Goal: Transaction & Acquisition: Download file/media

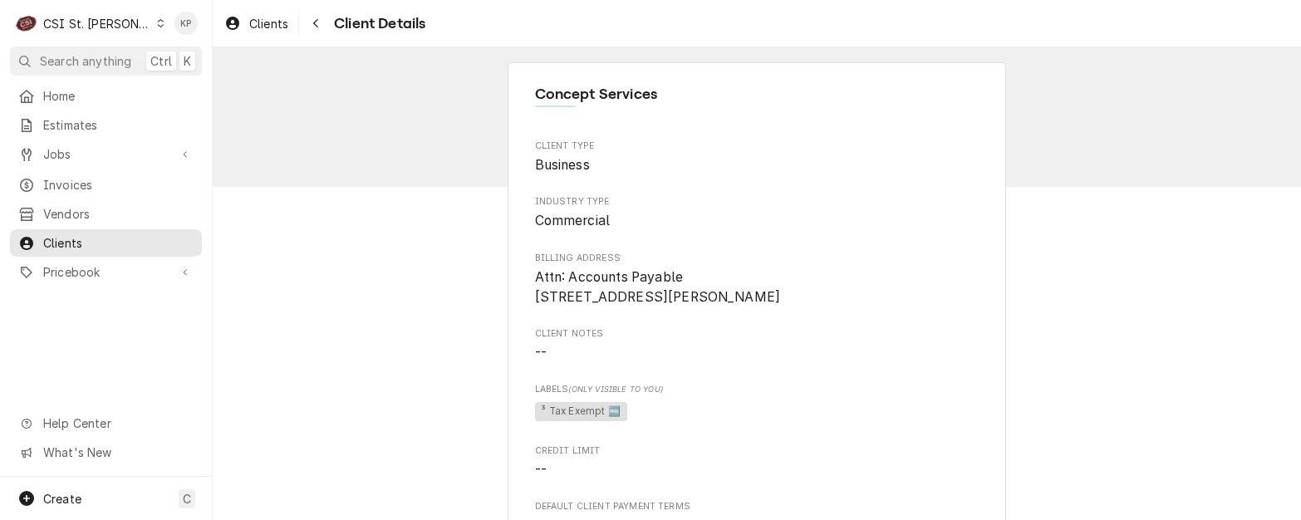
scroll to position [1764, 0]
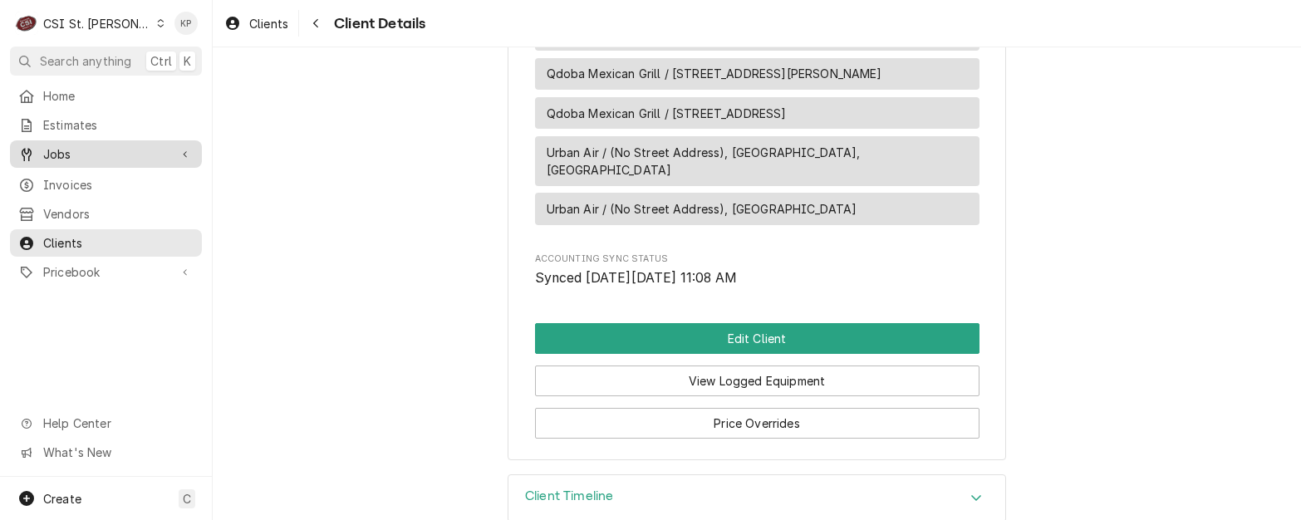
drag, startPoint x: 100, startPoint y: 177, endPoint x: 132, endPoint y: 142, distance: 47.6
click at [100, 177] on span "Invoices" at bounding box center [118, 184] width 150 height 17
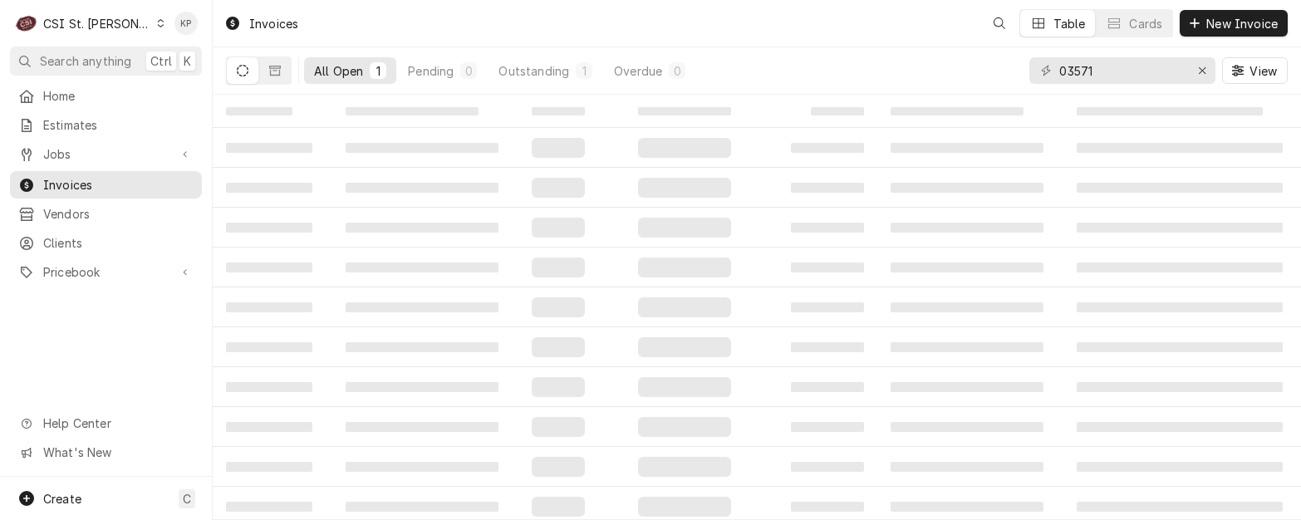
click at [272, 23] on div "Invoices" at bounding box center [261, 23] width 87 height 27
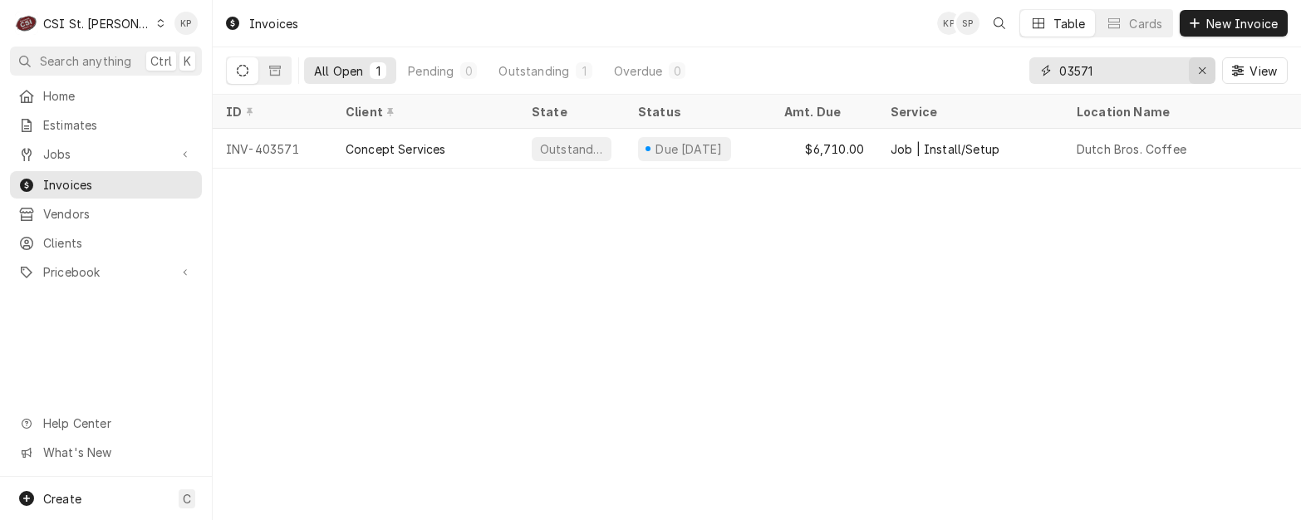
click at [1201, 71] on icon "Erase input" at bounding box center [1202, 71] width 9 height 12
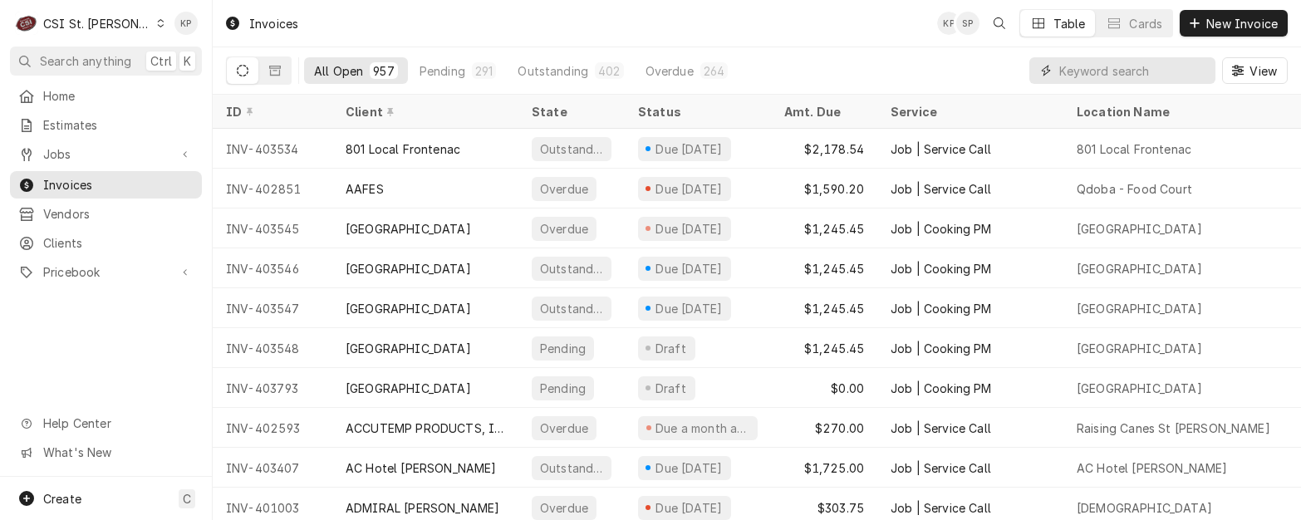
click at [1087, 68] on input "Dynamic Content Wrapper" at bounding box center [1133, 70] width 148 height 27
type input "403159"
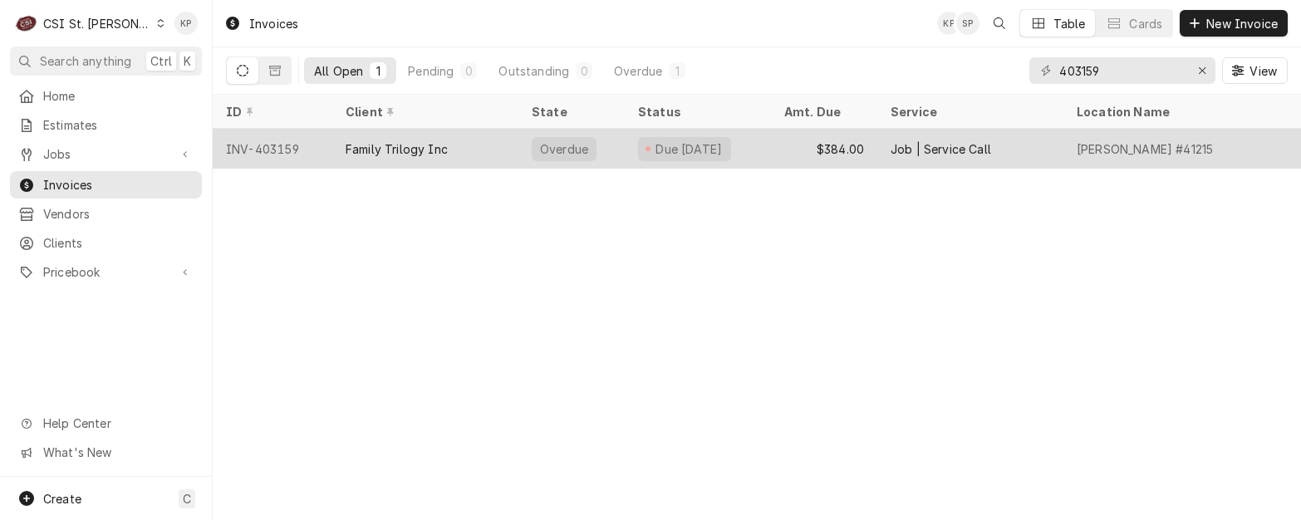
click at [265, 147] on div "INV-403159" at bounding box center [273, 149] width 120 height 40
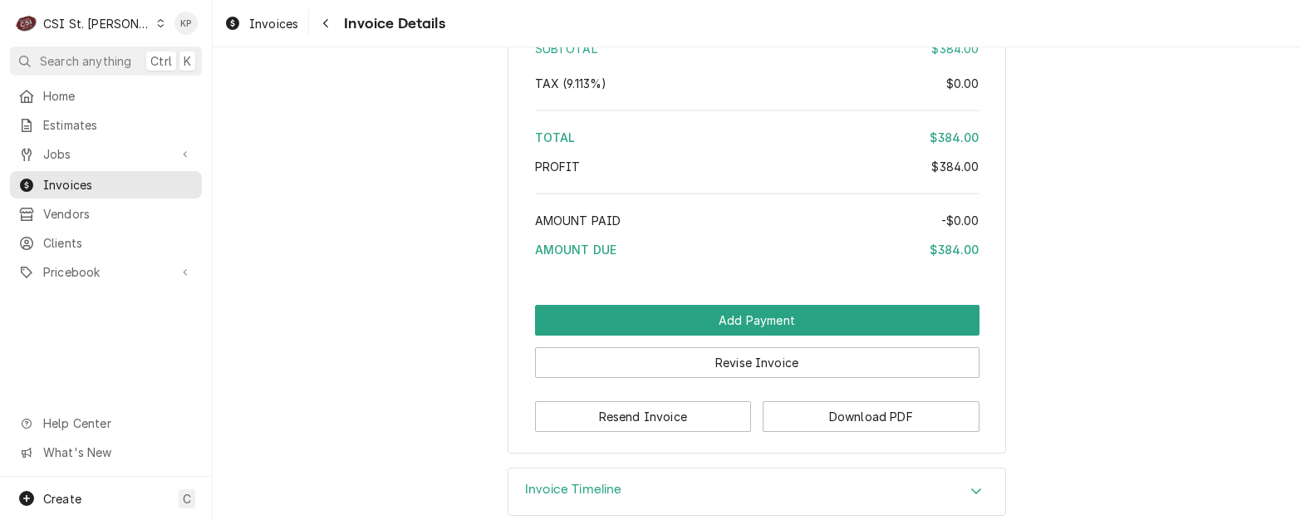
scroll to position [2988, 0]
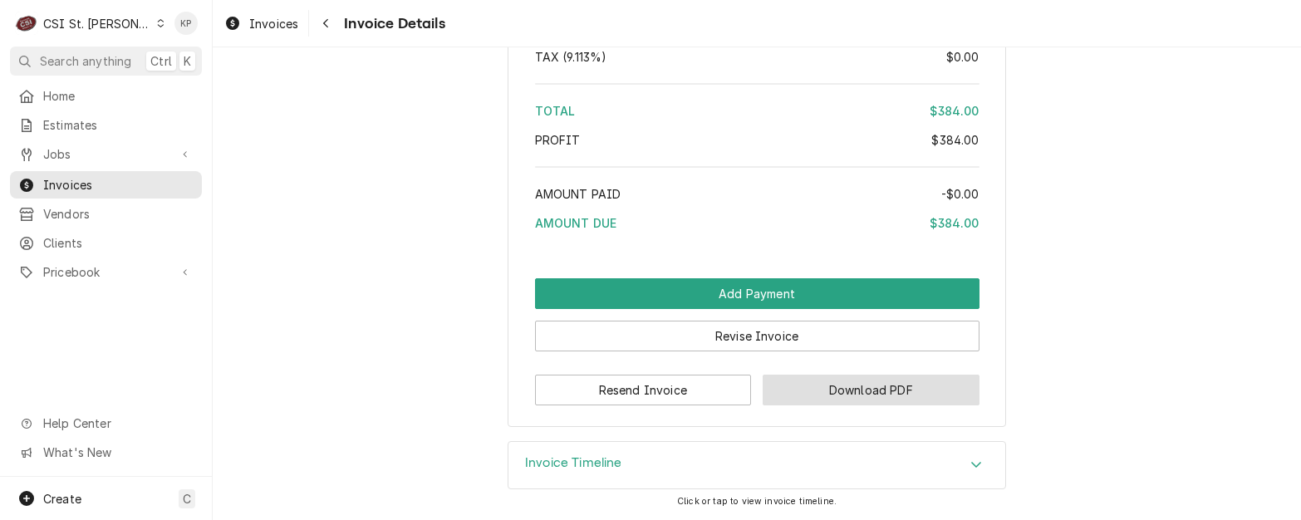
click at [815, 402] on button "Download PDF" at bounding box center [871, 390] width 217 height 31
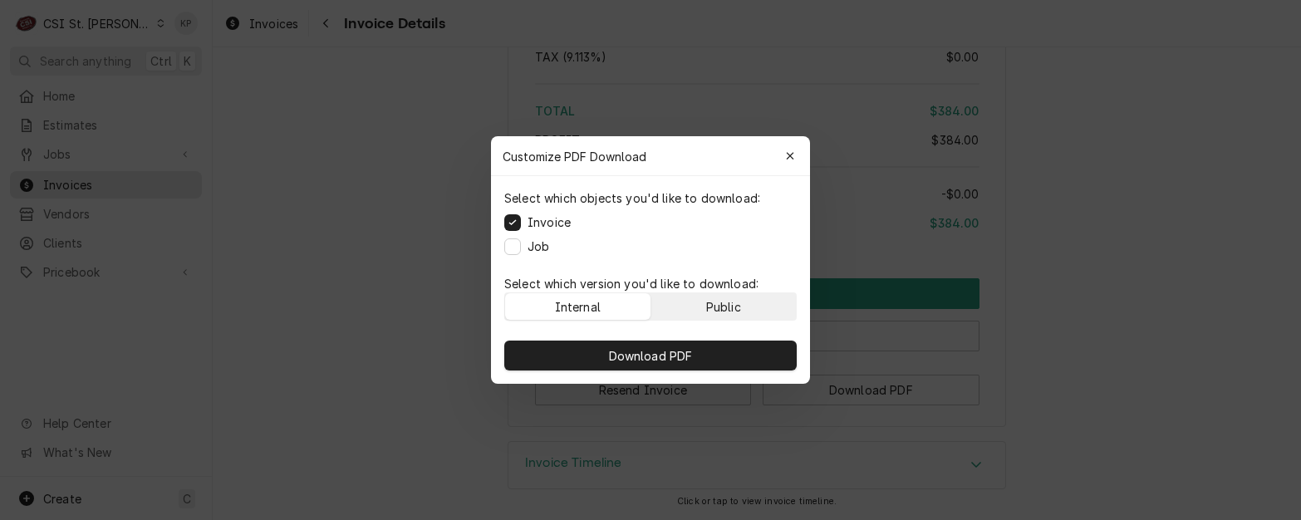
click at [752, 297] on button "Public" at bounding box center [723, 306] width 145 height 27
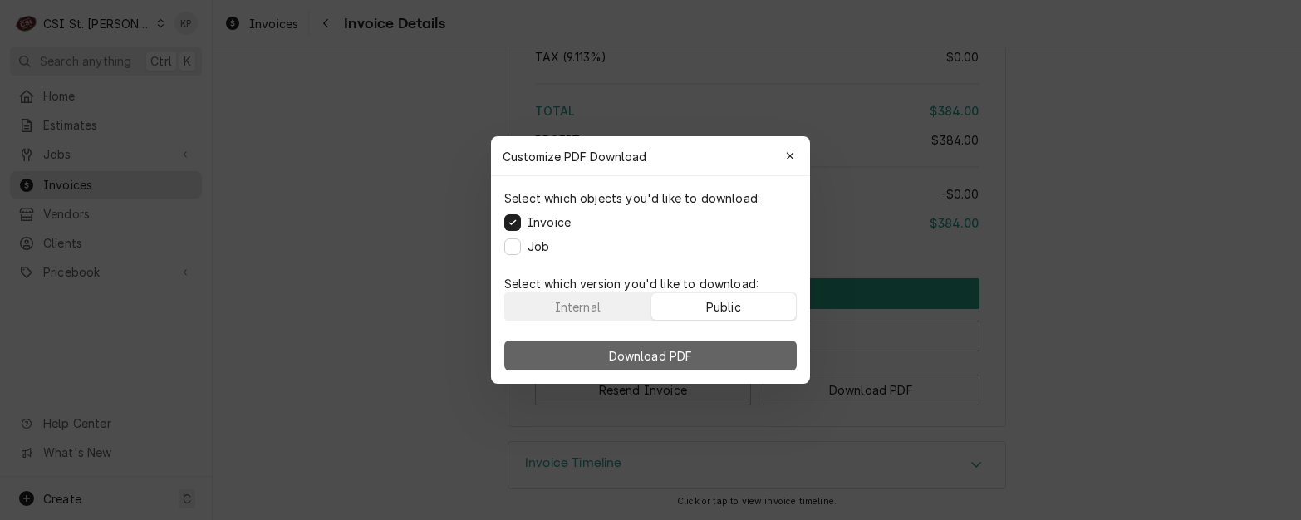
click at [750, 349] on button "Download PDF" at bounding box center [650, 356] width 292 height 30
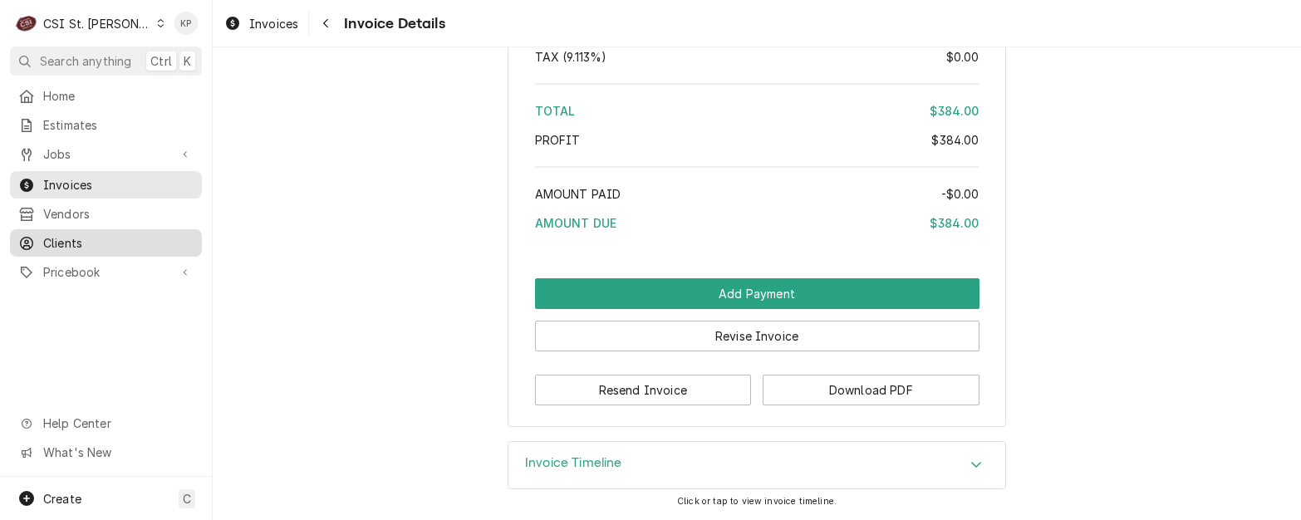
click at [63, 234] on span "Clients" at bounding box center [118, 242] width 150 height 17
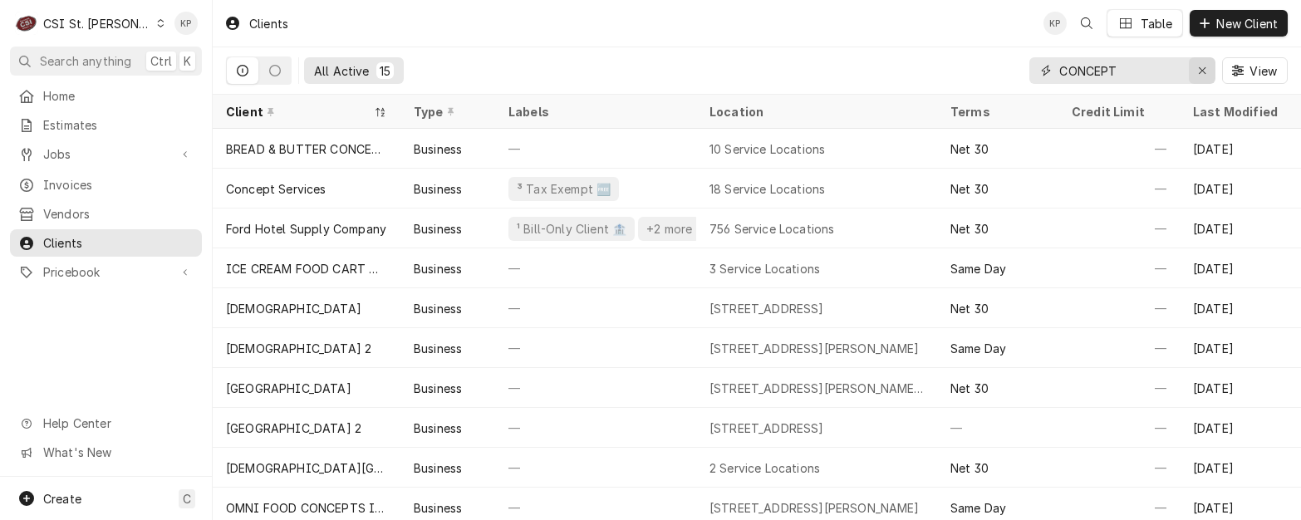
click at [1200, 70] on icon "Erase input" at bounding box center [1202, 70] width 7 height 7
click at [1119, 71] on input "Dynamic Content Wrapper" at bounding box center [1121, 70] width 125 height 27
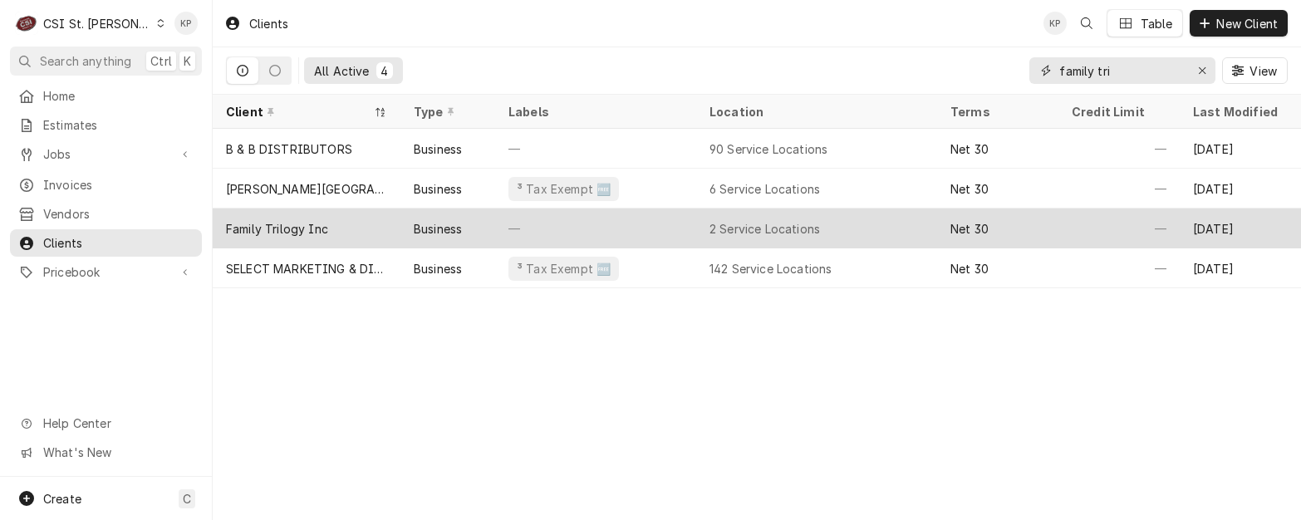
type input "family tri"
click at [288, 230] on div "Family Trilogy Inc" at bounding box center [277, 228] width 102 height 17
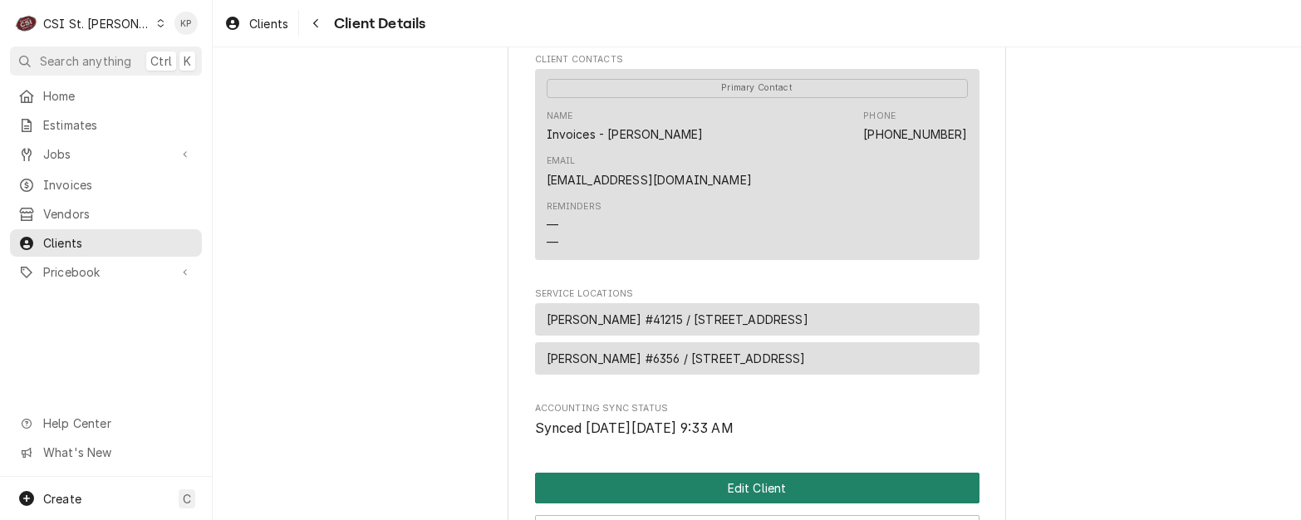
scroll to position [463, 0]
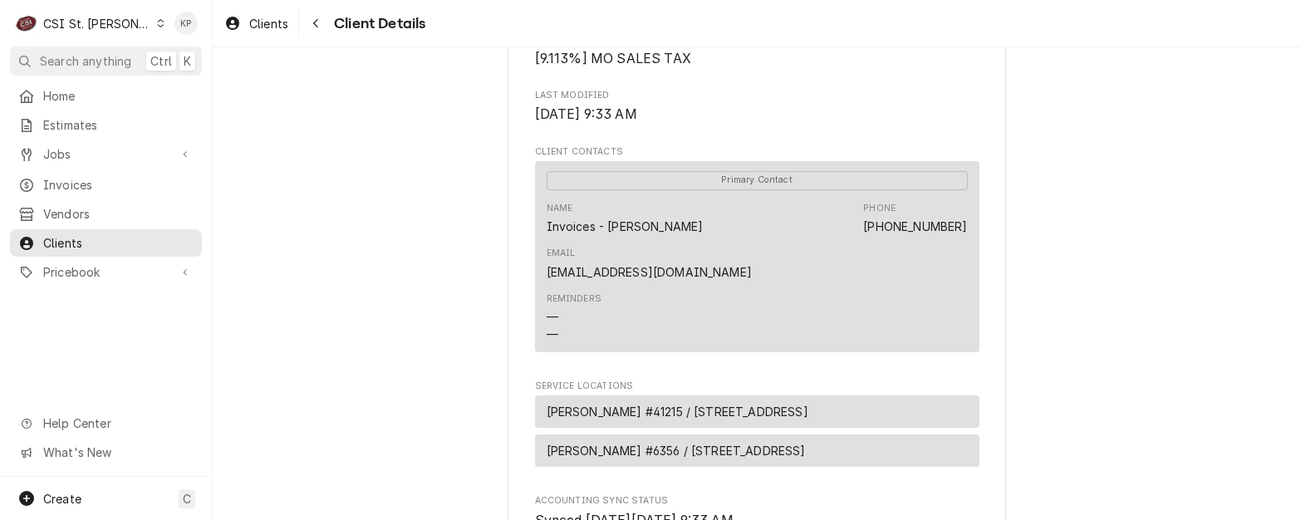
click at [1028, 242] on div "Family Trilogy Inc Client Type Business Industry Type Commercial Billing Addres…" at bounding box center [757, 151] width 1088 height 1132
click at [975, 244] on div "Family Trilogy Inc Client Type Business Industry Type Commercial Billing Addres…" at bounding box center [757, 151] width 498 height 1102
drag, startPoint x: 963, startPoint y: 247, endPoint x: 786, endPoint y: 248, distance: 177.0
click at [786, 248] on div "Primary Contact Name Invoices - Cindy Phone (573) 756-1710 Email familytrilogym…" at bounding box center [757, 256] width 444 height 191
copy link "familytrilogymcd@outlook.com"
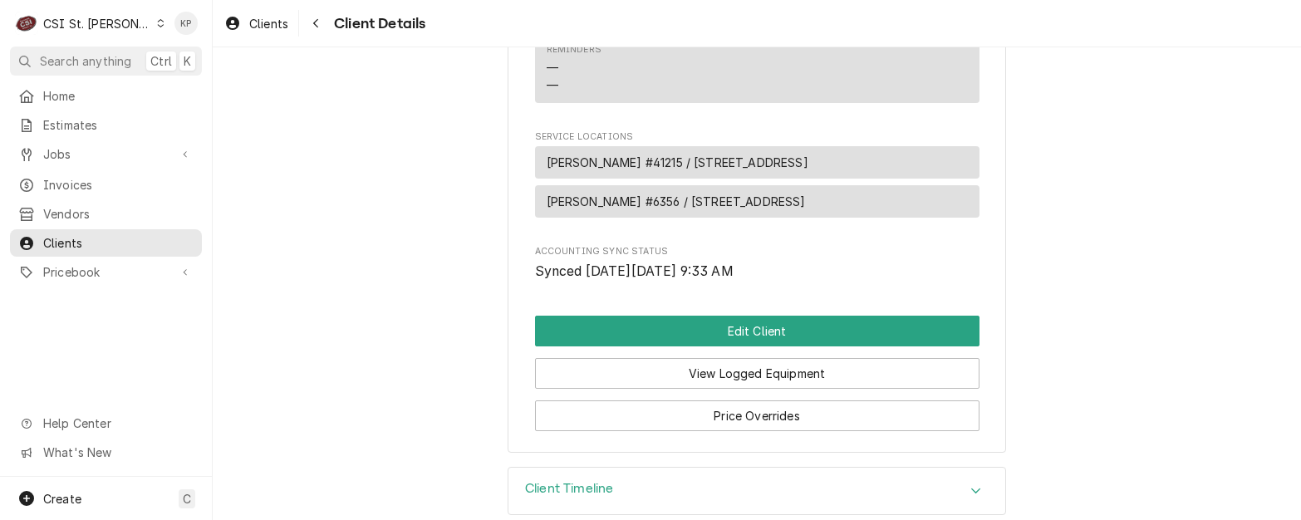
scroll to position [380, 0]
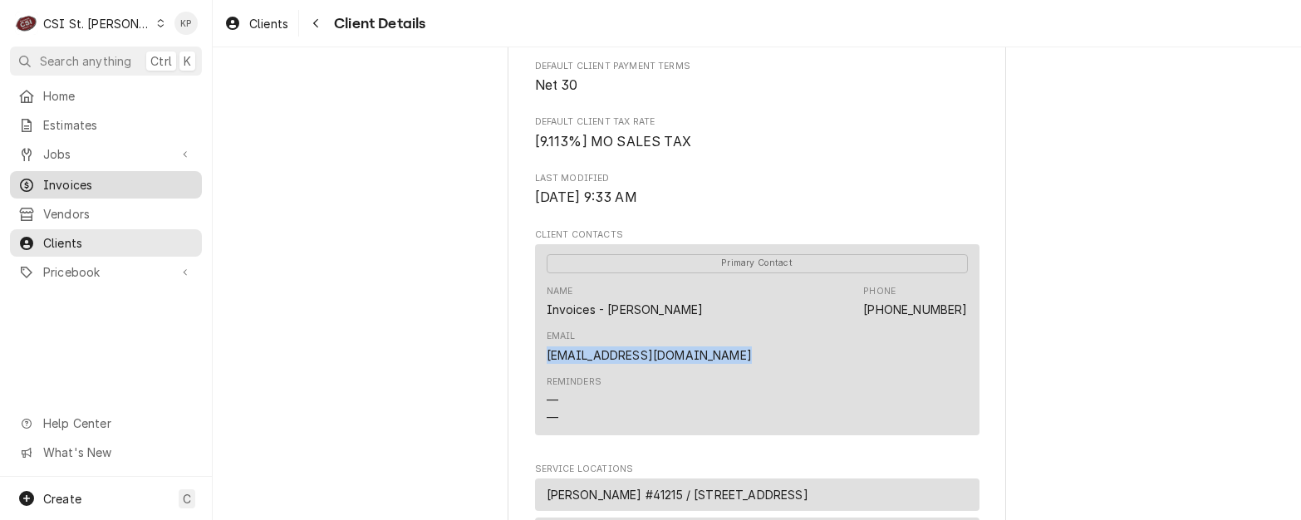
click at [61, 179] on span "Invoices" at bounding box center [118, 184] width 150 height 17
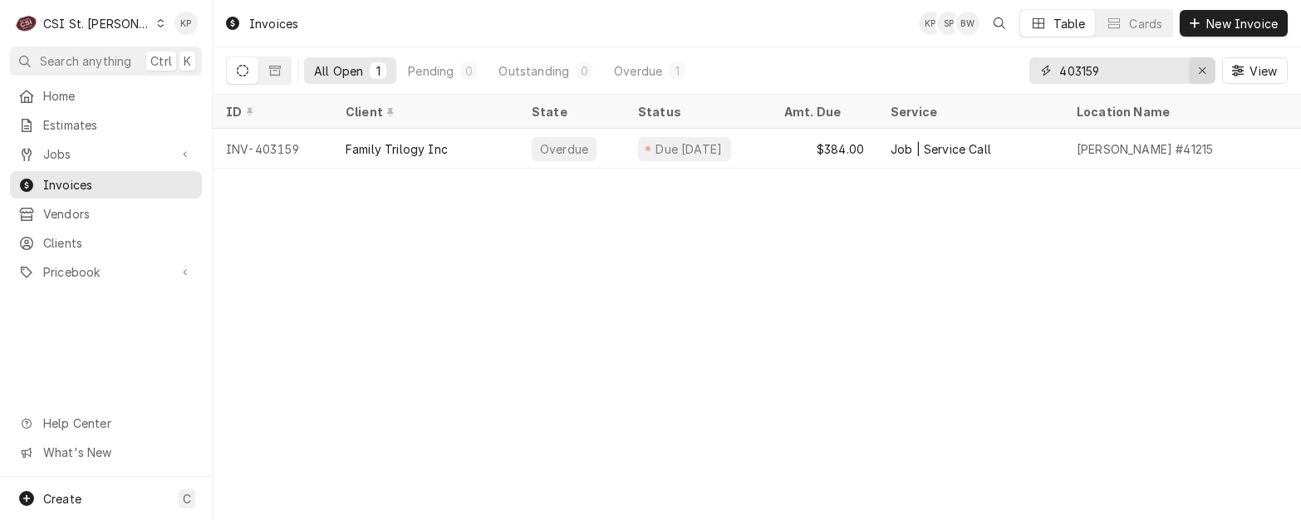
click at [1202, 68] on icon "Erase input" at bounding box center [1202, 71] width 9 height 12
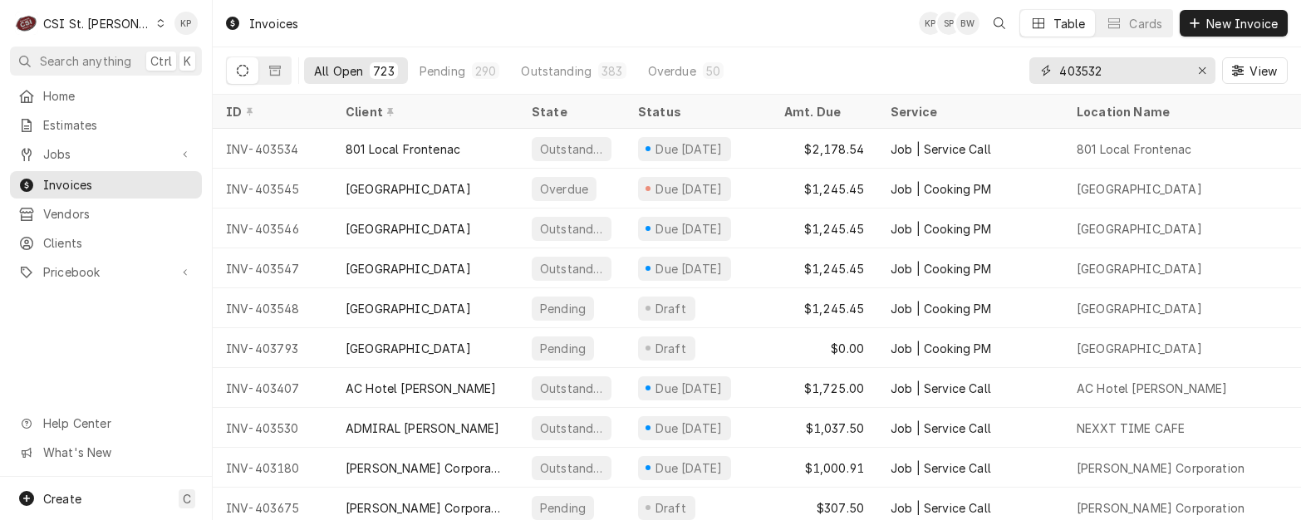
type input "403532"
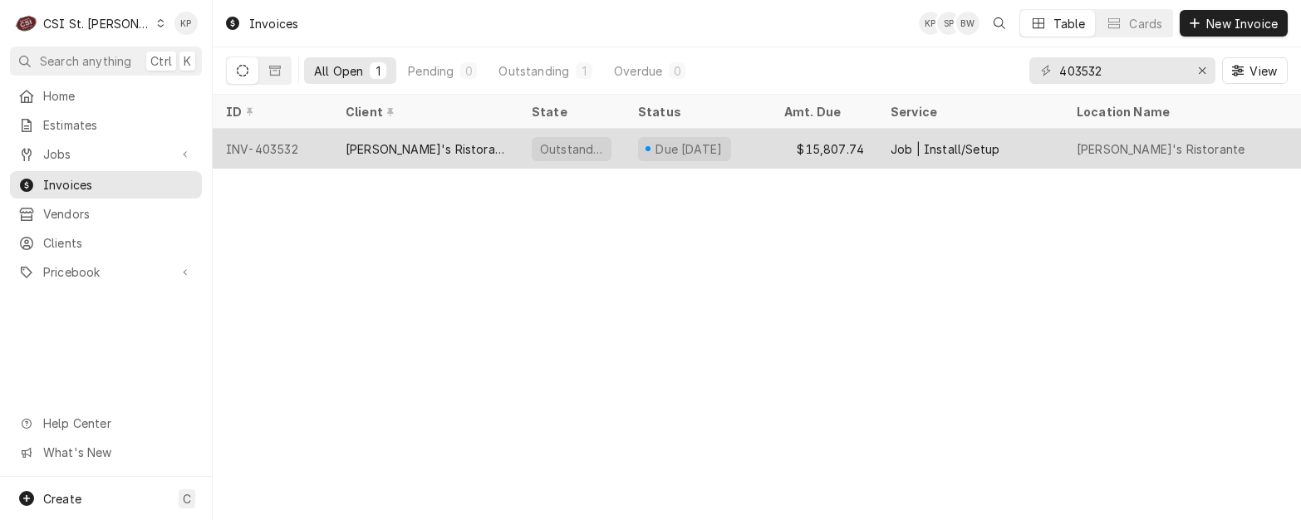
click at [353, 142] on div "Fratelli's Ristorante" at bounding box center [426, 148] width 160 height 17
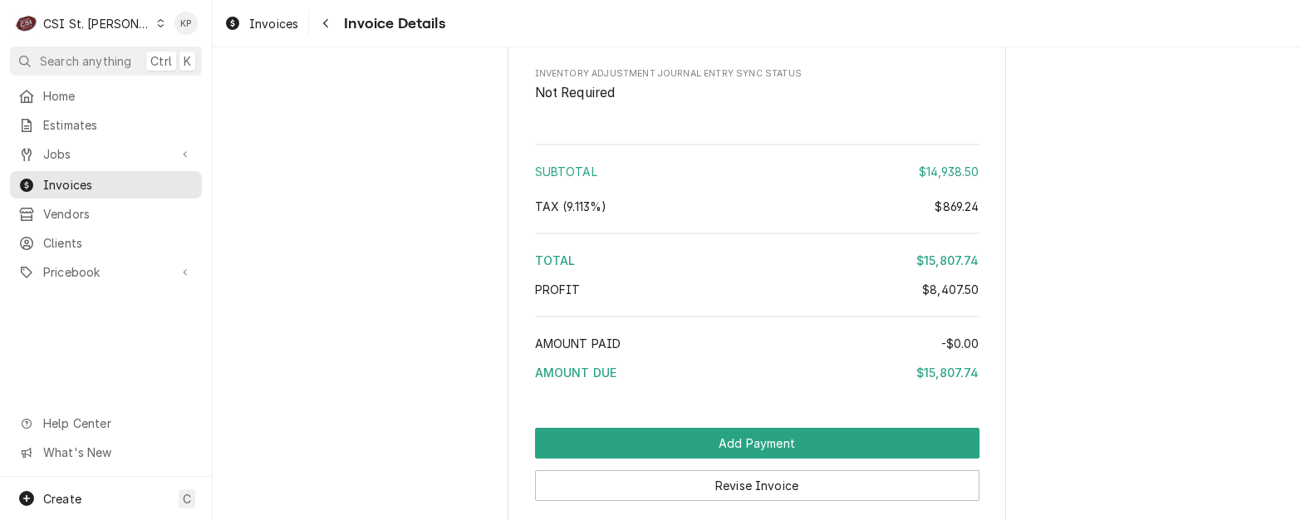
scroll to position [4773, 0]
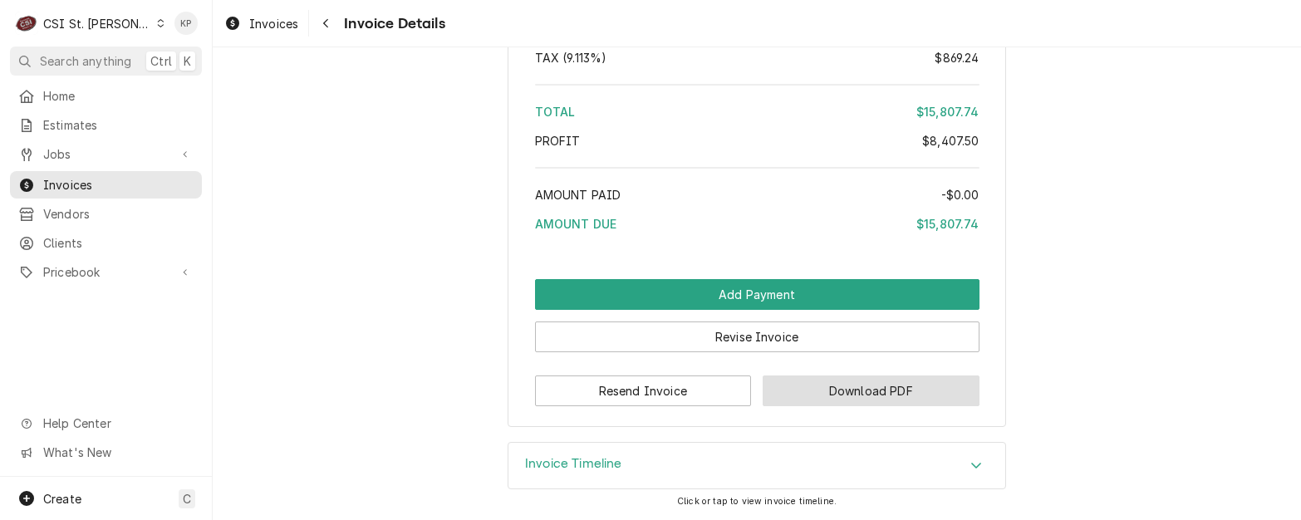
click at [787, 398] on button "Download PDF" at bounding box center [871, 391] width 217 height 31
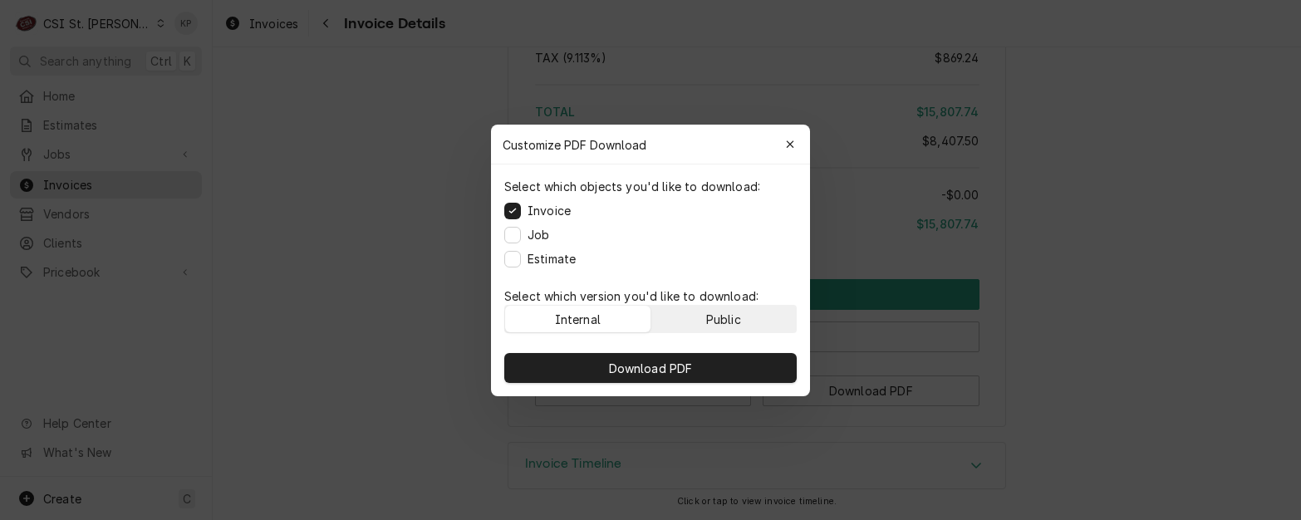
click at [758, 318] on button "Public" at bounding box center [723, 319] width 145 height 27
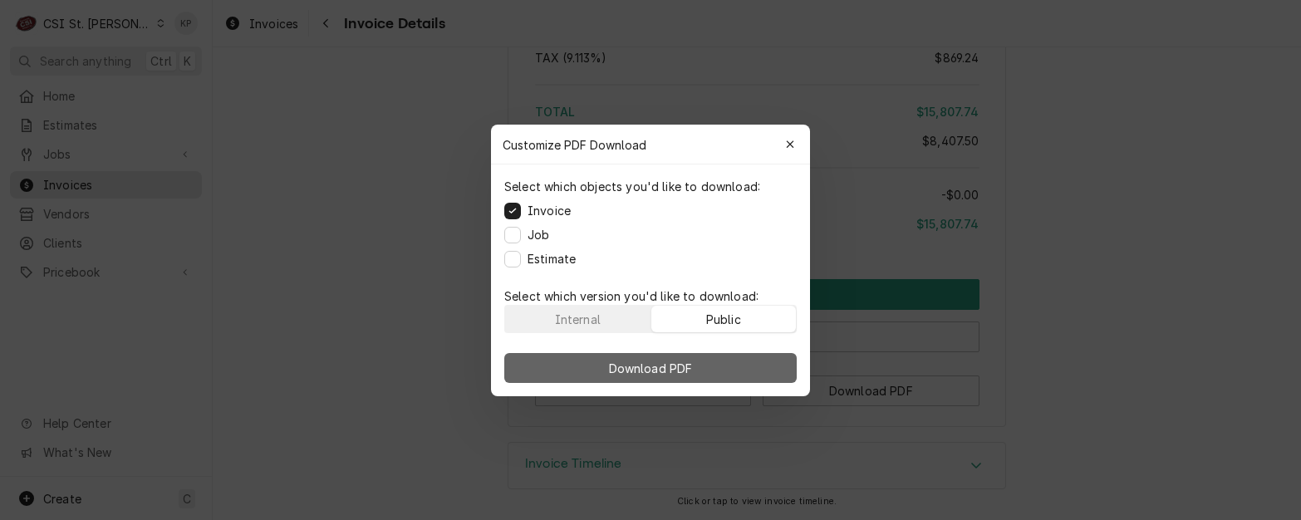
click at [756, 356] on button "Download PDF" at bounding box center [650, 368] width 292 height 30
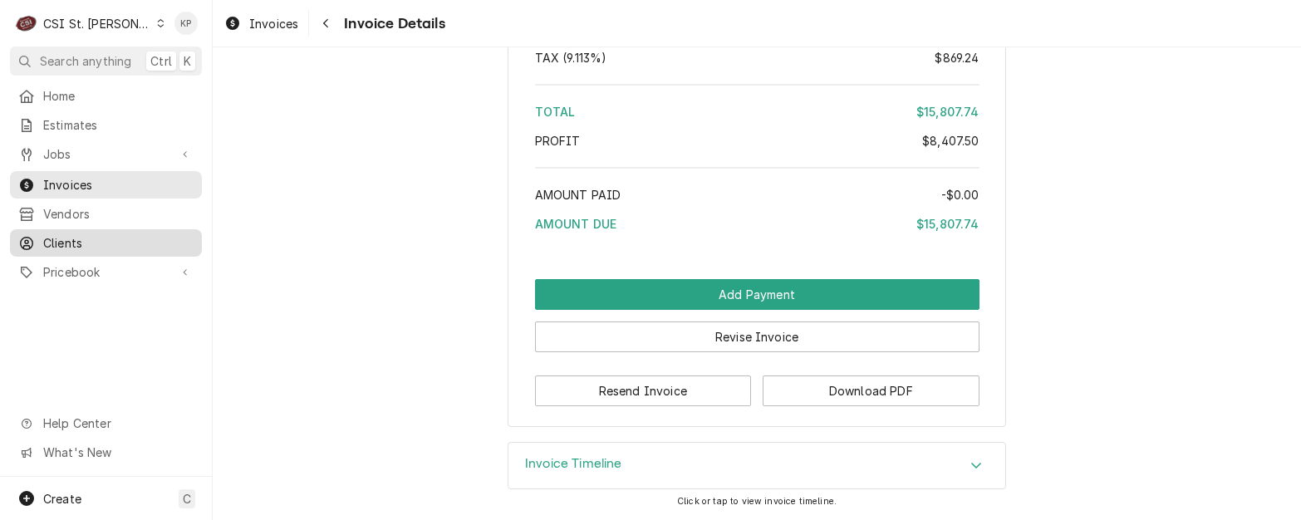
click at [67, 234] on span "Clients" at bounding box center [118, 242] width 150 height 17
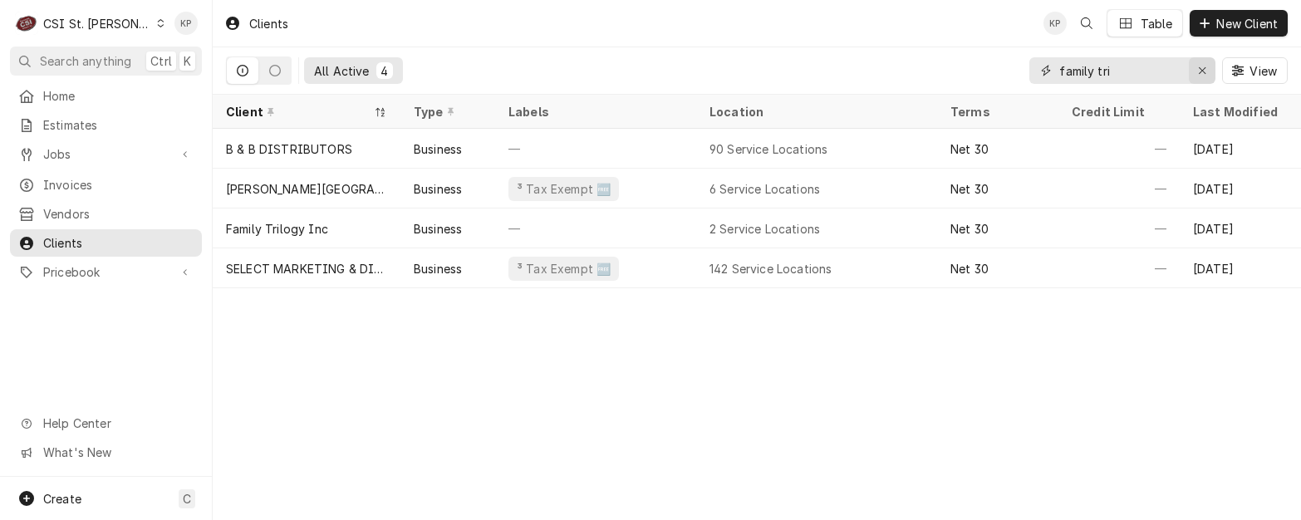
click at [1200, 70] on icon "Erase input" at bounding box center [1202, 71] width 9 height 12
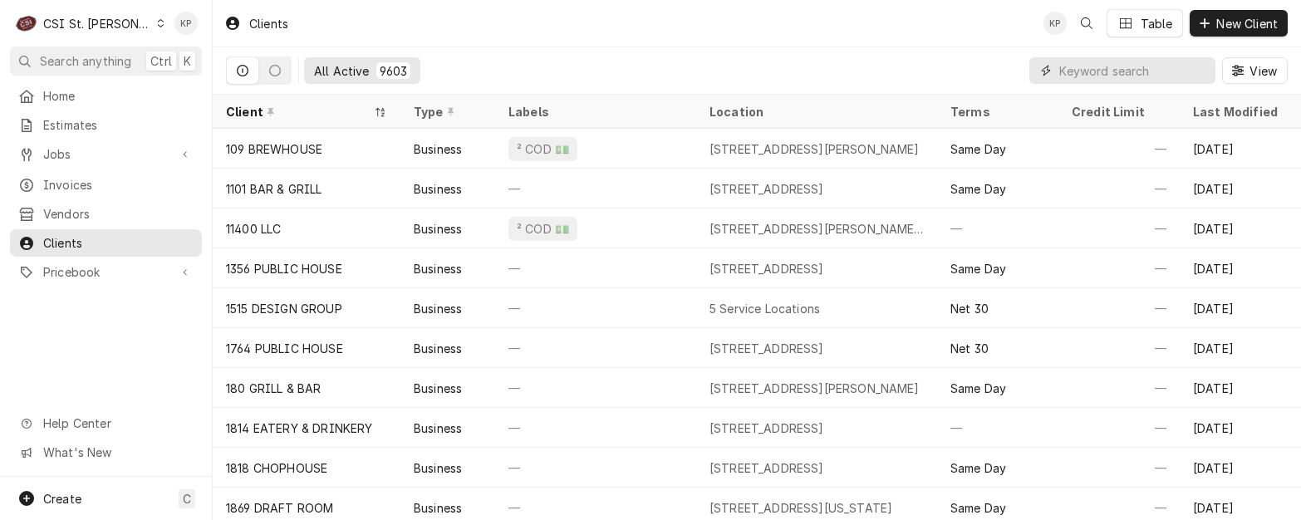
paste input "[PERSON_NAME]'s Ristorante"
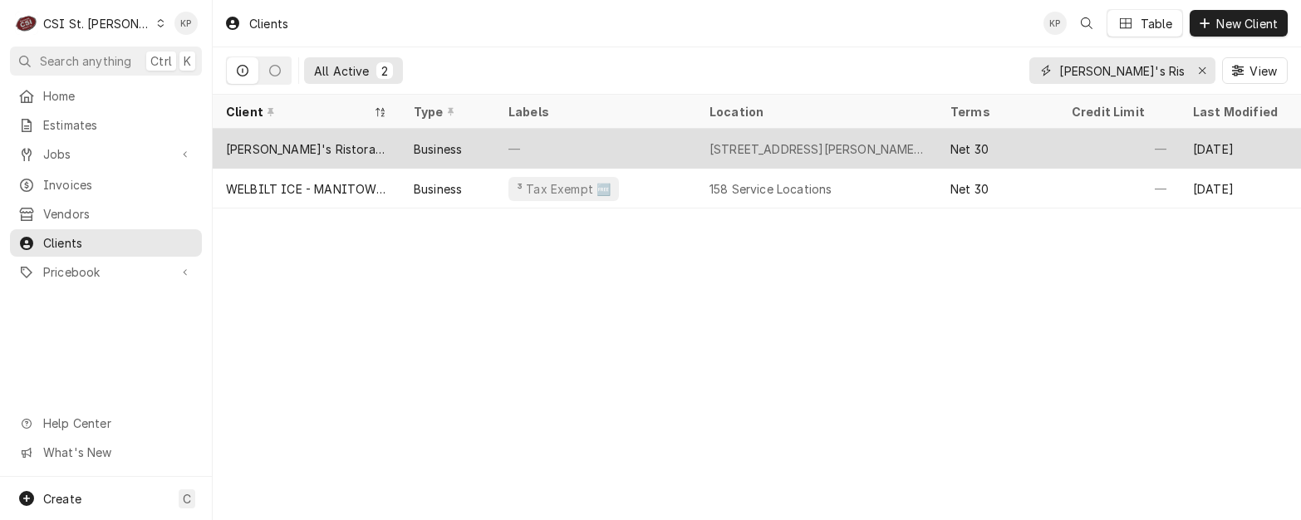
type input "[PERSON_NAME]'s Ristorante"
click at [312, 145] on div "[PERSON_NAME]'s Ristorante" at bounding box center [306, 148] width 161 height 17
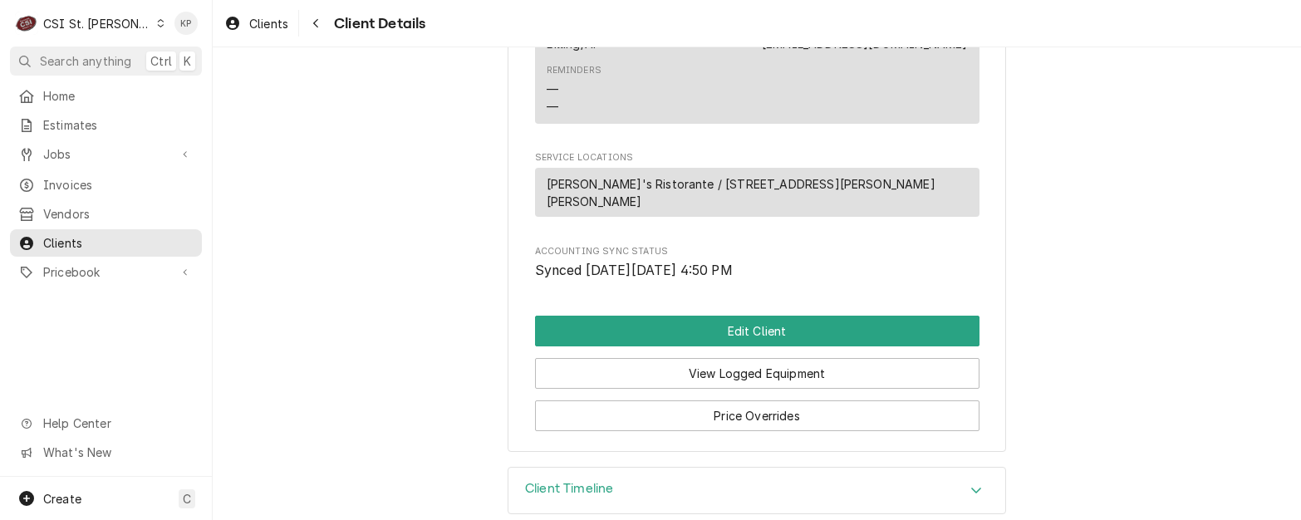
scroll to position [748, 0]
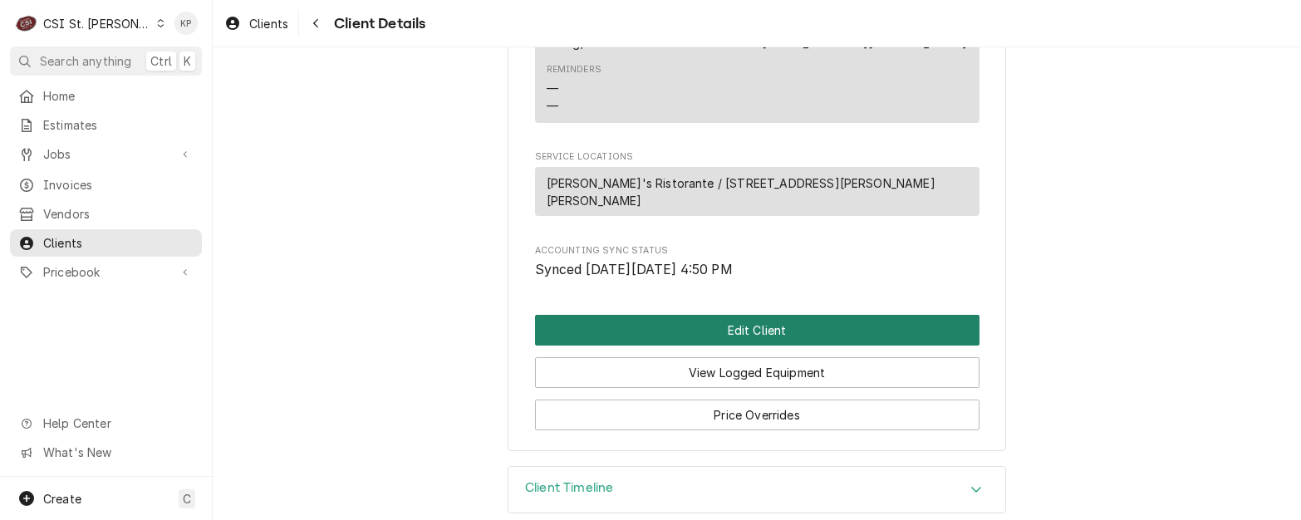
click at [729, 336] on button "Edit Client" at bounding box center [757, 330] width 444 height 31
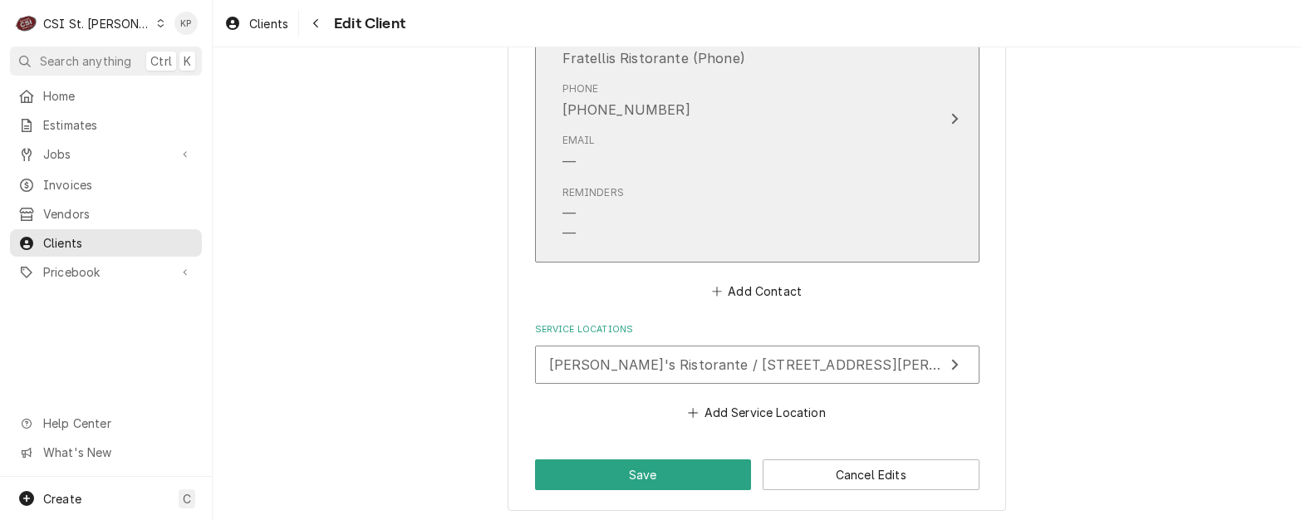
scroll to position [1667, 0]
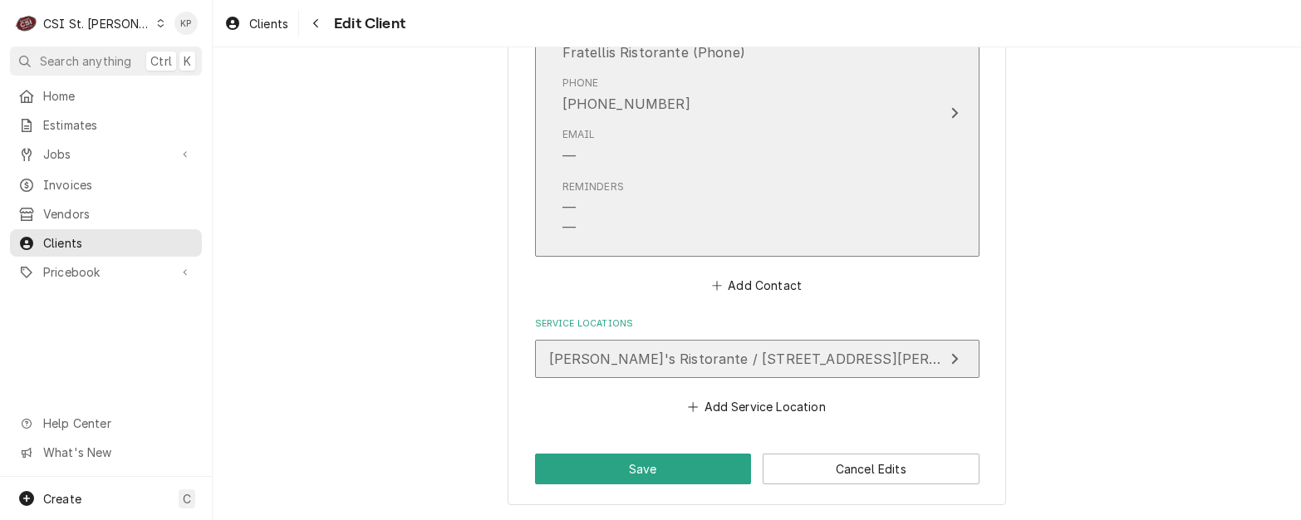
click at [734, 362] on span "Fratelli's Ristorante / 2061 Zumbehl Rd, St Charles, MO 63303" at bounding box center [838, 359] width 579 height 17
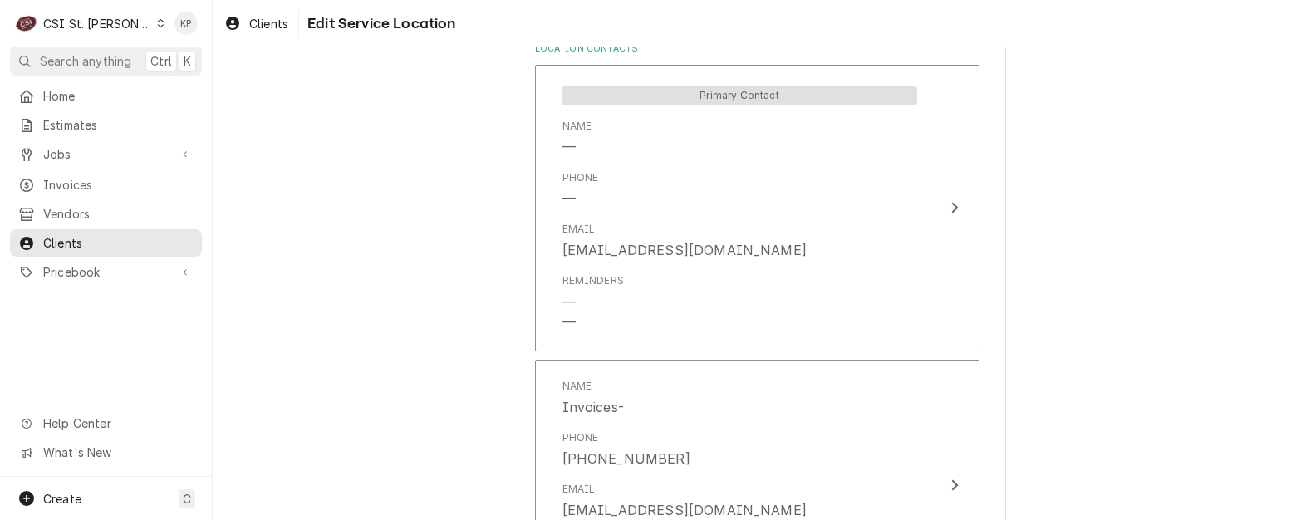
scroll to position [997, 0]
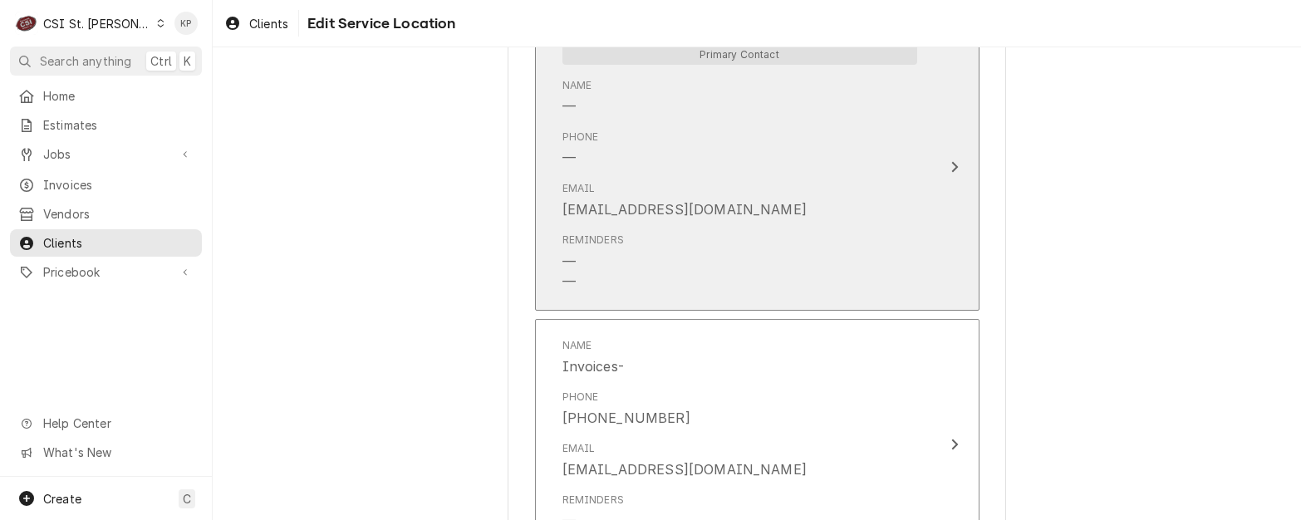
click at [834, 214] on div "Email fratelliristorante@msn.com" at bounding box center [739, 200] width 355 height 52
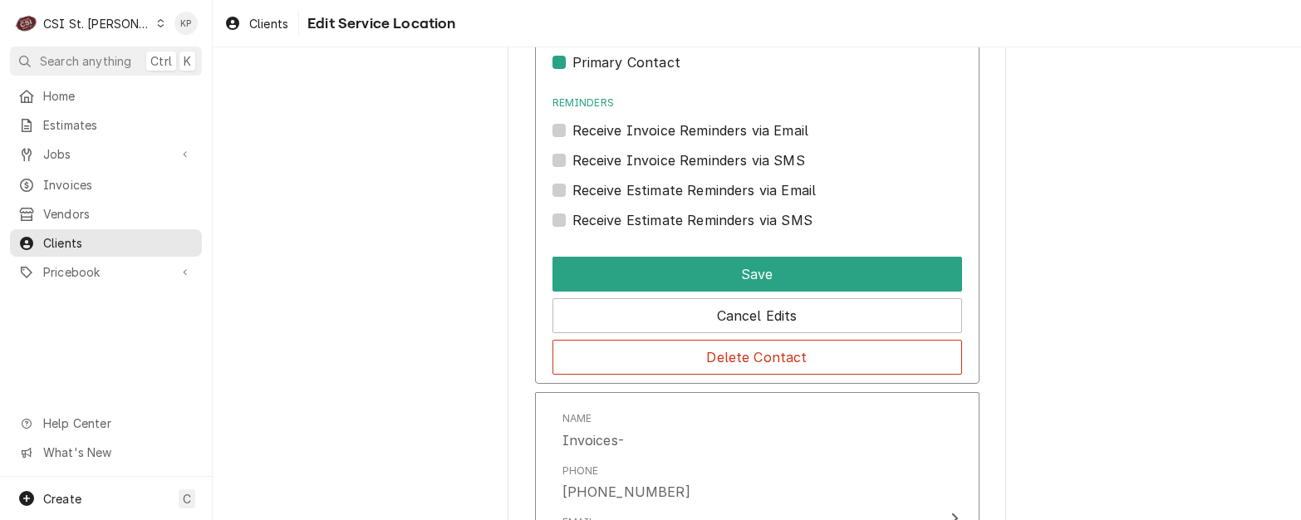
scroll to position [1082, 0]
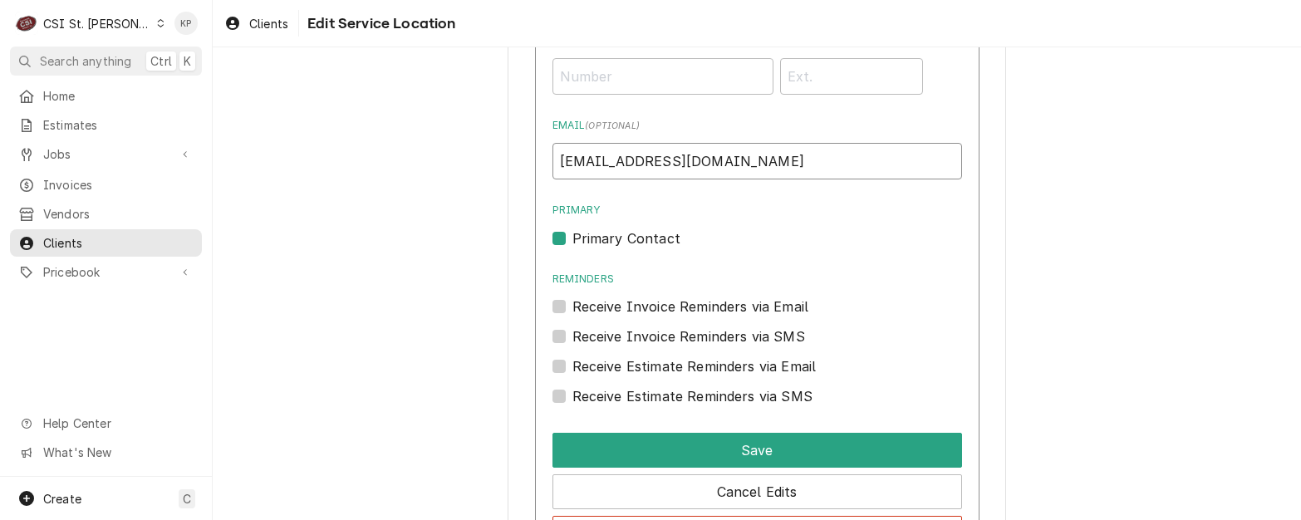
drag, startPoint x: 770, startPoint y: 163, endPoint x: 571, endPoint y: 163, distance: 199.4
click at [476, 161] on div "Use the fields below to edit this service location: Location Name ( optional ) …" at bounding box center [757, 232] width 1088 height 2498
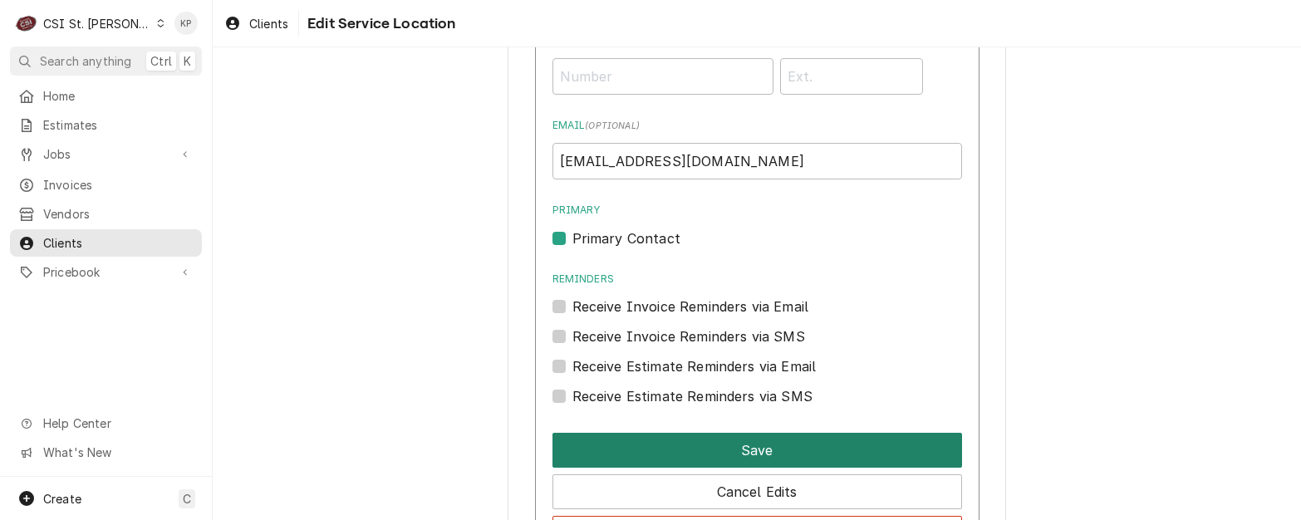
click at [668, 453] on button "Save" at bounding box center [757, 450] width 410 height 35
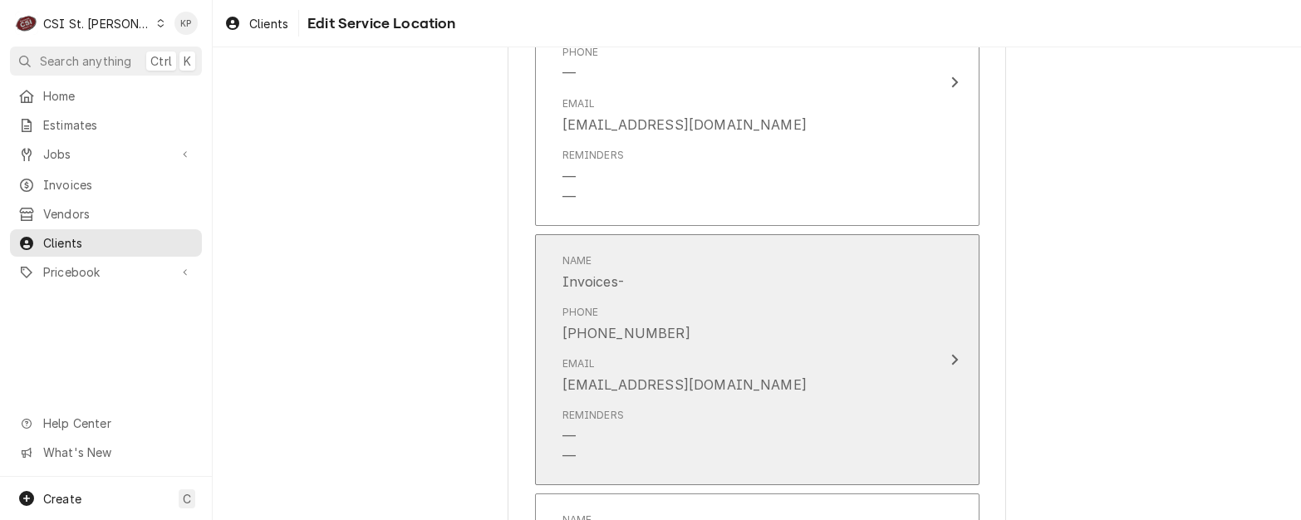
type textarea "x"
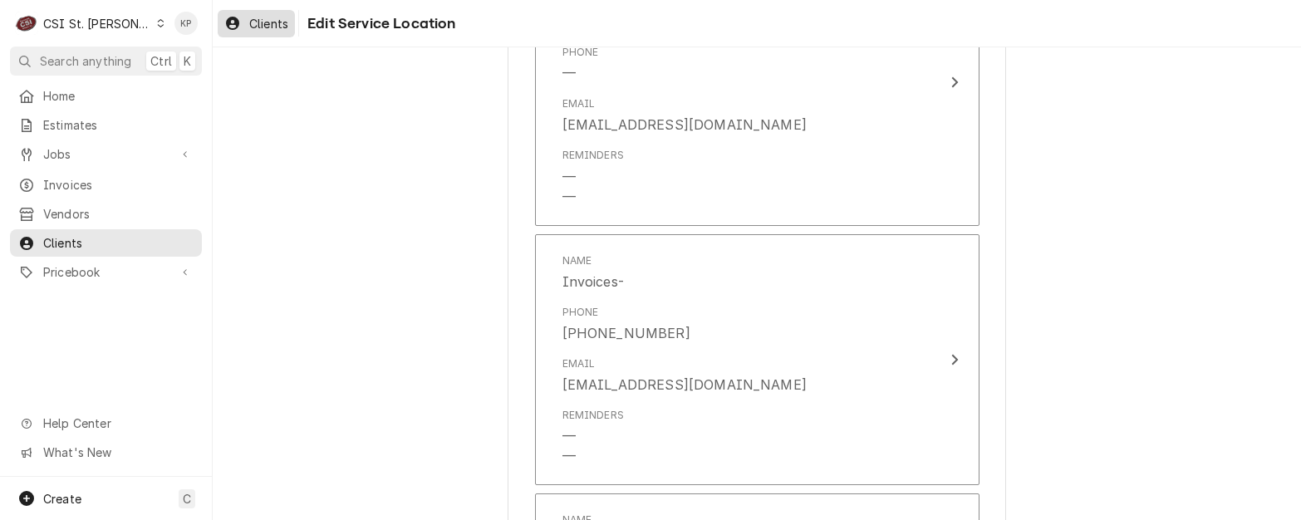
click at [261, 18] on span "Clients" at bounding box center [268, 23] width 39 height 17
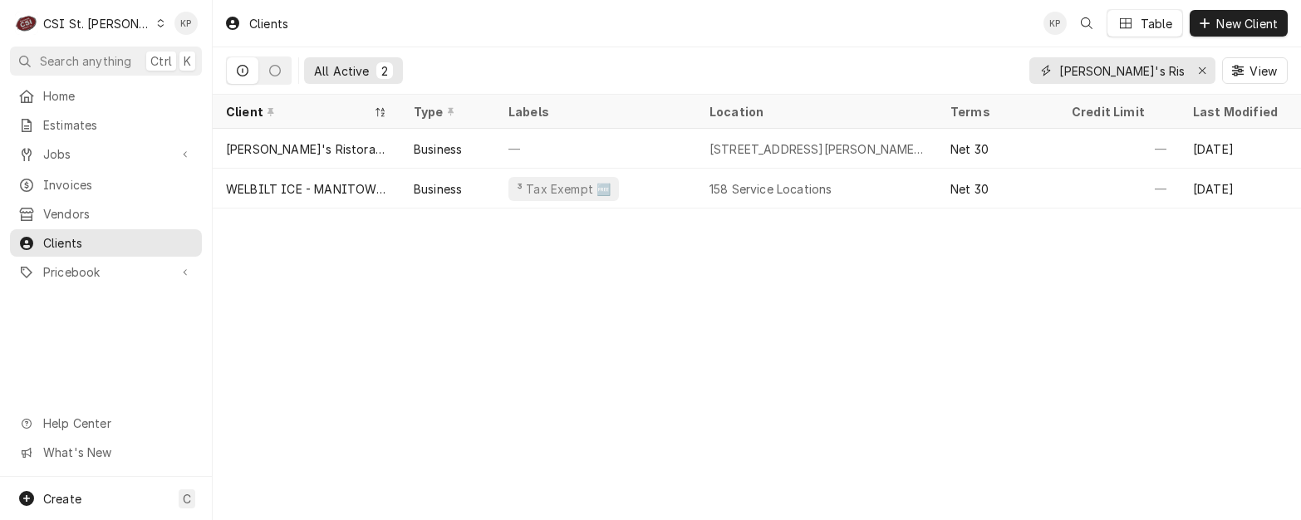
click at [1204, 68] on icon "Erase input" at bounding box center [1202, 71] width 9 height 12
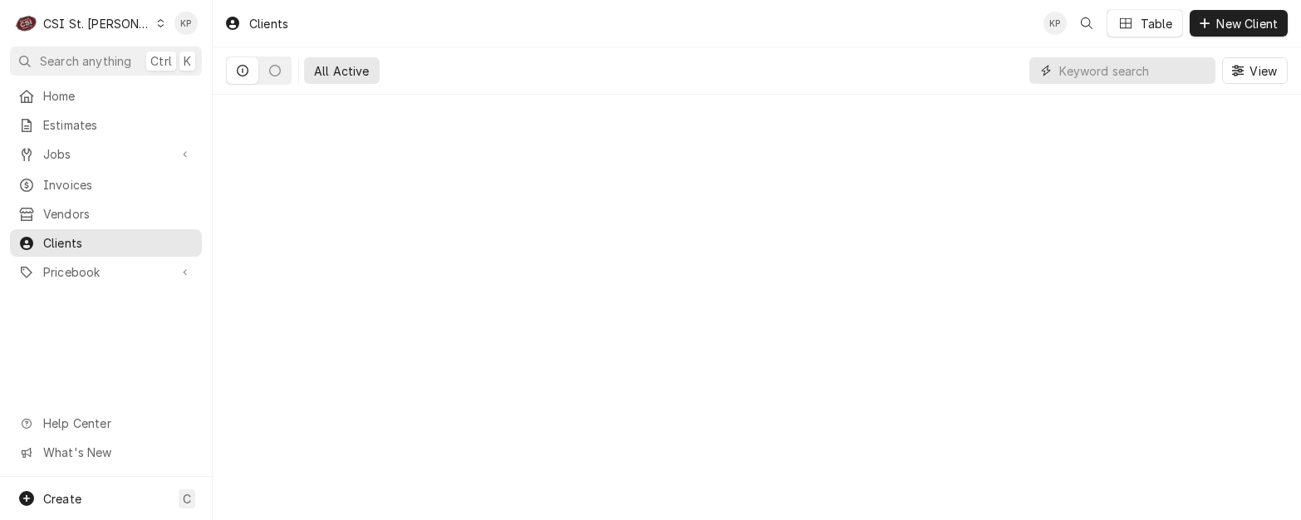
click at [1118, 73] on input "Dynamic Content Wrapper" at bounding box center [1133, 70] width 148 height 27
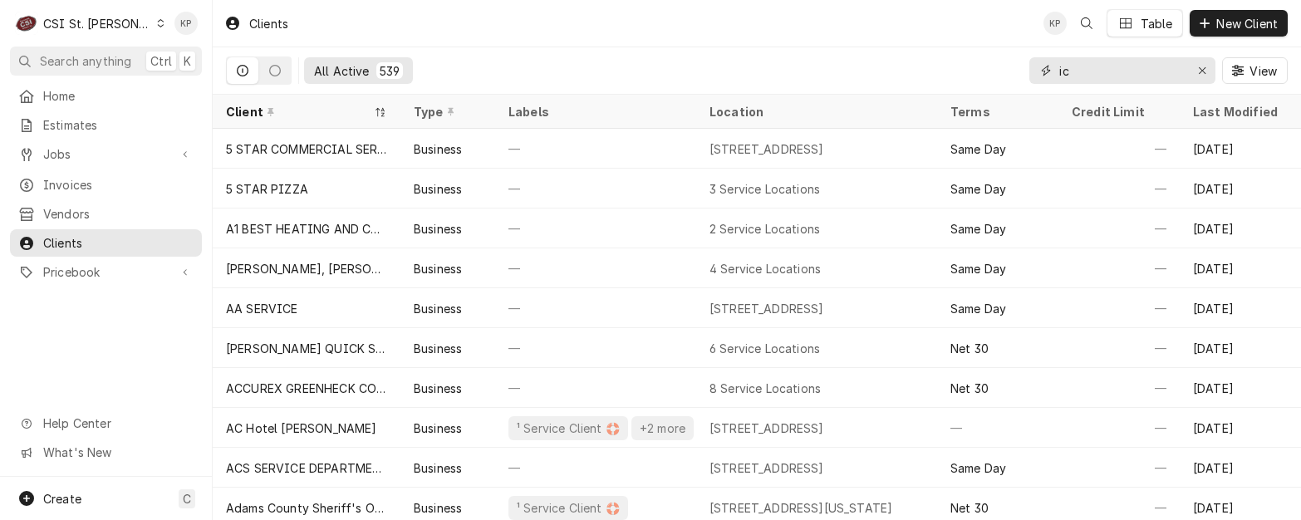
type input "i"
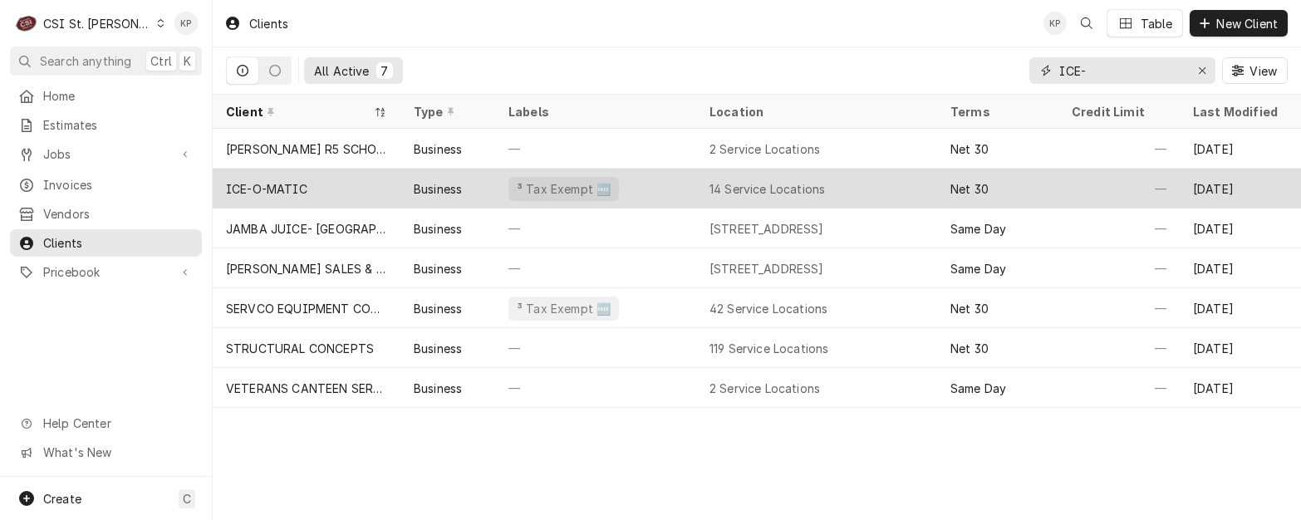
type input "ICE-"
click at [268, 187] on div "ICE-O-MATIC" at bounding box center [266, 188] width 81 height 17
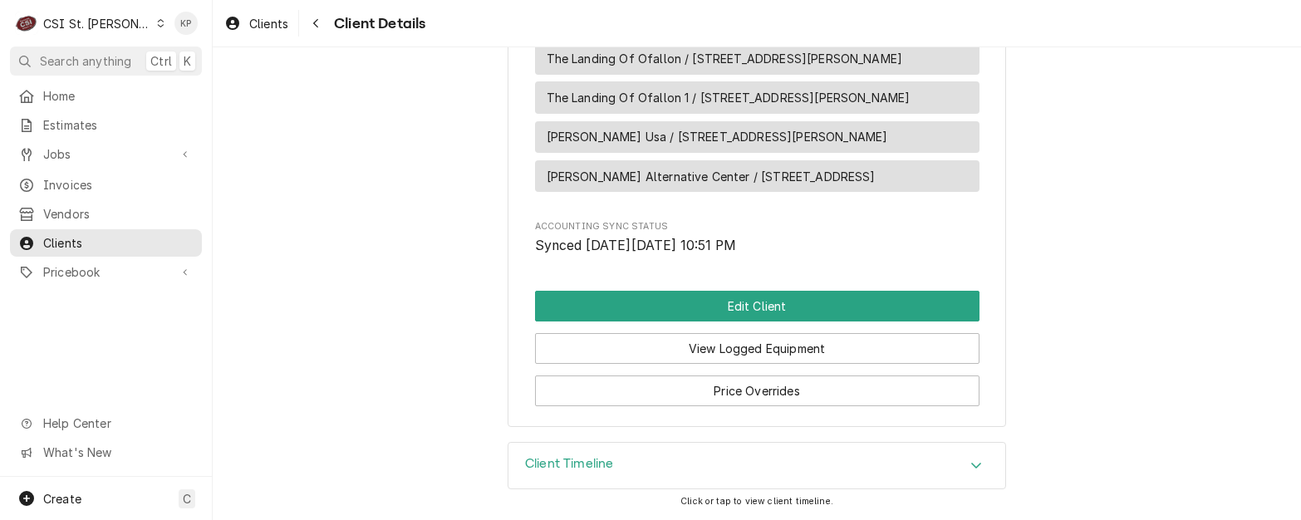
scroll to position [1815, 0]
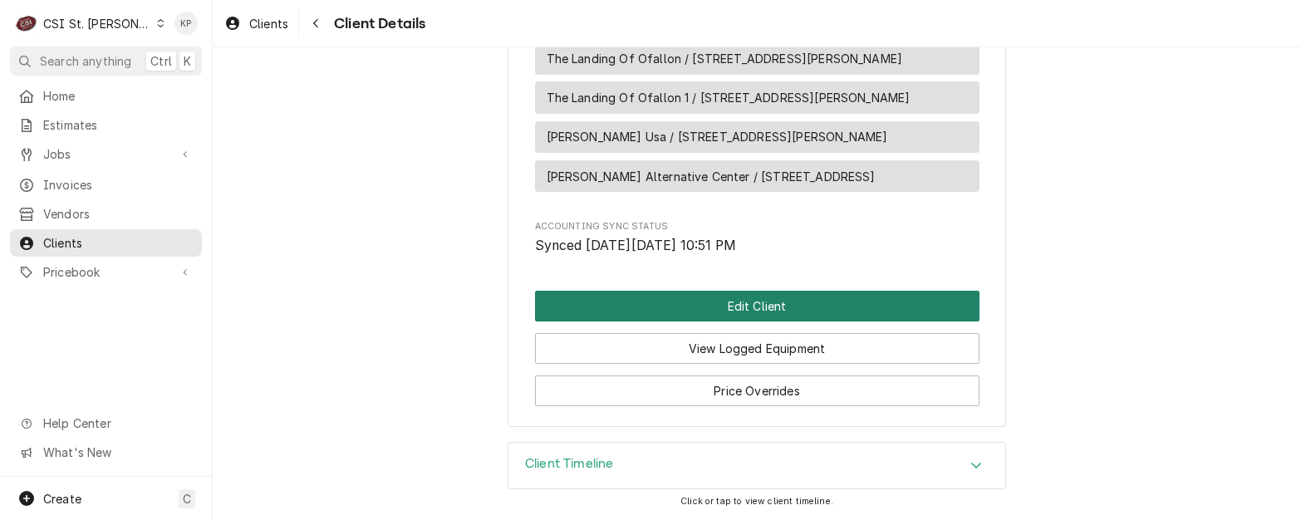
click at [804, 309] on button "Edit Client" at bounding box center [757, 306] width 444 height 31
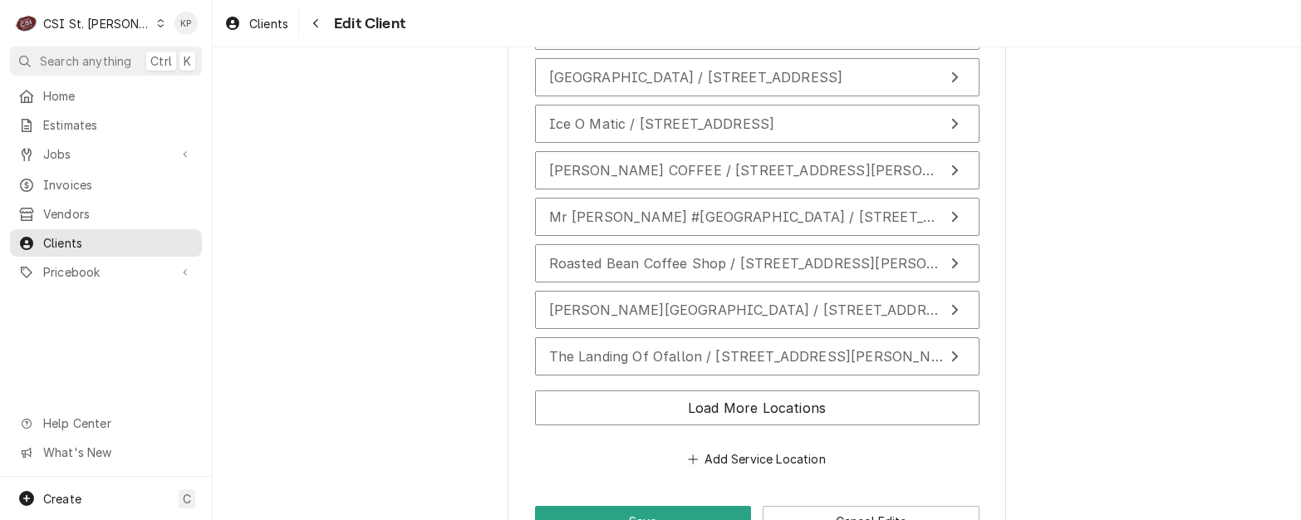
scroll to position [2920, 0]
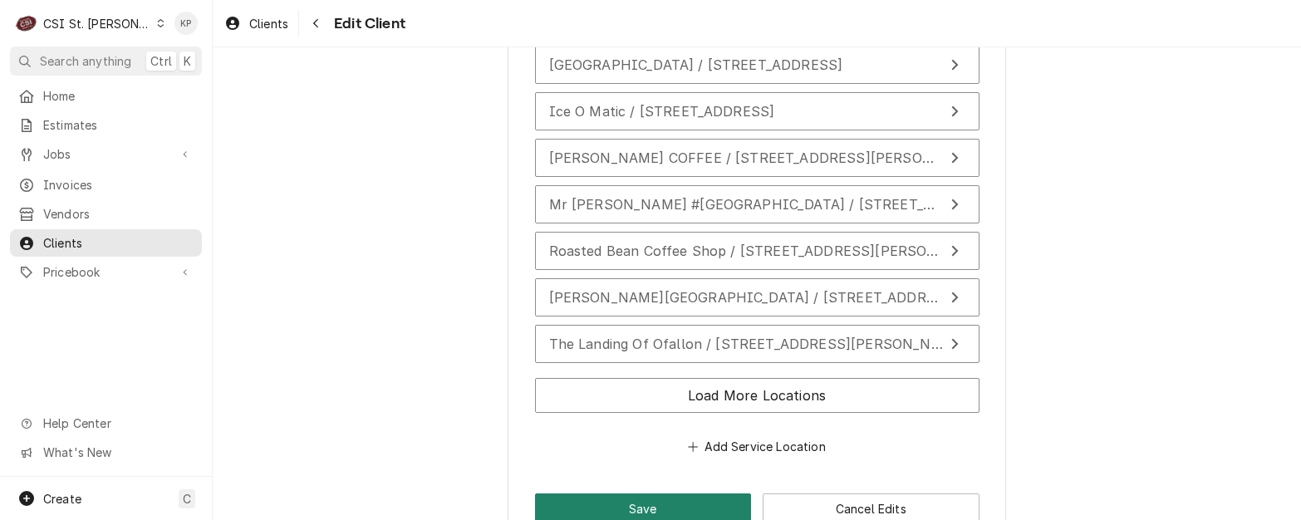
click at [665, 493] on button "Save" at bounding box center [643, 508] width 217 height 31
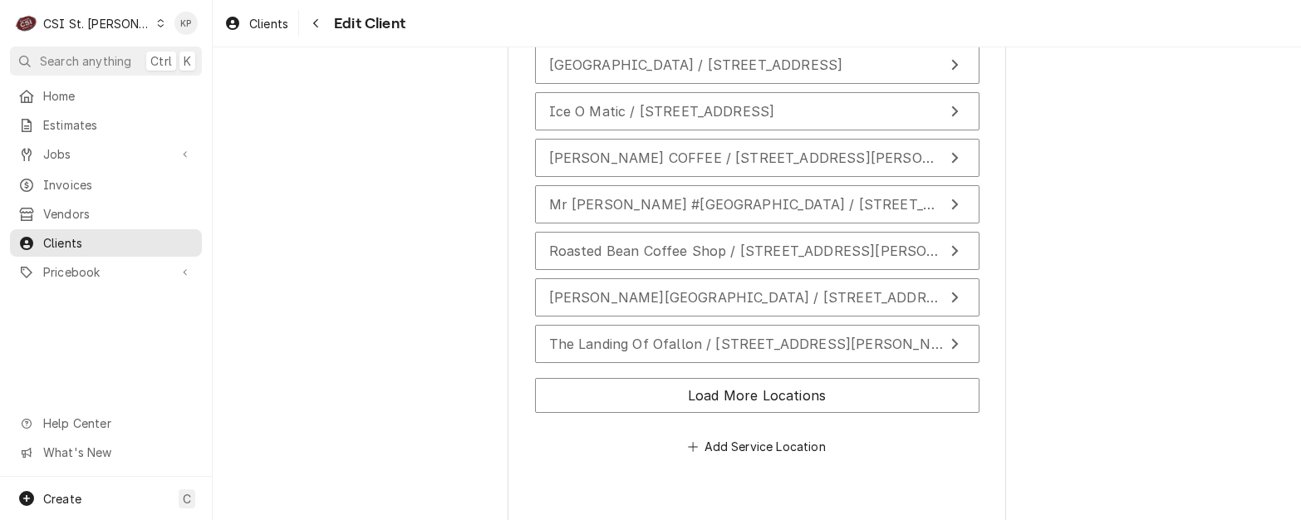
type textarea "x"
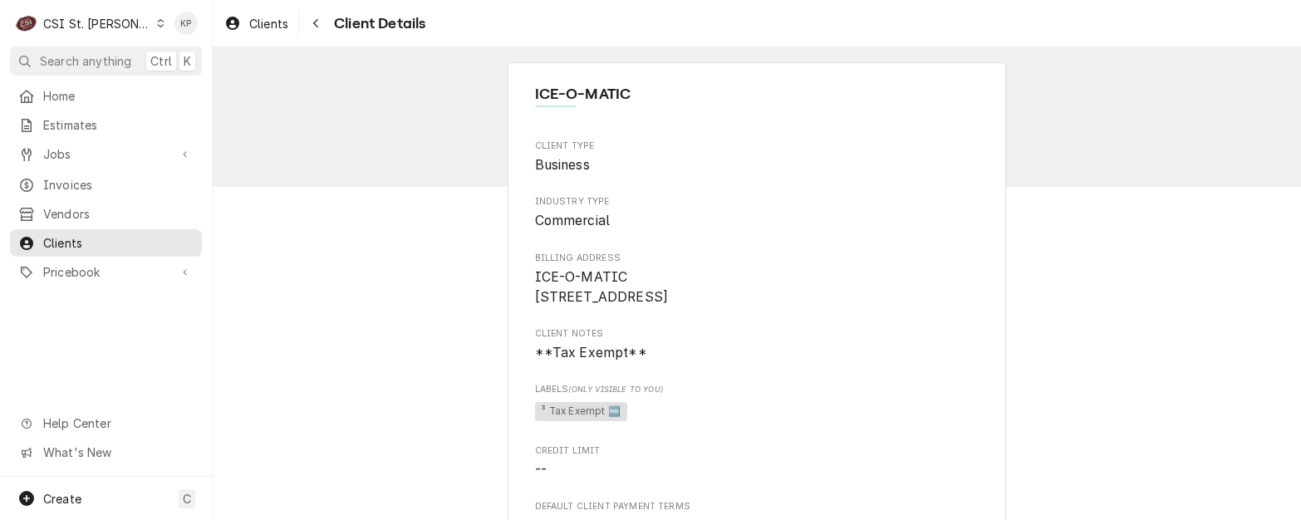
scroll to position [249, 0]
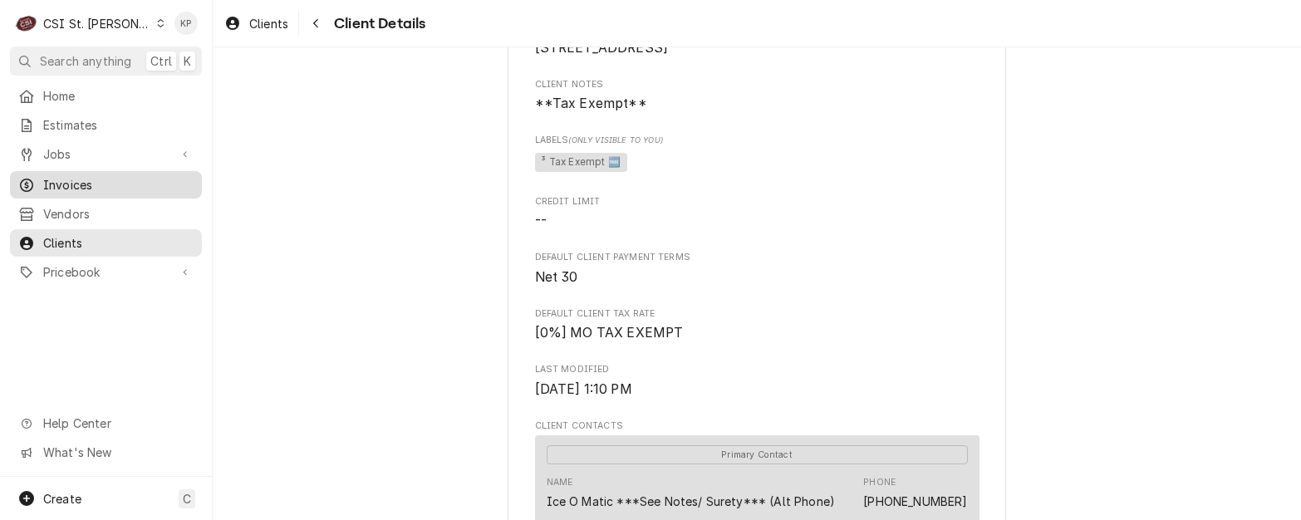
click at [66, 177] on span "Invoices" at bounding box center [118, 184] width 150 height 17
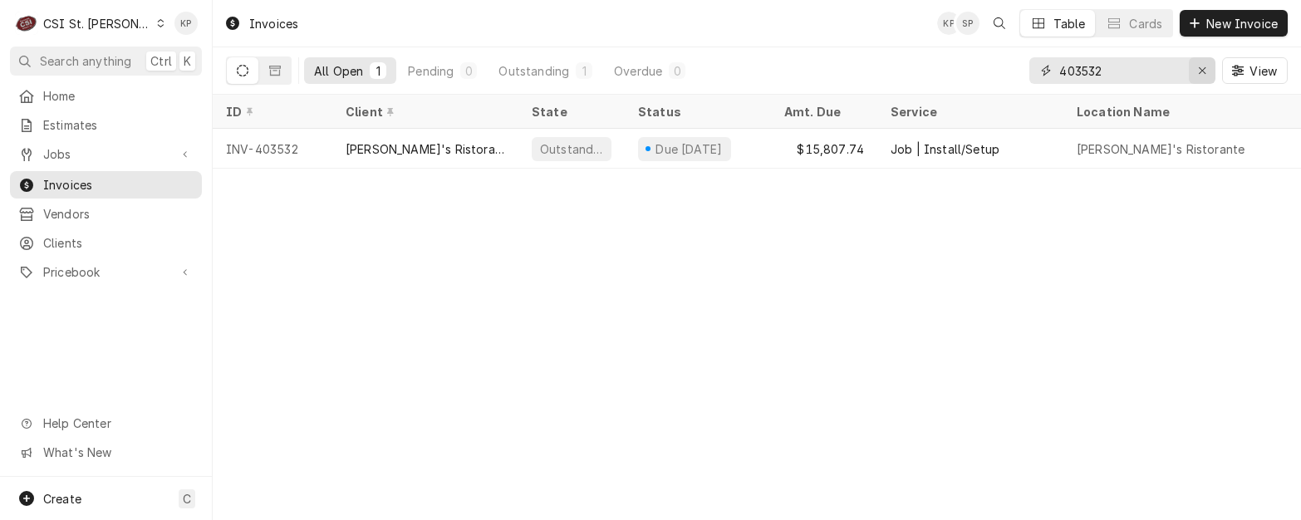
click at [1201, 69] on icon "Erase input" at bounding box center [1202, 71] width 9 height 12
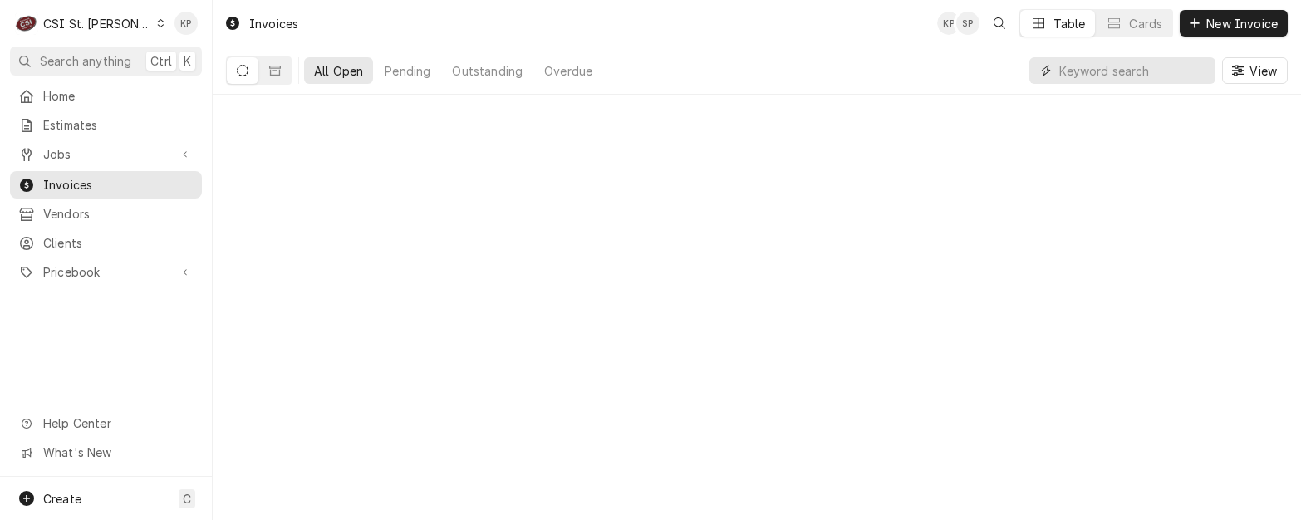
click at [1136, 67] on input "Dynamic Content Wrapper" at bounding box center [1133, 70] width 148 height 27
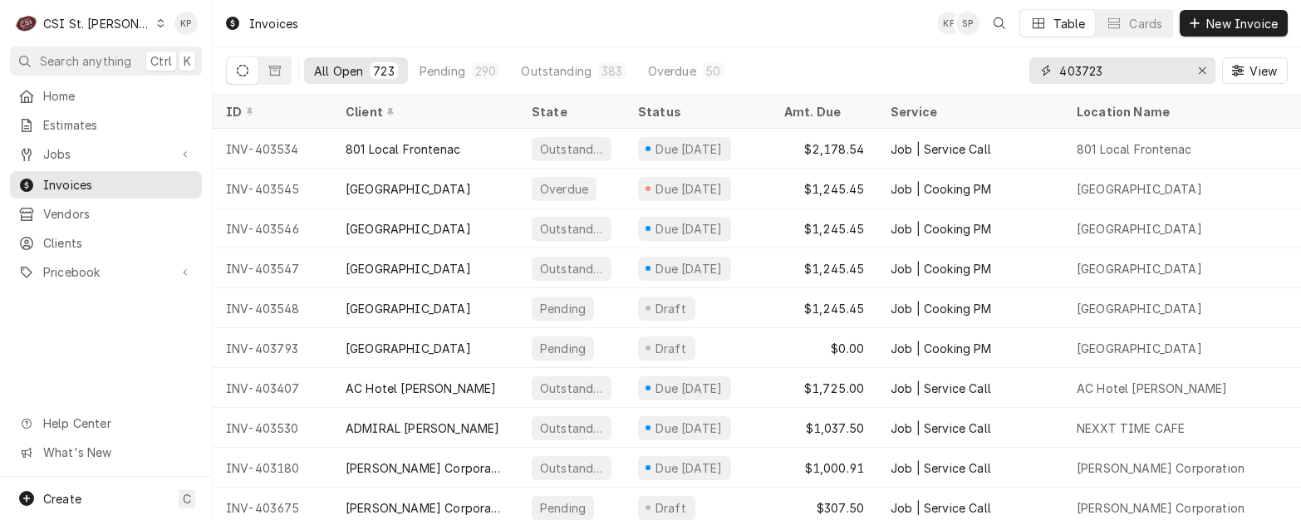
type input "403723"
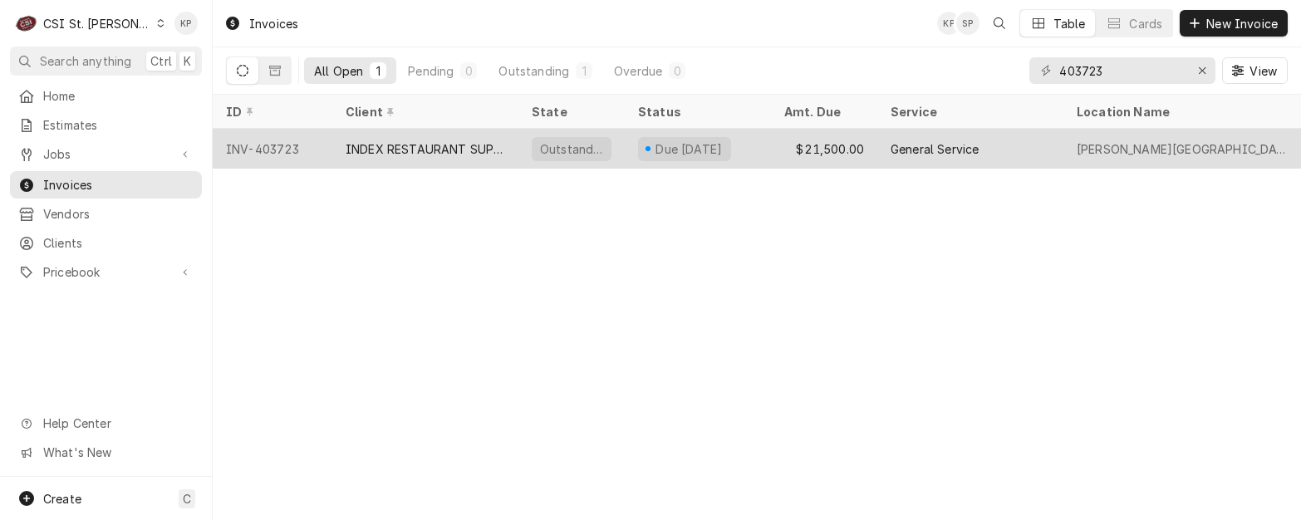
click at [265, 145] on div "INV-403723" at bounding box center [273, 149] width 120 height 40
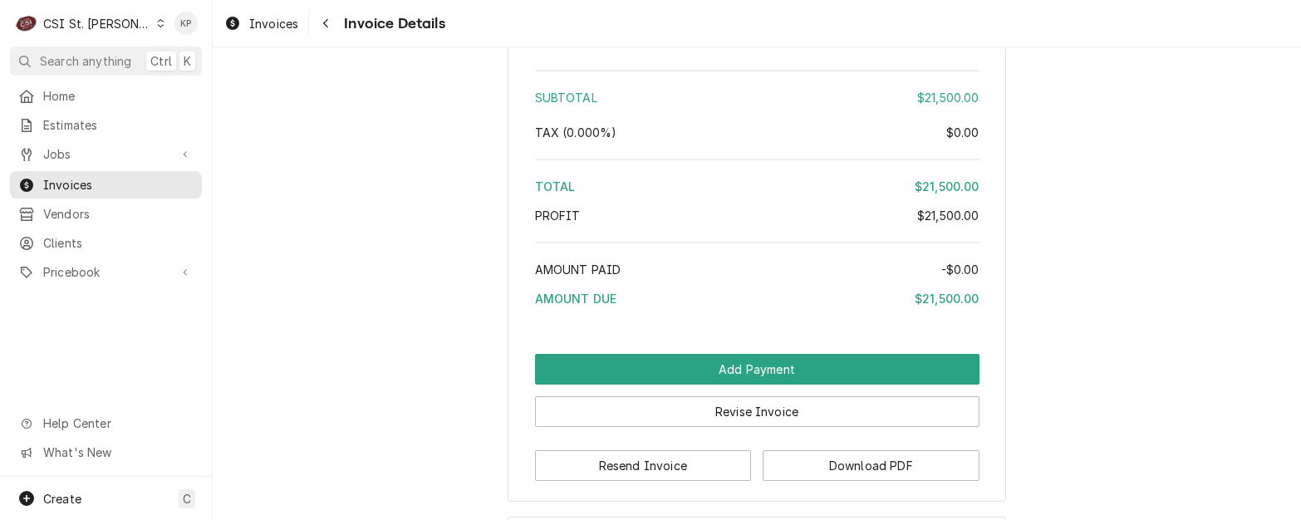
scroll to position [3667, 0]
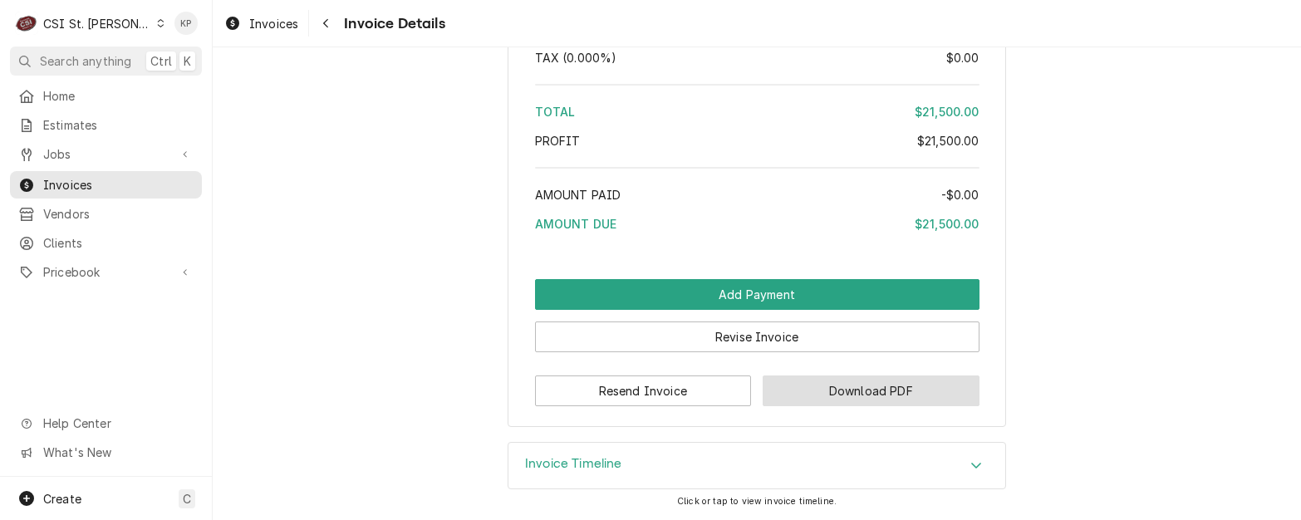
click at [808, 390] on button "Download PDF" at bounding box center [871, 391] width 217 height 31
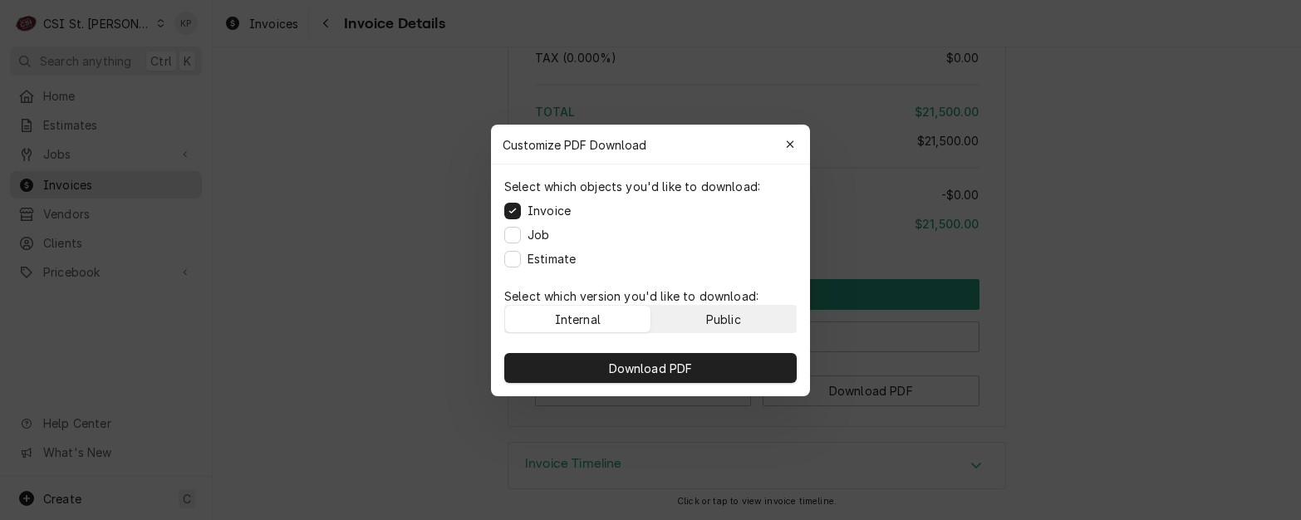
click at [755, 325] on button "Public" at bounding box center [723, 319] width 145 height 27
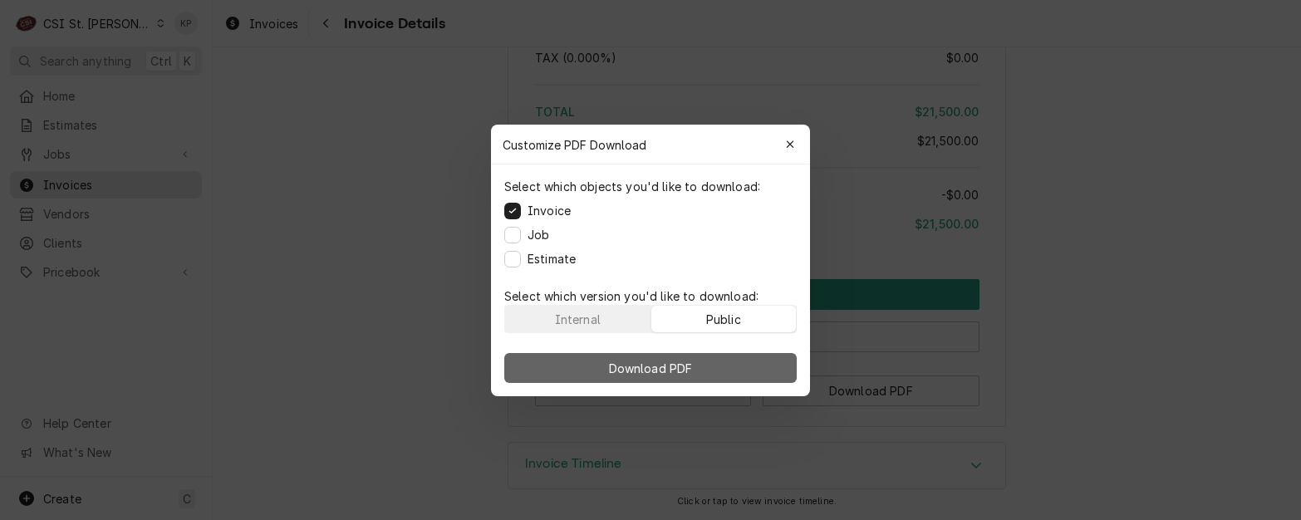
click at [756, 356] on button "Download PDF" at bounding box center [650, 368] width 292 height 30
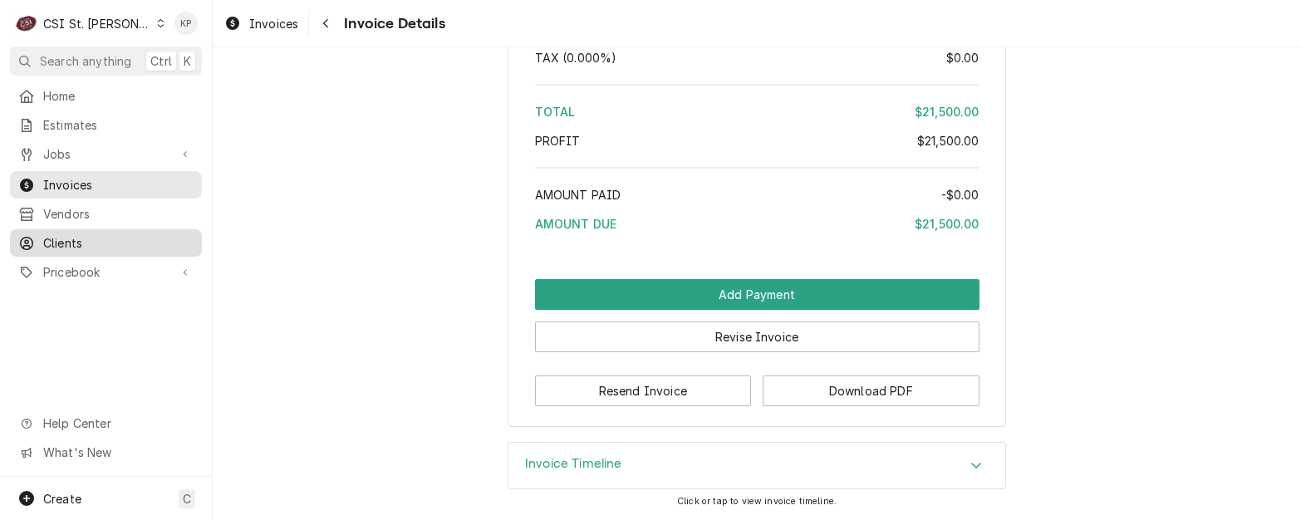
click at [76, 239] on span "Clients" at bounding box center [118, 242] width 150 height 17
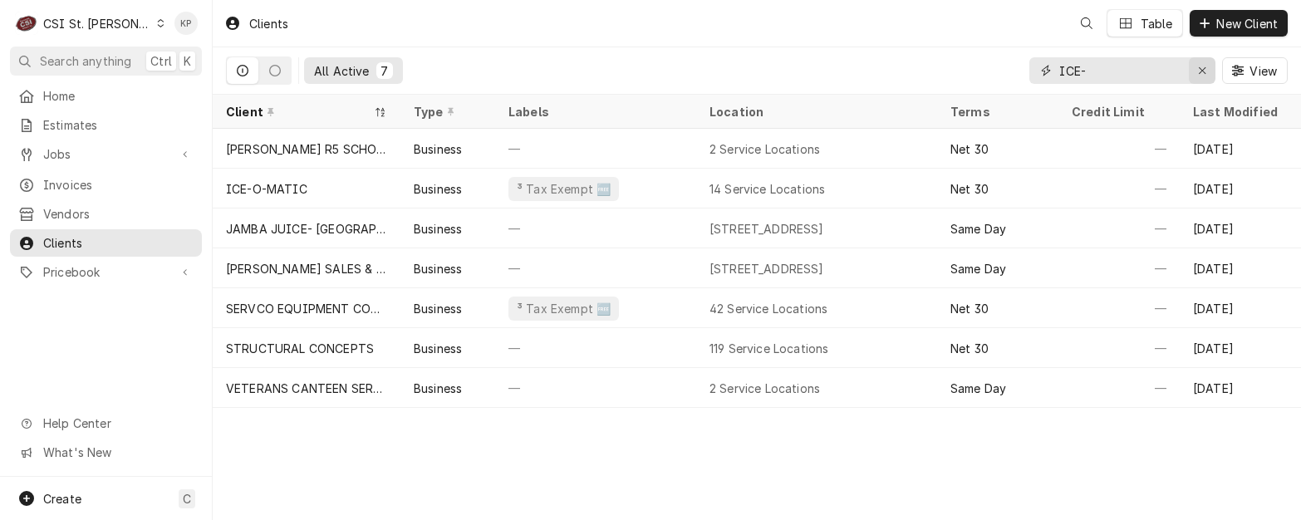
click at [1201, 67] on icon "Erase input" at bounding box center [1202, 71] width 9 height 12
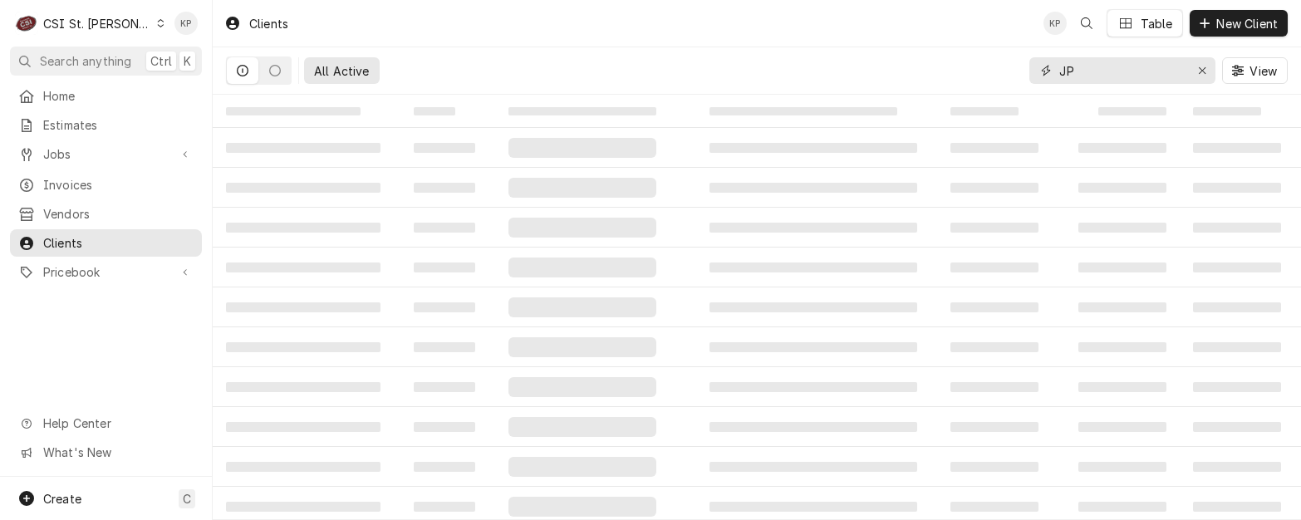
type input "J"
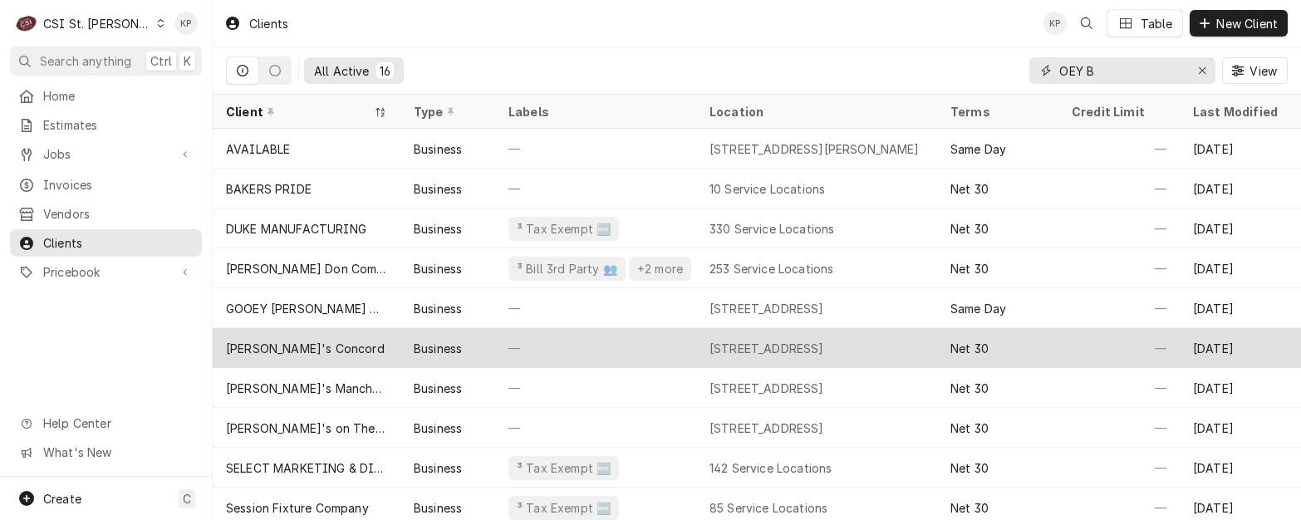
type input "OEY B"
click at [258, 347] on div "Joey B's Concord" at bounding box center [305, 348] width 159 height 17
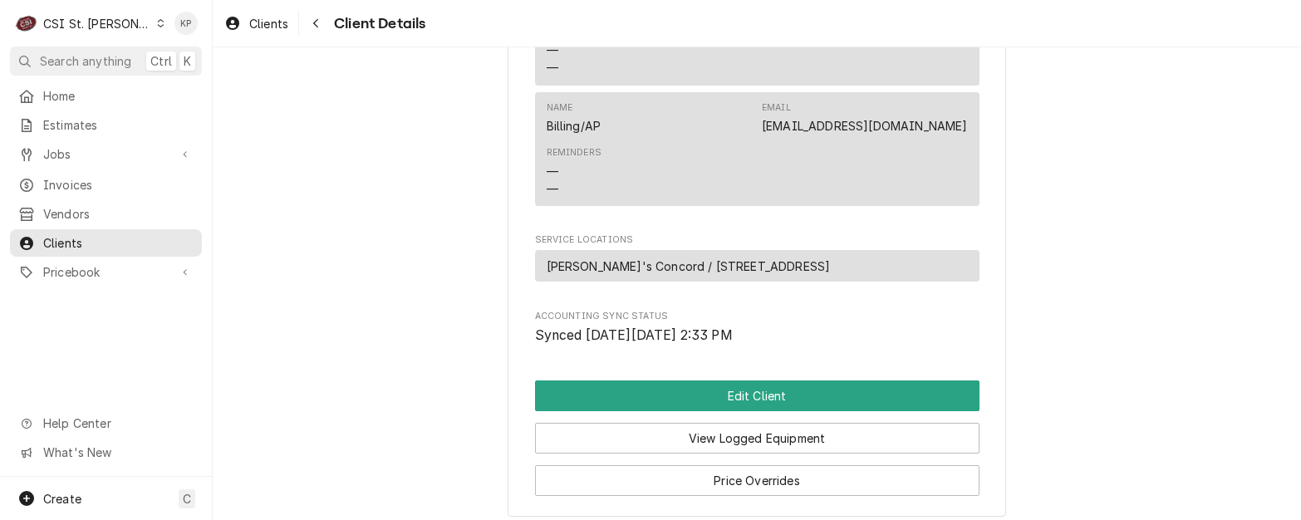
scroll to position [748, 0]
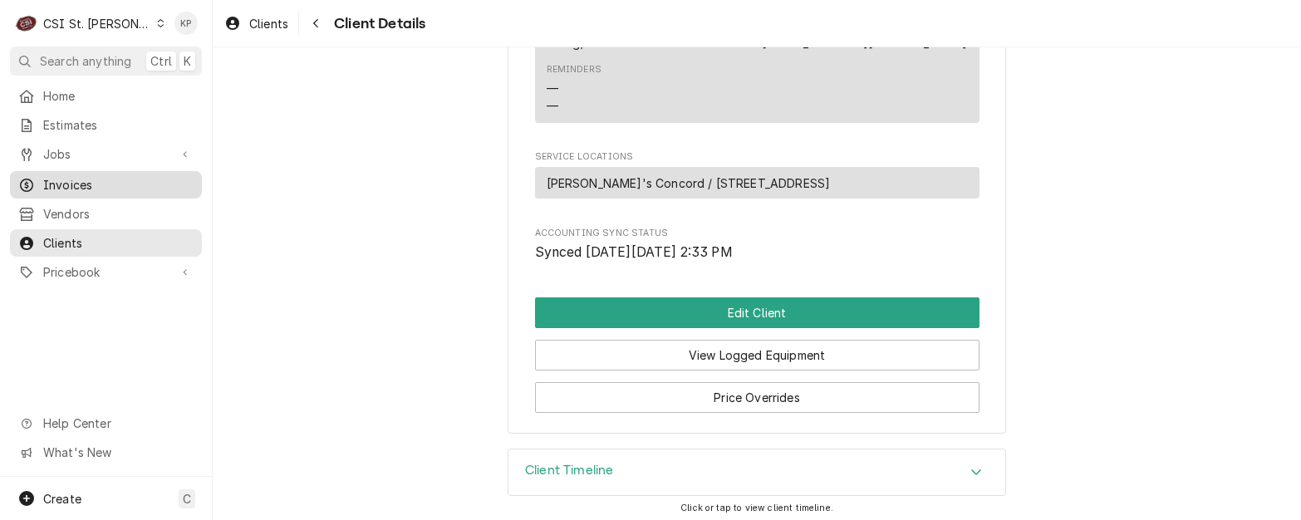
click at [69, 176] on span "Invoices" at bounding box center [118, 184] width 150 height 17
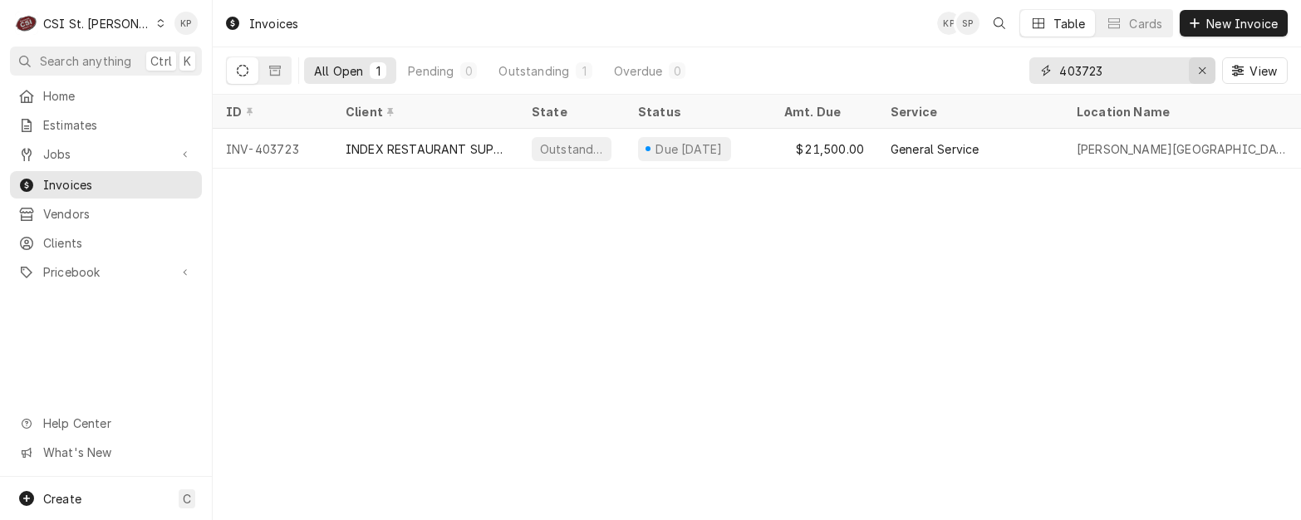
click at [1200, 71] on icon "Erase input" at bounding box center [1202, 71] width 9 height 12
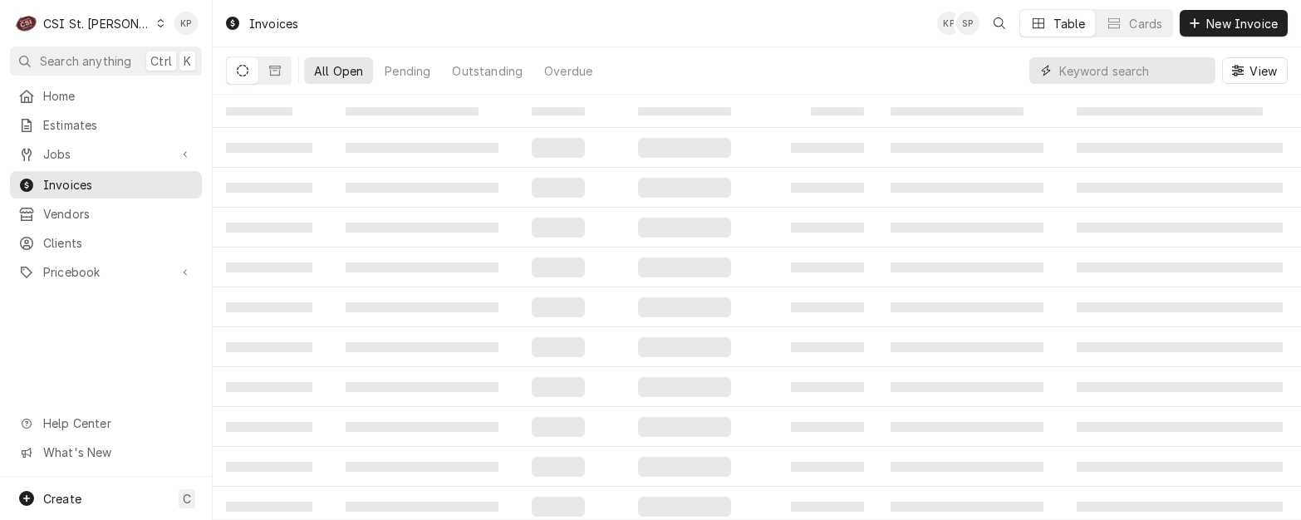
click at [1083, 67] on input "Dynamic Content Wrapper" at bounding box center [1133, 70] width 148 height 27
type input "403531"
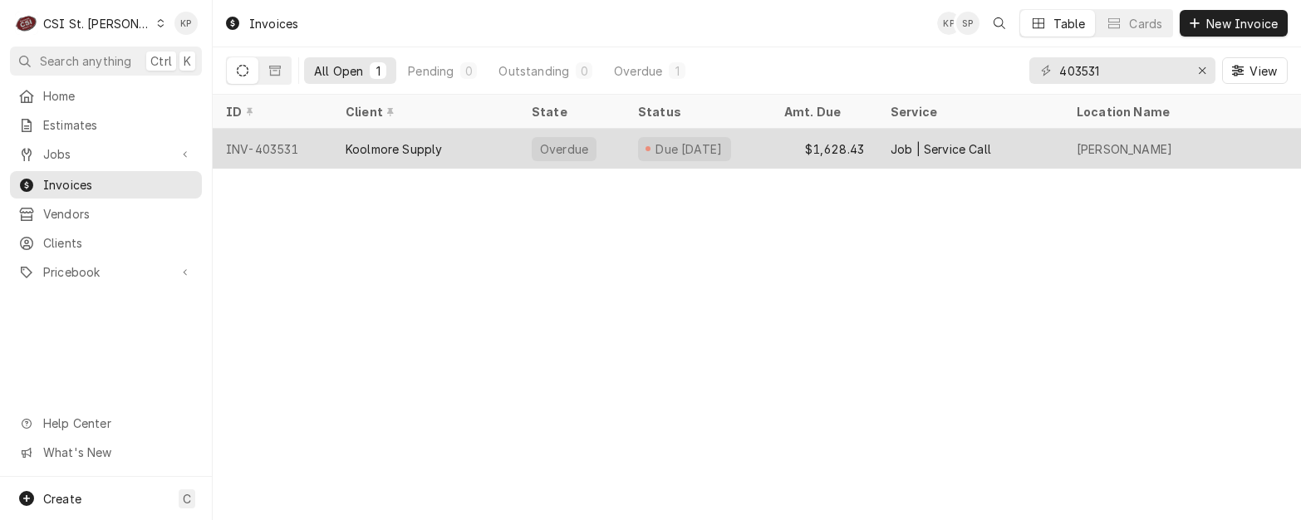
click at [252, 150] on div "INV-403531" at bounding box center [273, 149] width 120 height 40
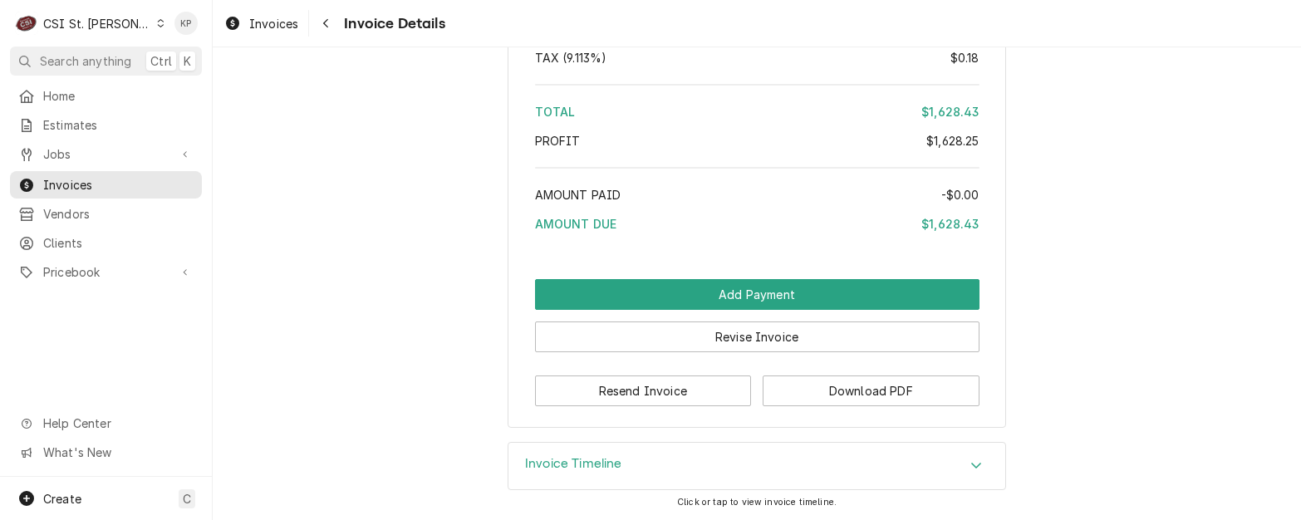
scroll to position [3533, 0]
click at [778, 397] on button "Download PDF" at bounding box center [871, 391] width 217 height 31
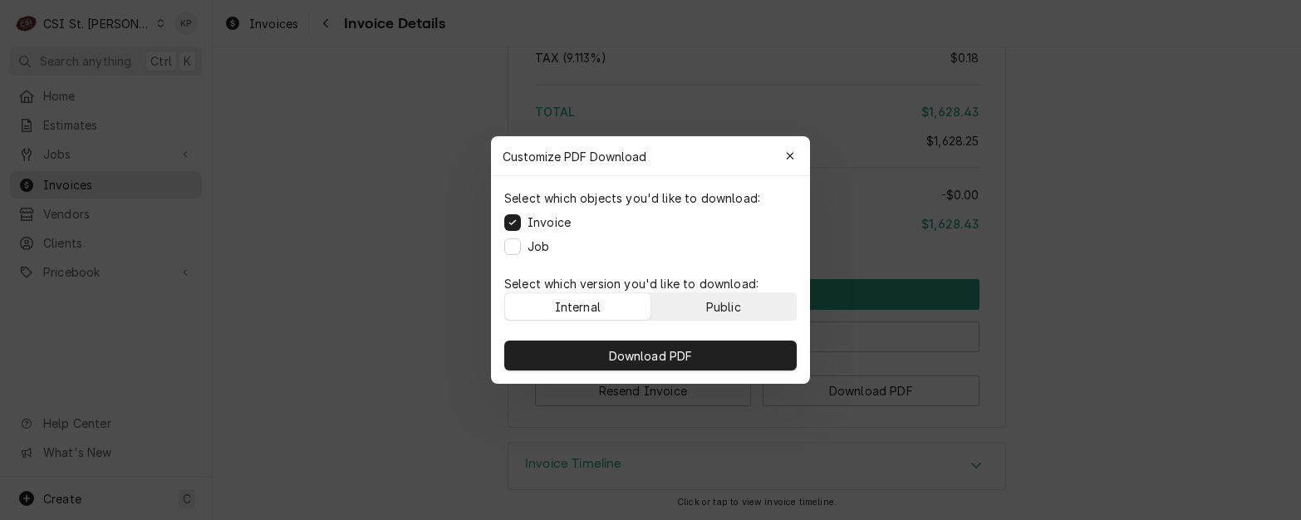
click at [700, 302] on button "Public" at bounding box center [723, 306] width 145 height 27
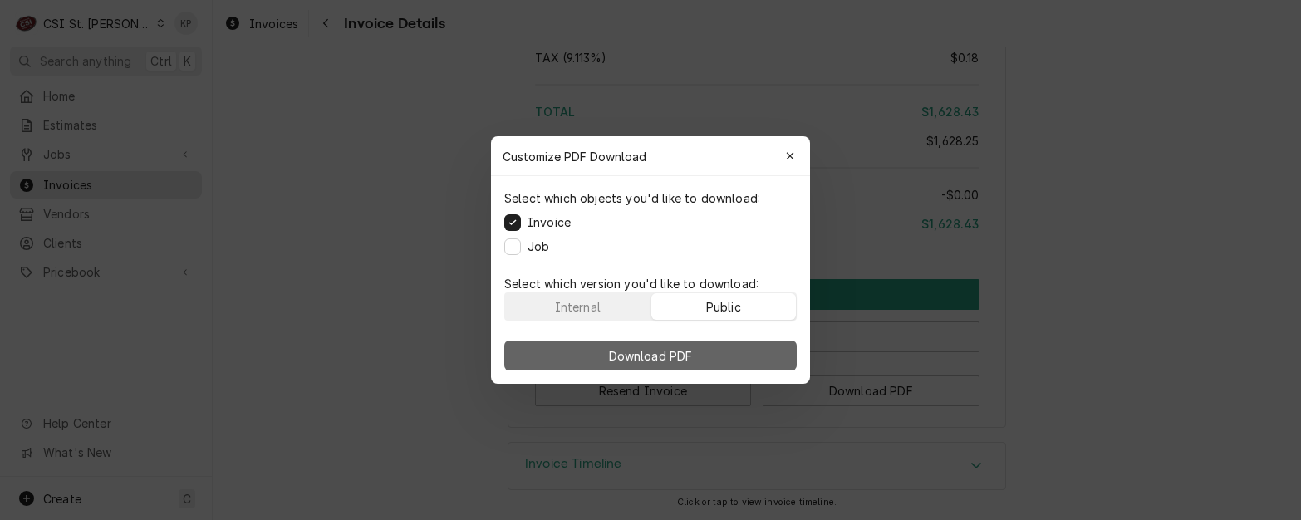
click at [709, 349] on button "Download PDF" at bounding box center [650, 356] width 292 height 30
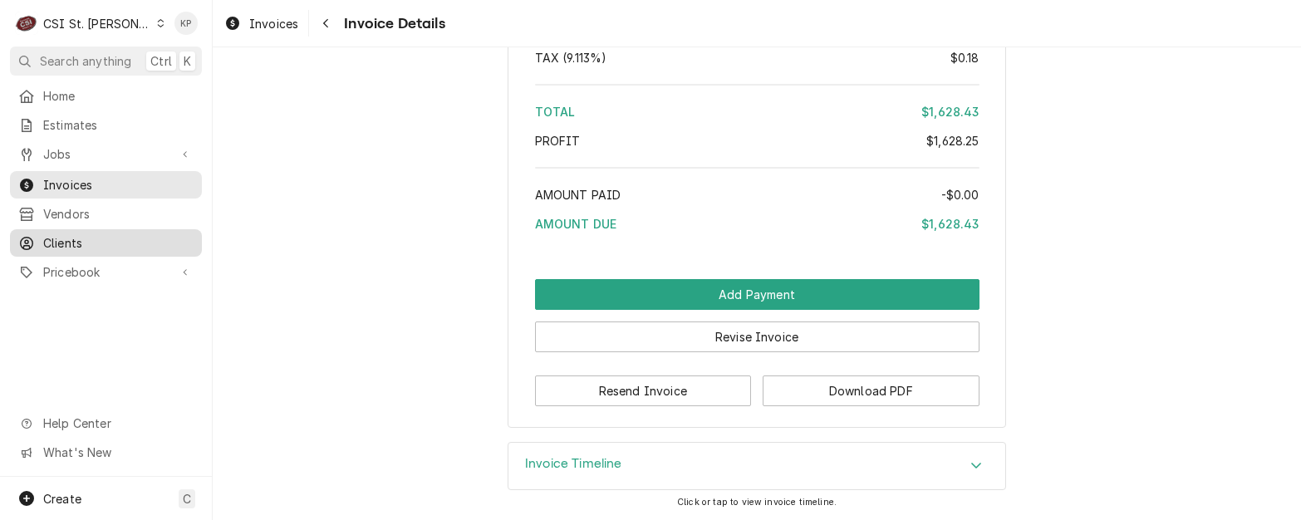
drag, startPoint x: 64, startPoint y: 237, endPoint x: 132, endPoint y: 233, distance: 68.2
click at [64, 237] on span "Clients" at bounding box center [118, 242] width 150 height 17
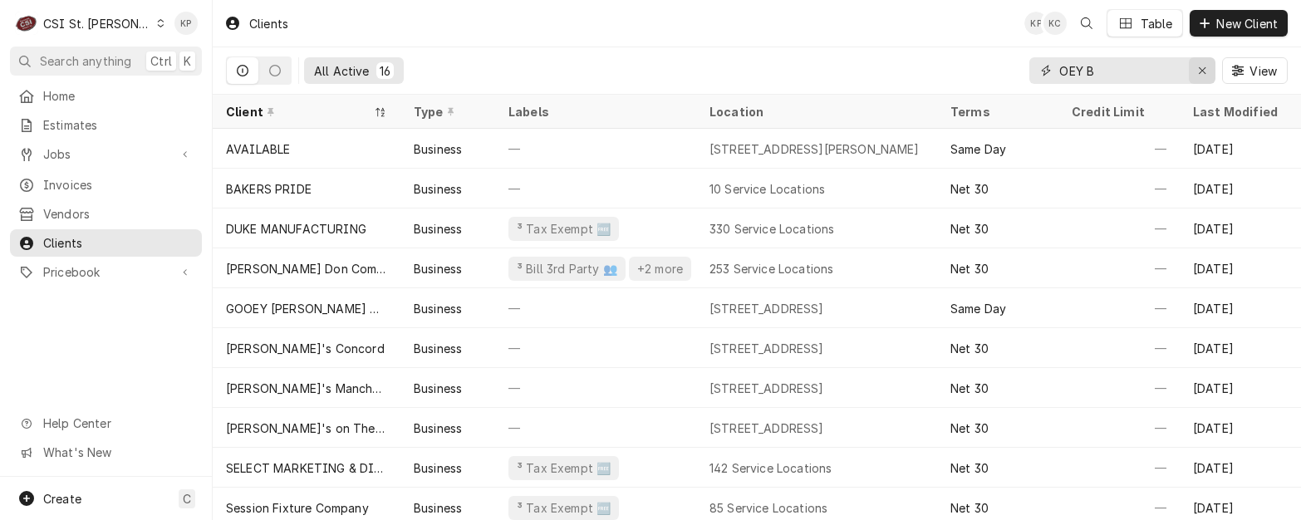
click at [1202, 70] on icon "Erase input" at bounding box center [1202, 71] width 9 height 12
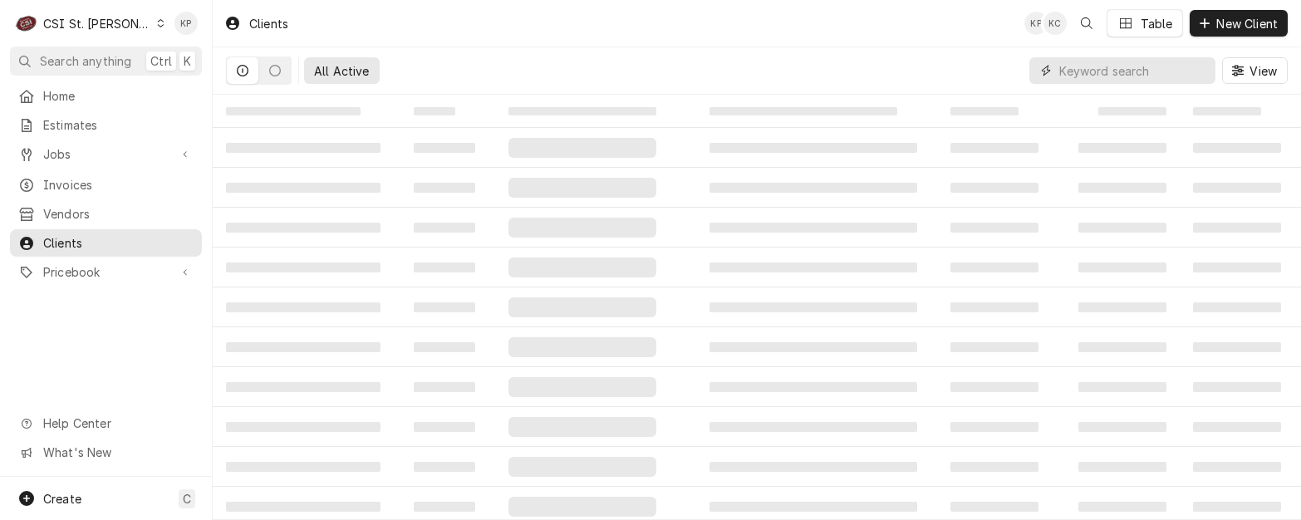
click at [1081, 71] on input "Dynamic Content Wrapper" at bounding box center [1133, 70] width 148 height 27
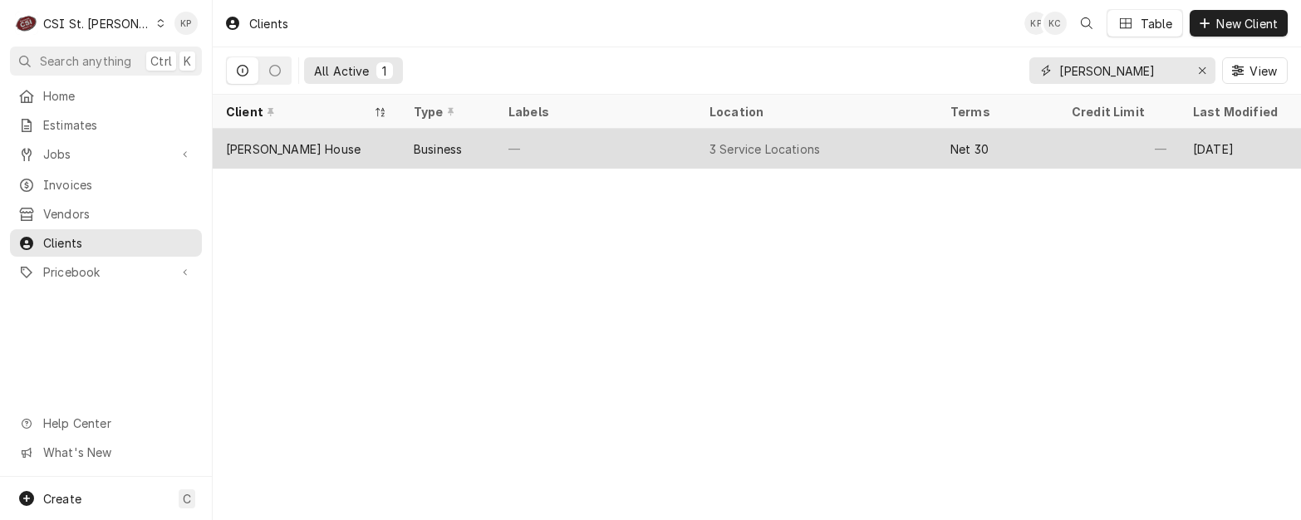
type input "[PERSON_NAME]"
click at [307, 150] on div "[PERSON_NAME] House" at bounding box center [293, 148] width 135 height 17
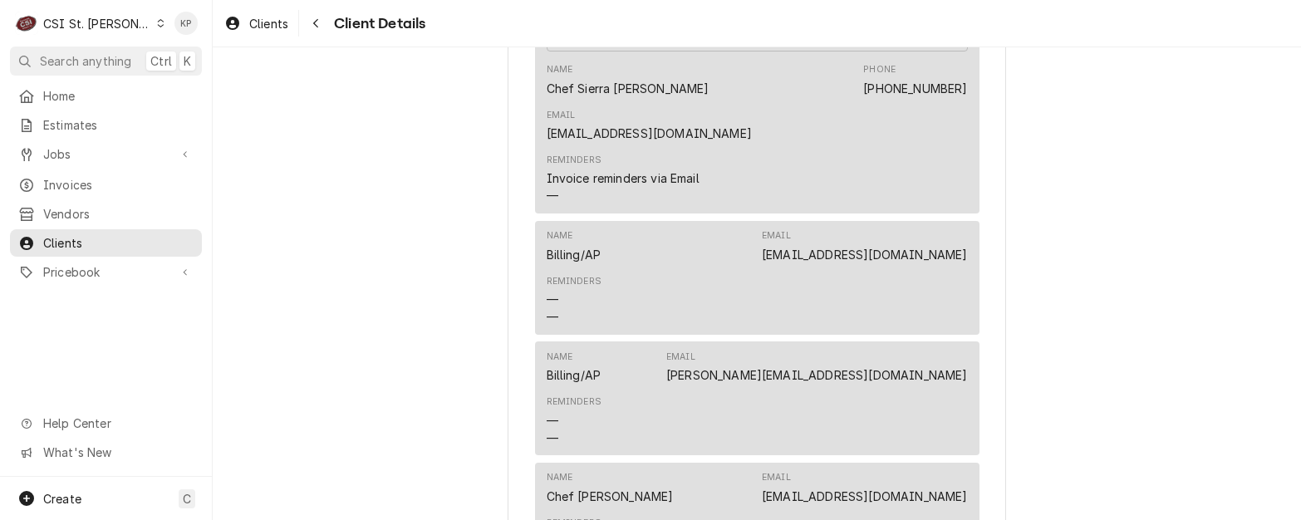
scroll to position [665, 0]
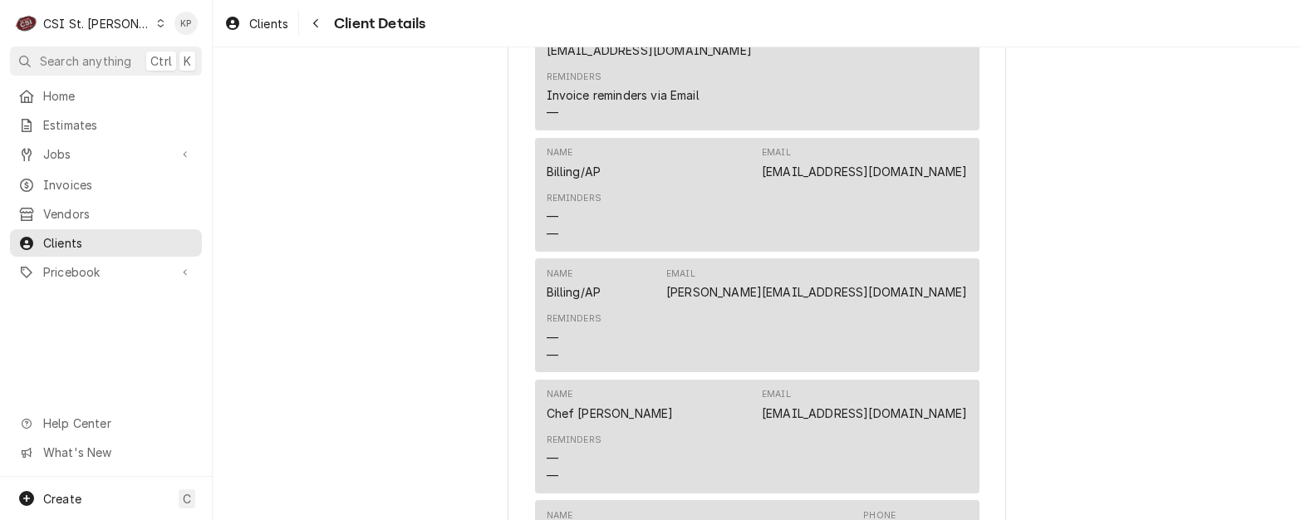
click at [1045, 376] on div "Ruth's Chris Steak House Client Type Business Industry Type Commercial Billing …" at bounding box center [757, 375] width 1088 height 1985
drag, startPoint x: 958, startPoint y: 367, endPoint x: 834, endPoint y: 373, distance: 123.9
click at [834, 380] on div "Name Chef Chuck Email ChuckS@ruthschris.us Reminders — —" at bounding box center [757, 437] width 444 height 114
drag, startPoint x: 834, startPoint y: 373, endPoint x: 845, endPoint y: 374, distance: 10.8
copy link "[EMAIL_ADDRESS][DOMAIN_NAME]"
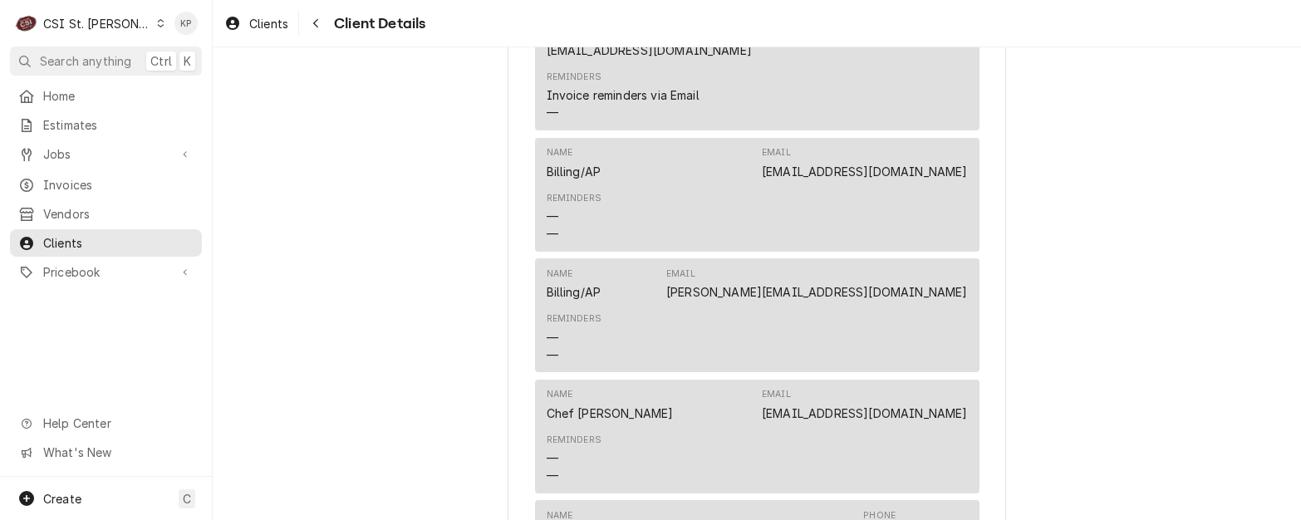
click at [694, 428] on div "Reminders — —" at bounding box center [757, 459] width 421 height 62
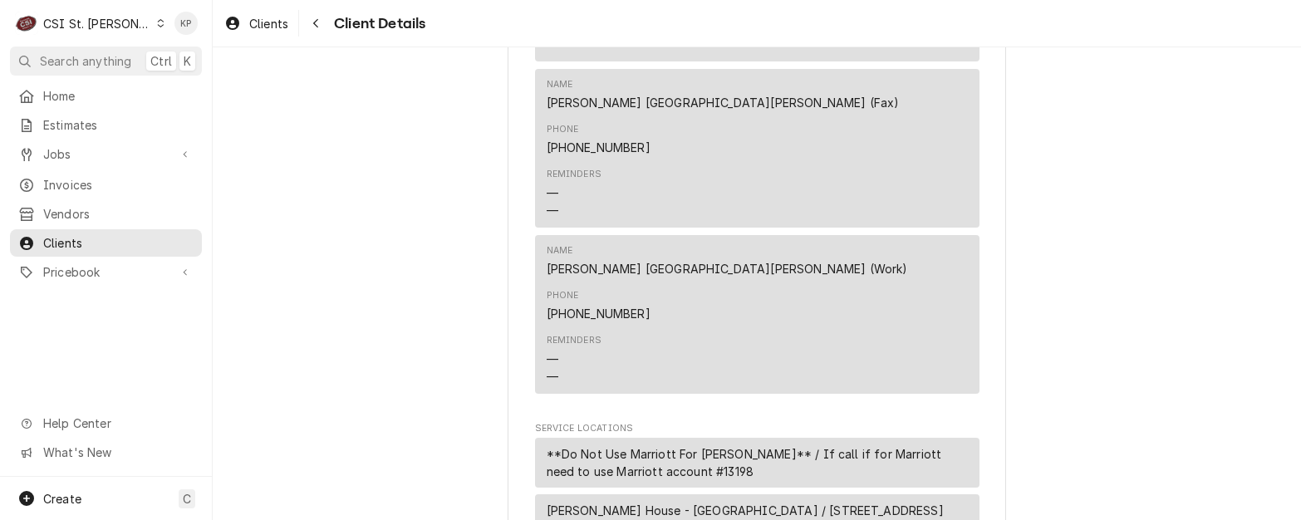
scroll to position [1246, 0]
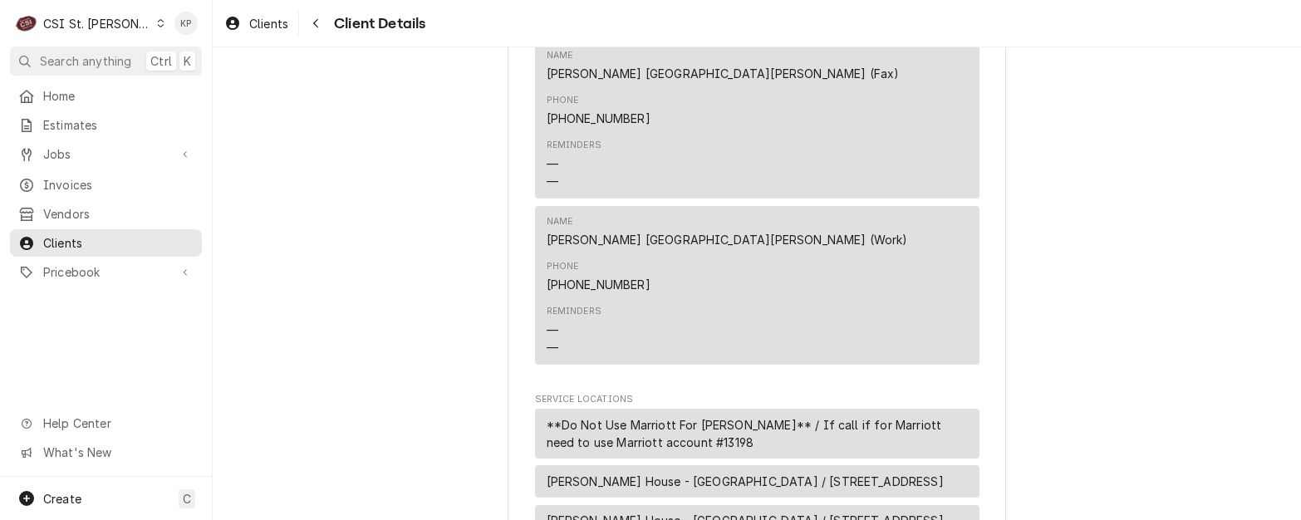
click at [722, 473] on span "Ruth's Chris Steak House - Chesterfield / 16493 Wild Horse Creek Rd, Chesterfie…" at bounding box center [745, 481] width 397 height 17
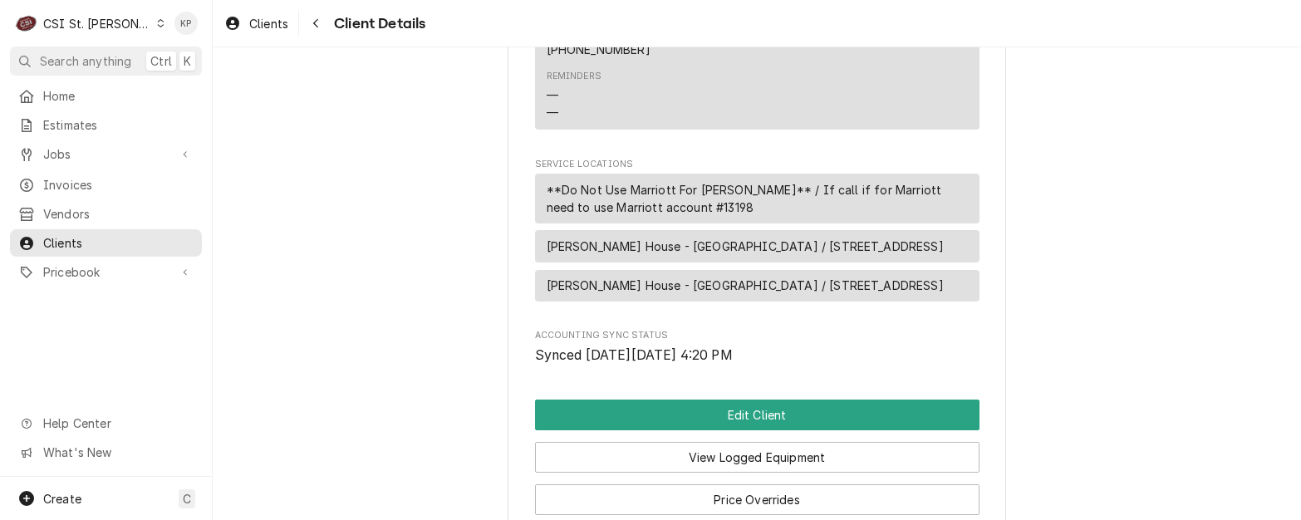
scroll to position [1490, 0]
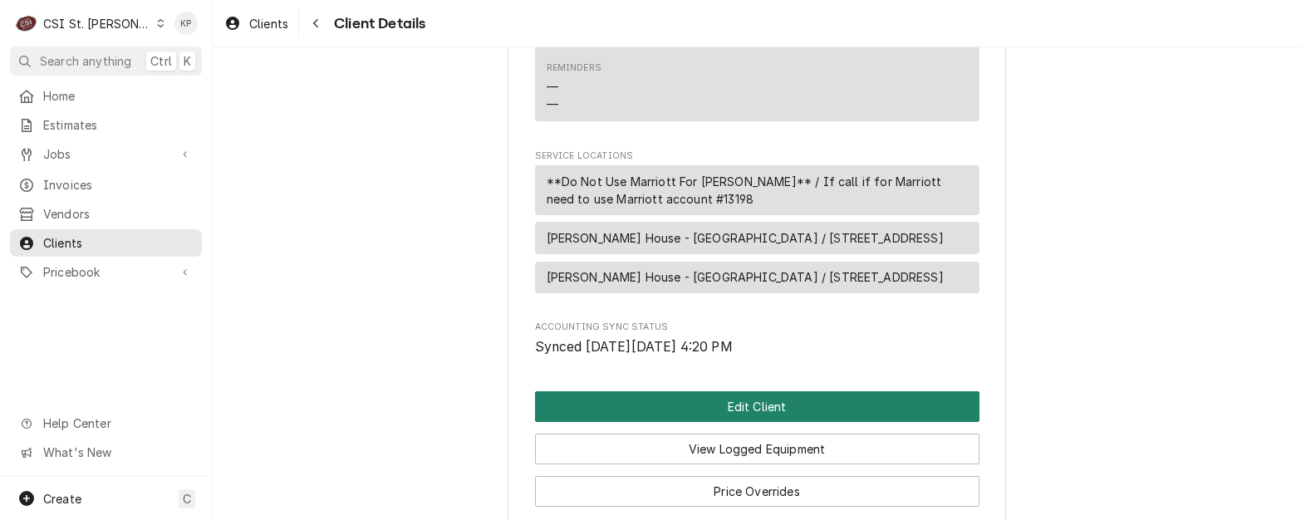
click at [691, 391] on button "Edit Client" at bounding box center [757, 406] width 444 height 31
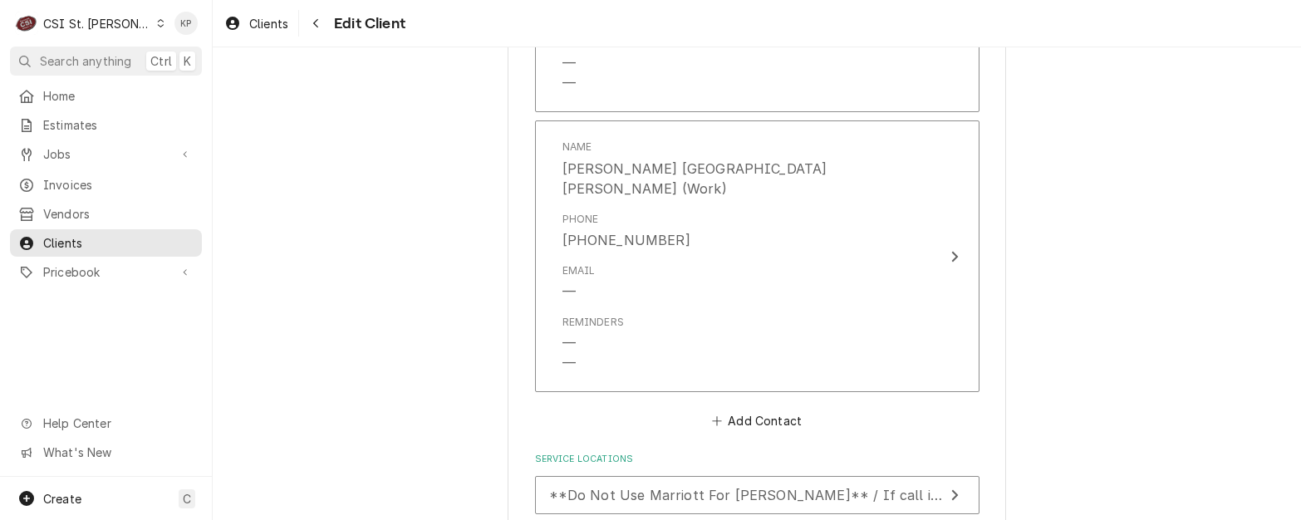
scroll to position [2908, 0]
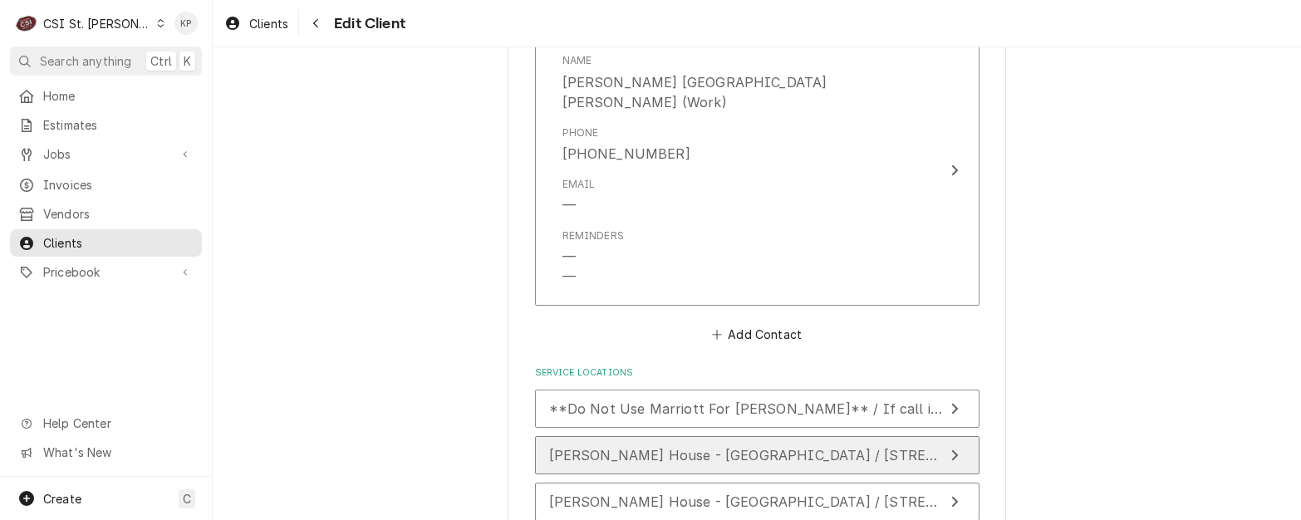
click at [674, 447] on span "[PERSON_NAME] House - [GEOGRAPHIC_DATA] / [STREET_ADDRESS]" at bounding box center [784, 455] width 470 height 17
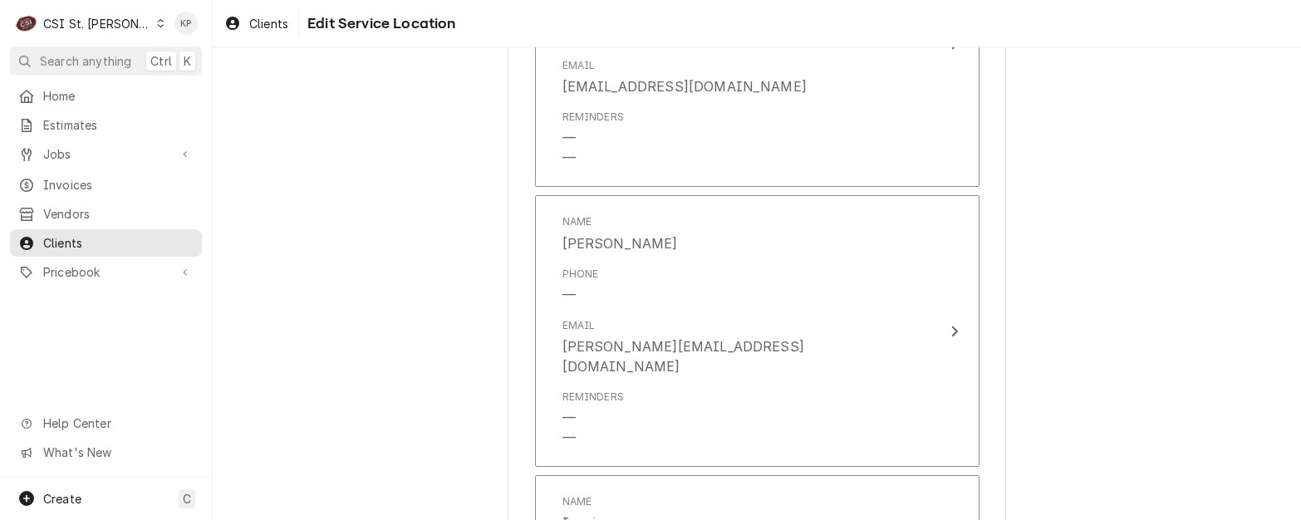
scroll to position [1080, 0]
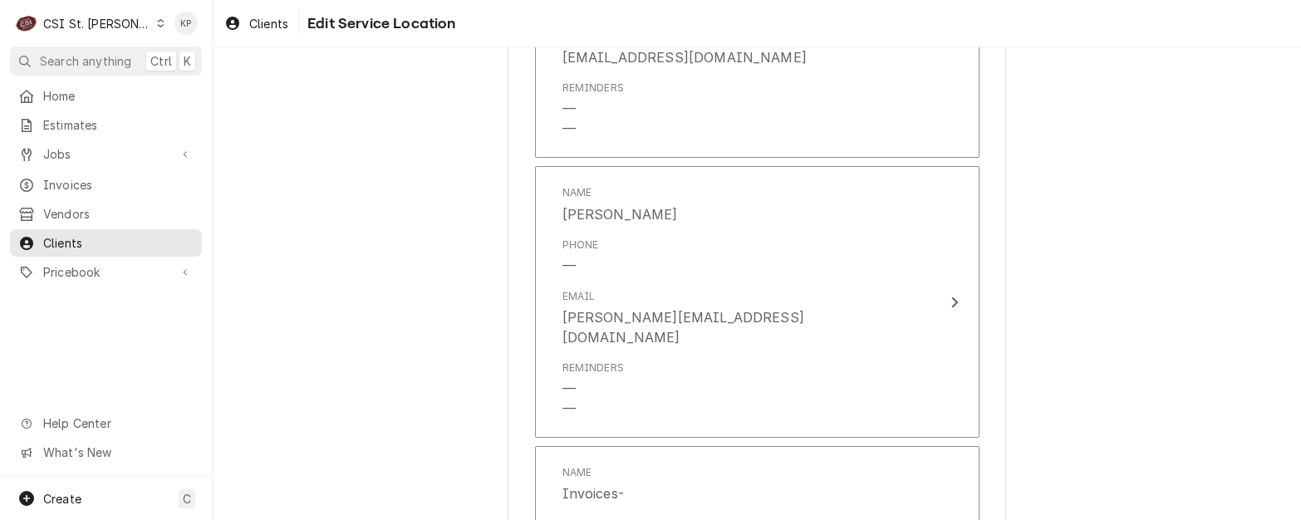
click at [1075, 313] on div "Use the fields below to edit this service location: Location Name ( optional ) …" at bounding box center [757, 182] width 1088 height 2394
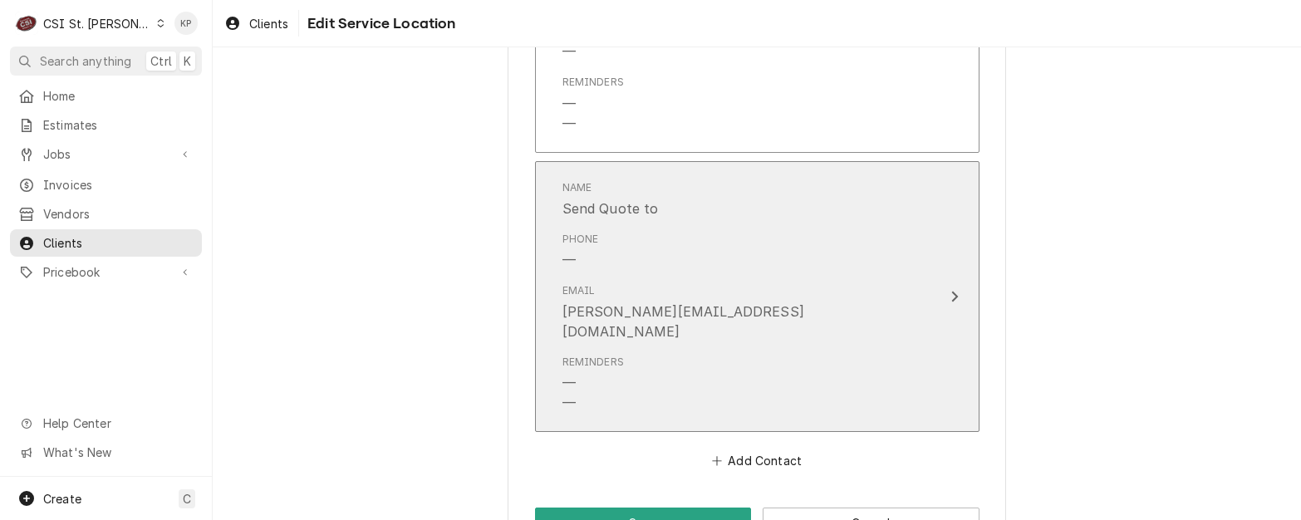
scroll to position [1899, 0]
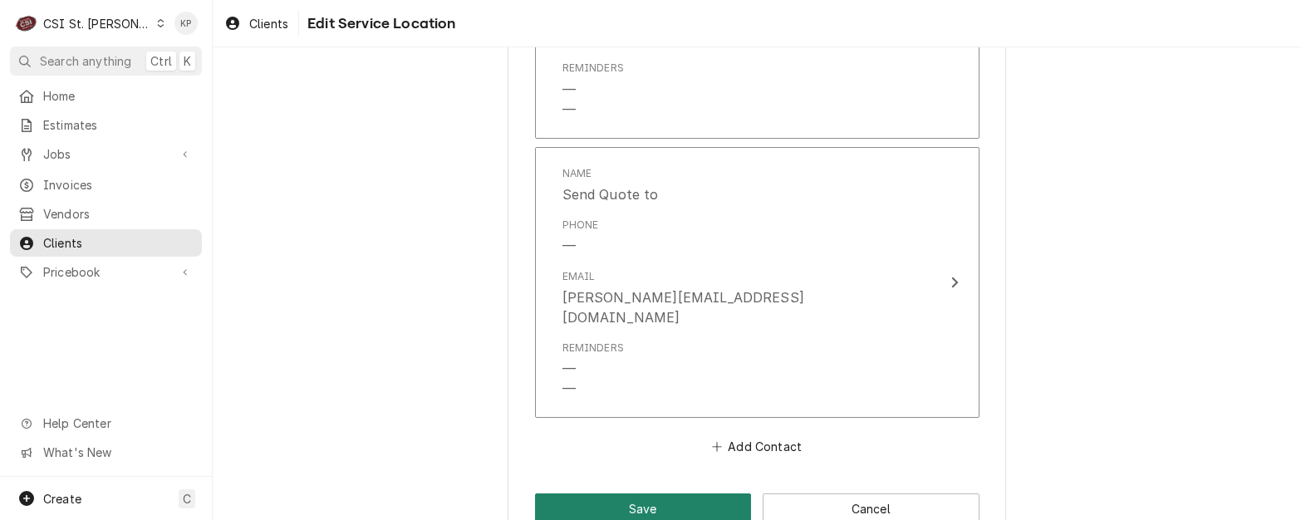
click at [702, 493] on button "Save" at bounding box center [643, 508] width 217 height 31
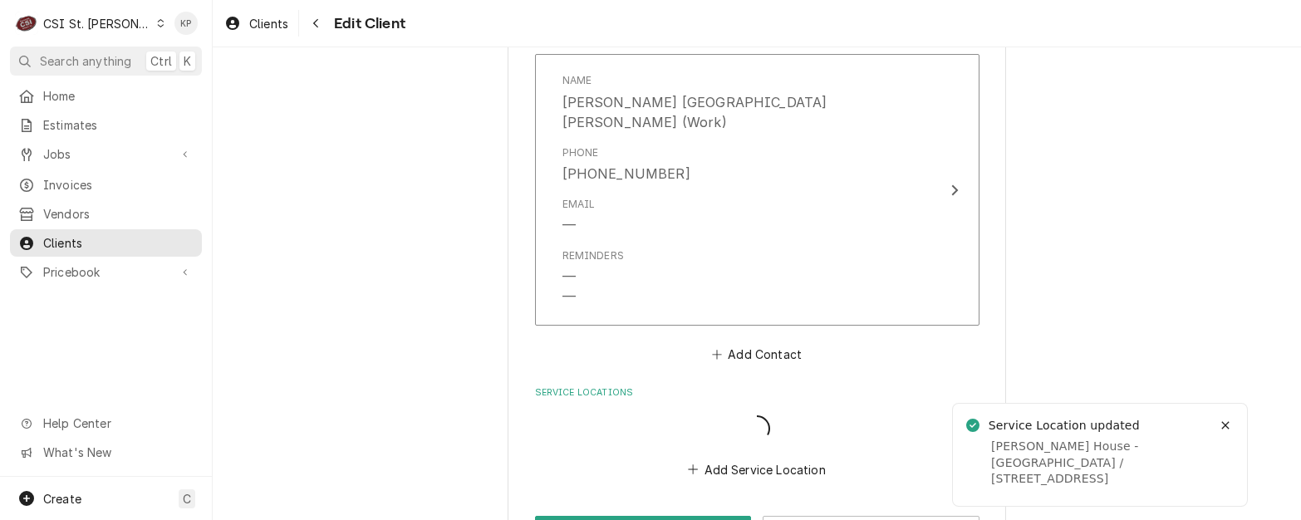
scroll to position [2888, 0]
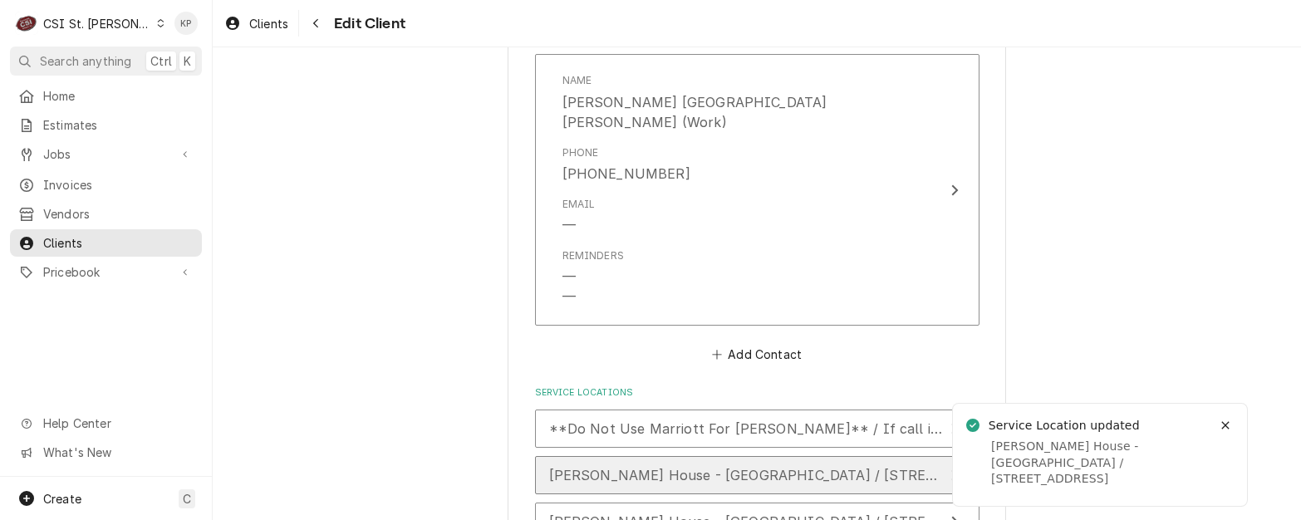
click at [730, 467] on span "[PERSON_NAME] House - [GEOGRAPHIC_DATA] / [STREET_ADDRESS]" at bounding box center [784, 475] width 470 height 17
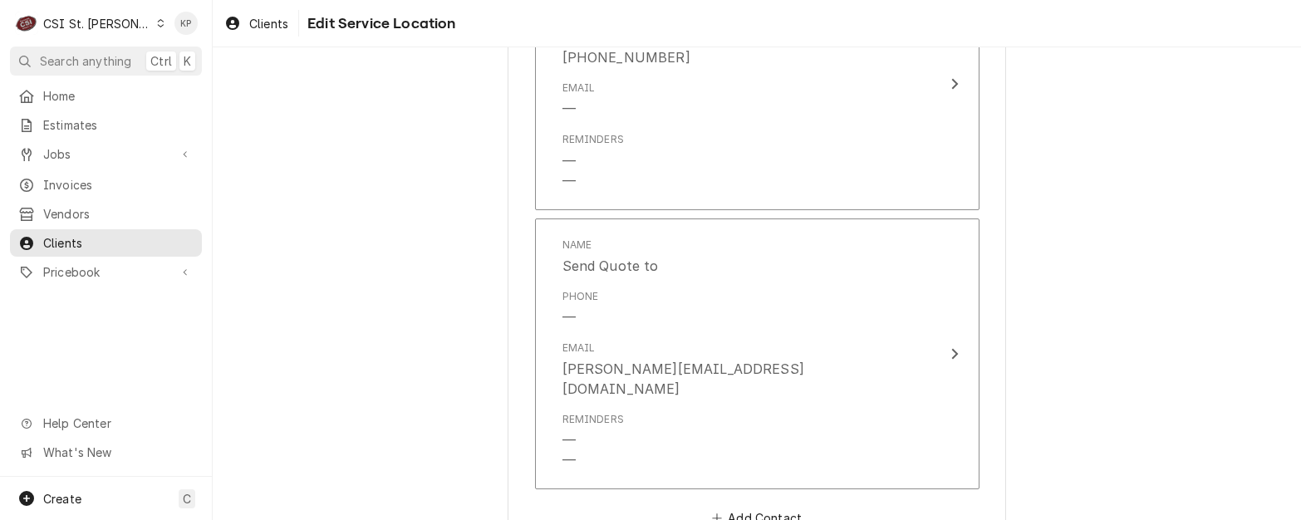
scroll to position [1899, 0]
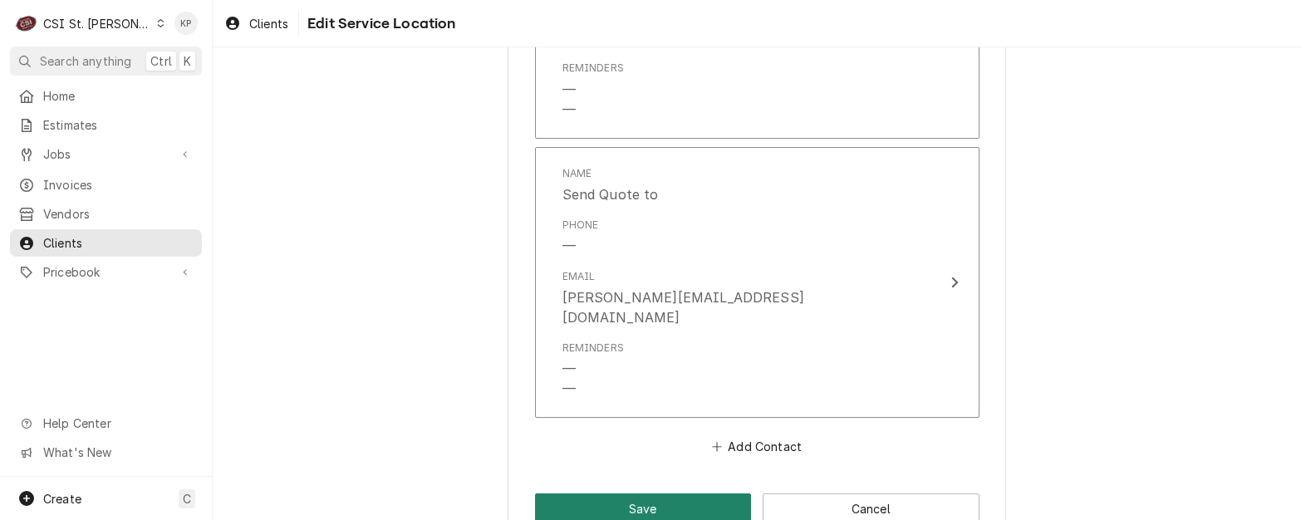
click at [705, 493] on button "Save" at bounding box center [643, 508] width 217 height 31
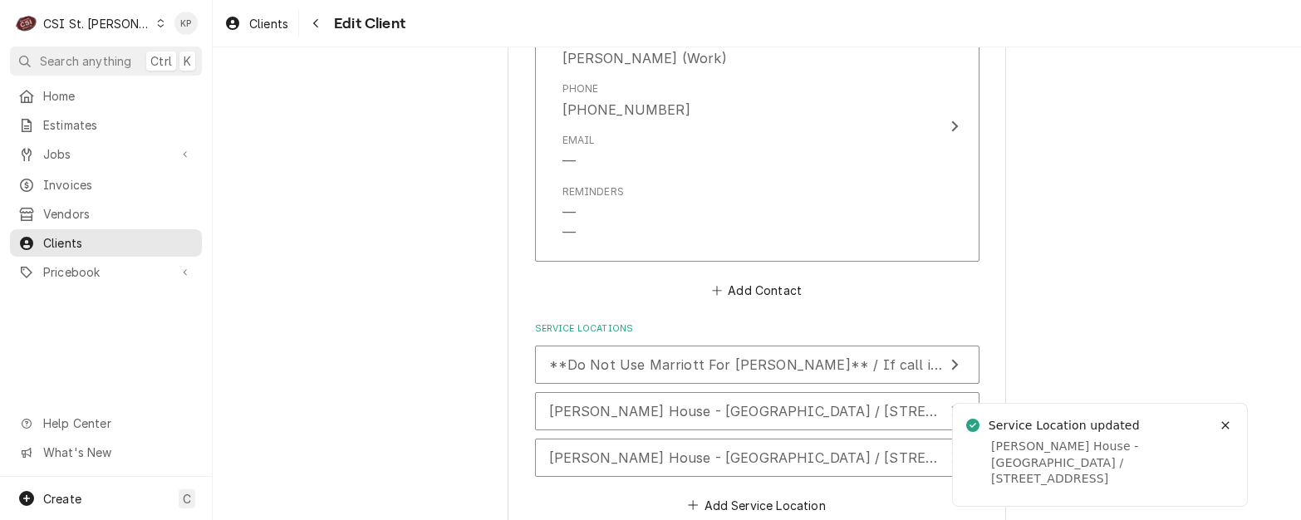
scroll to position [2990, 0]
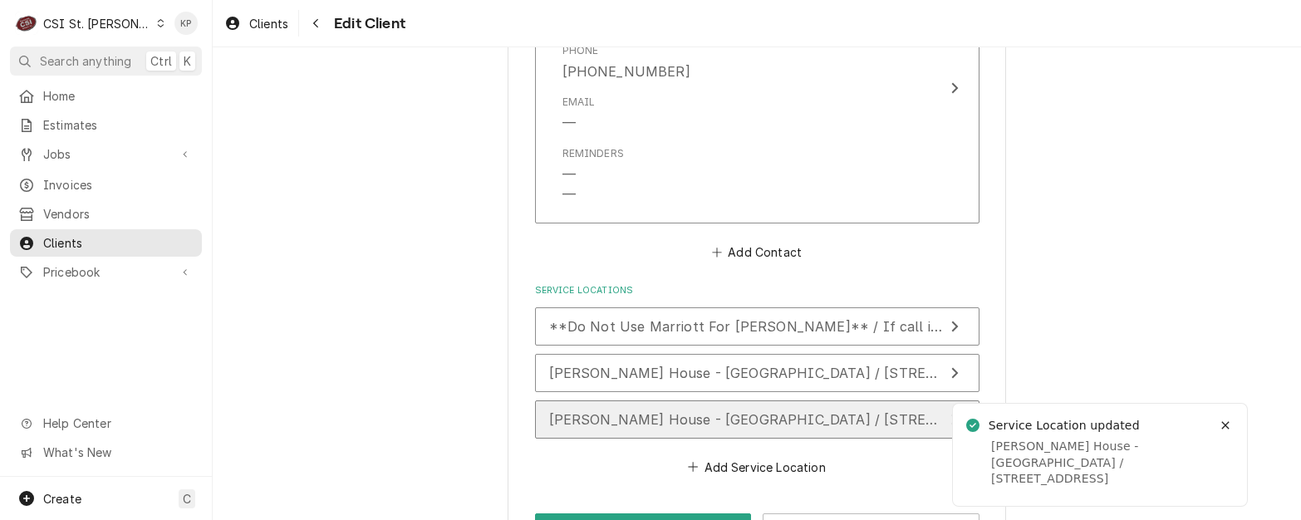
click at [659, 411] on span "[PERSON_NAME] House - [GEOGRAPHIC_DATA] / [STREET_ADDRESS]" at bounding box center [784, 419] width 470 height 17
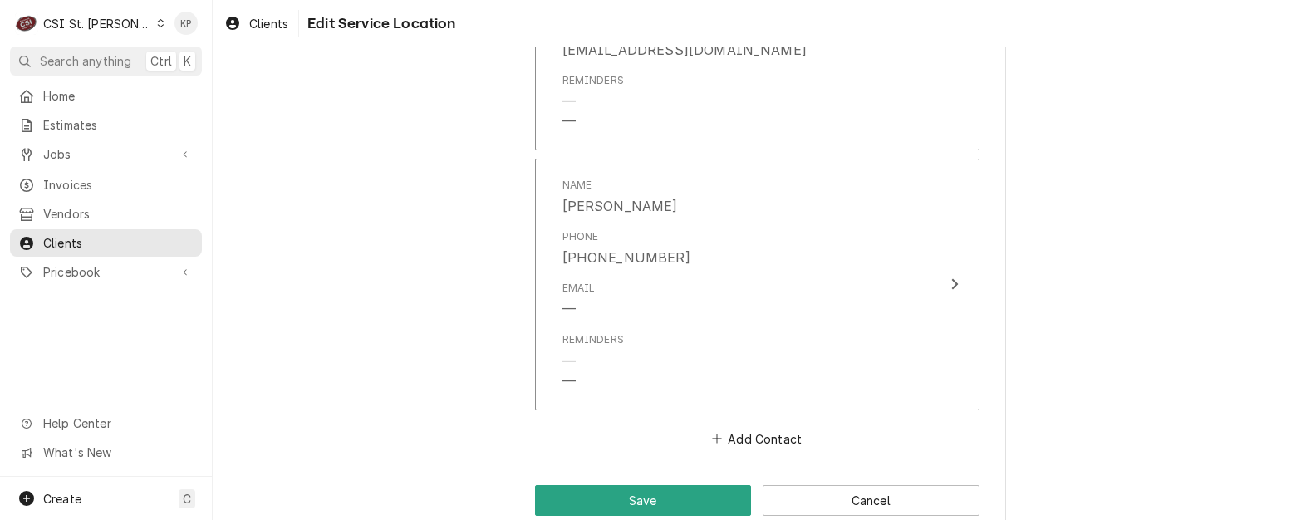
scroll to position [2938, 0]
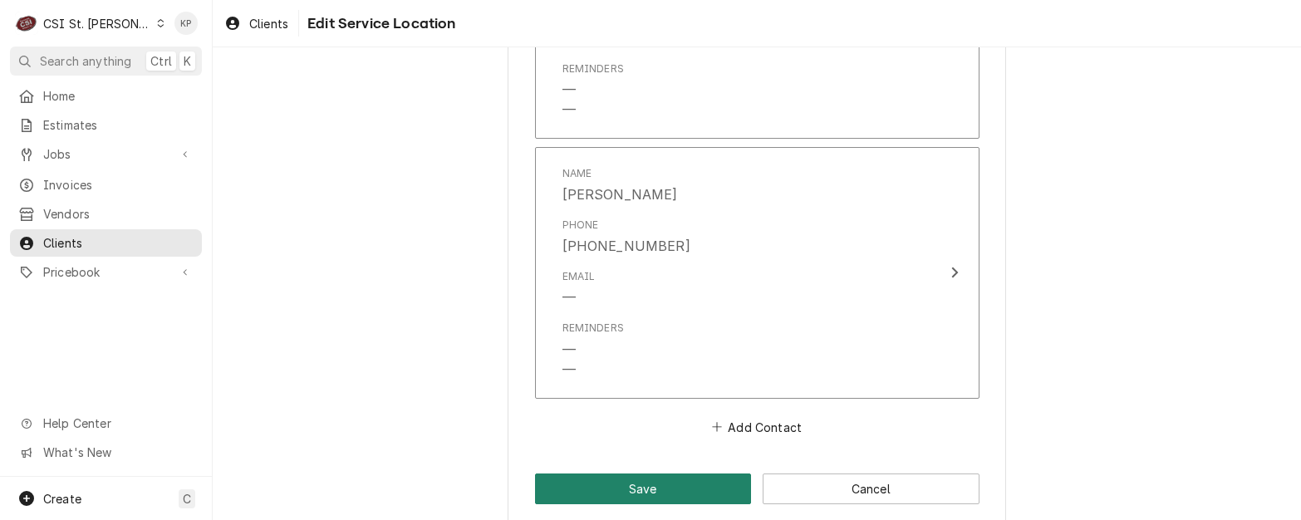
click at [708, 474] on button "Save" at bounding box center [643, 489] width 217 height 31
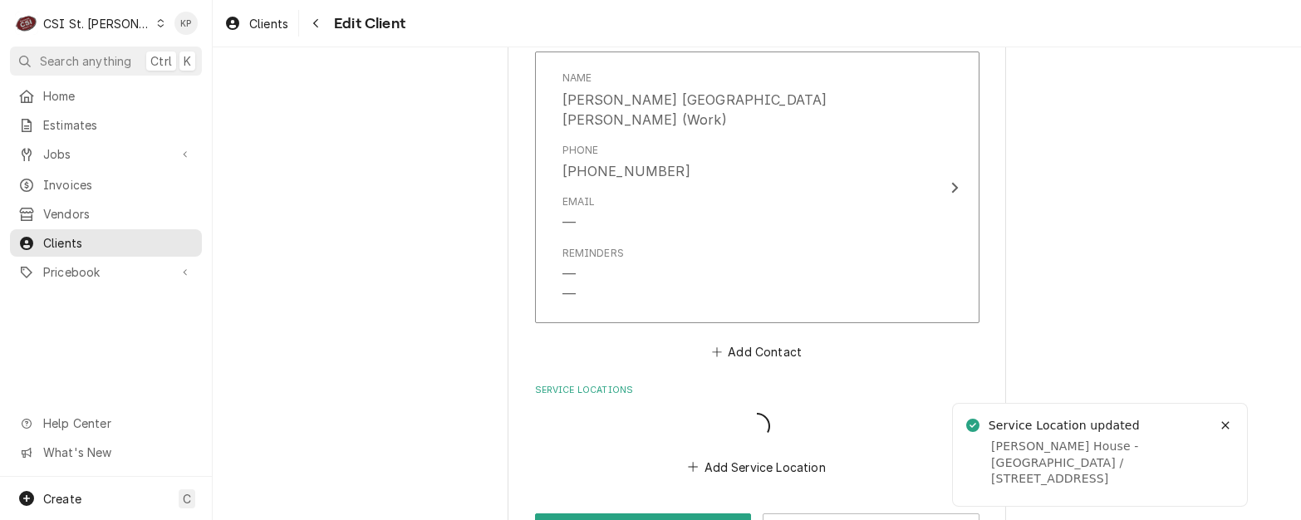
scroll to position [2938, 0]
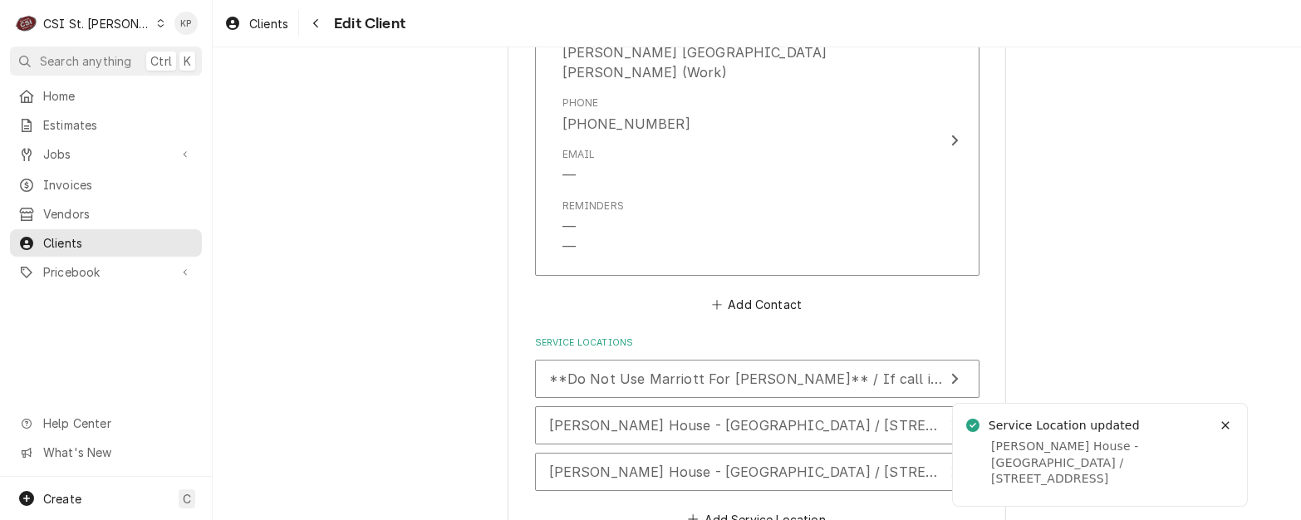
type textarea "x"
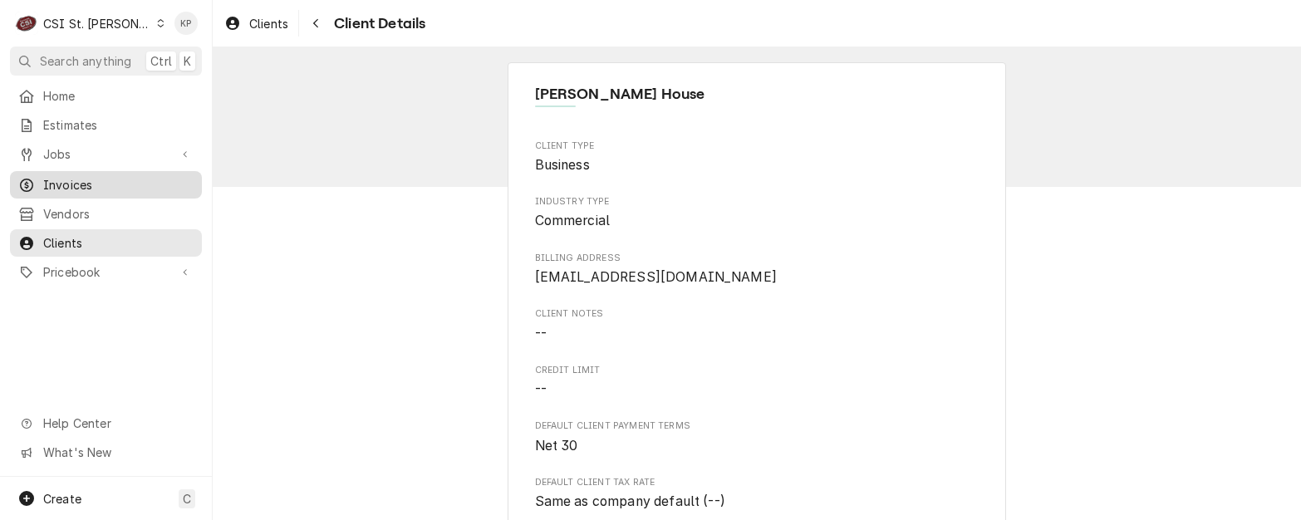
click at [84, 184] on span "Invoices" at bounding box center [118, 184] width 150 height 17
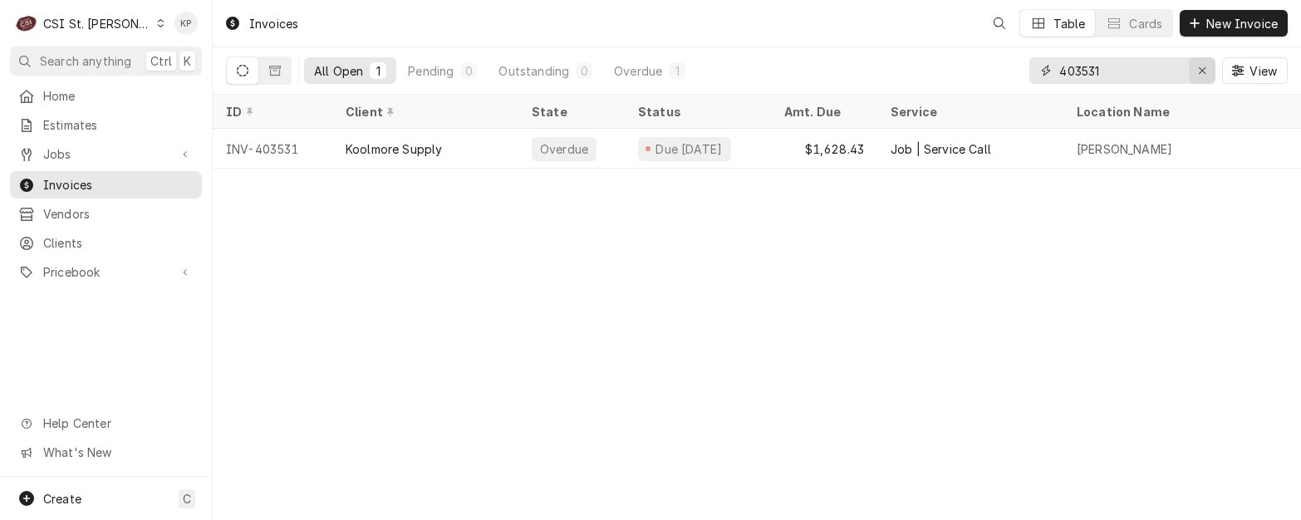
click at [1204, 67] on icon "Erase input" at bounding box center [1202, 71] width 9 height 12
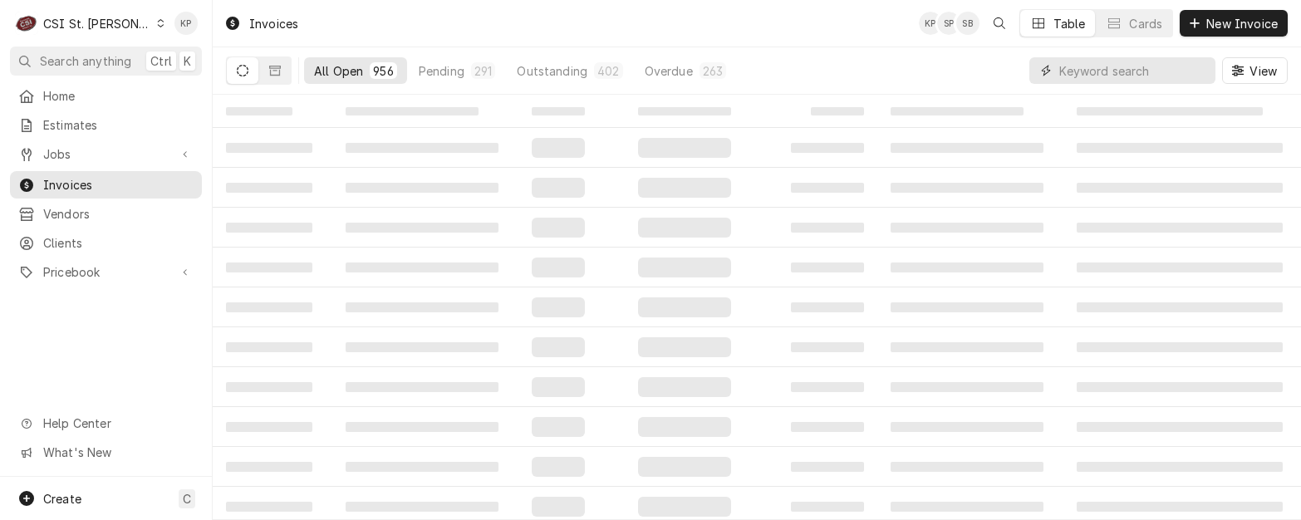
click at [1118, 66] on input "Dynamic Content Wrapper" at bounding box center [1133, 70] width 148 height 27
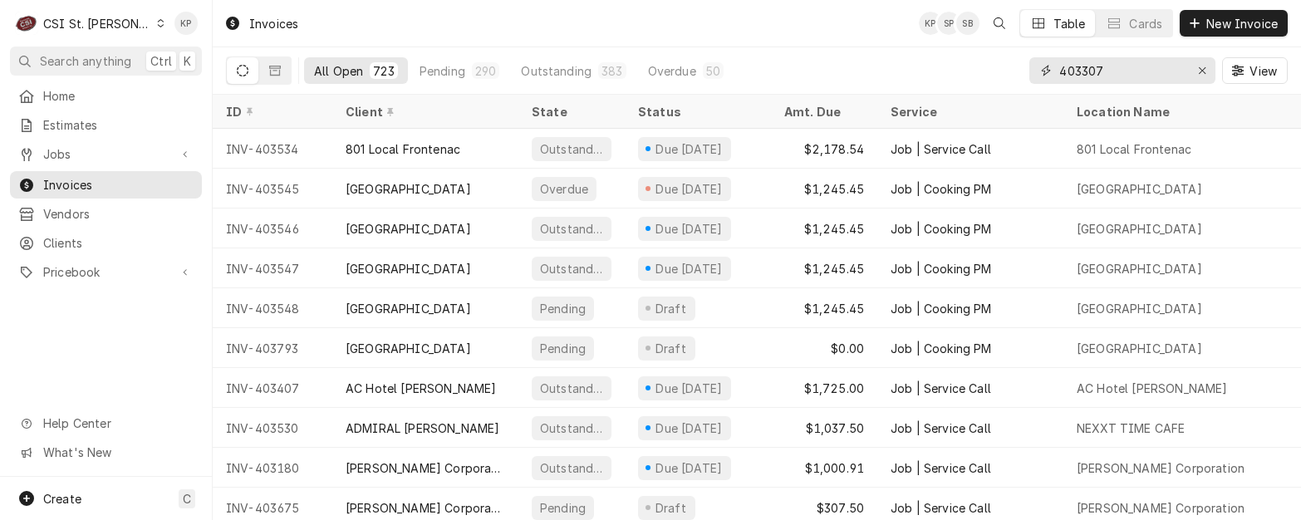
type input "403307"
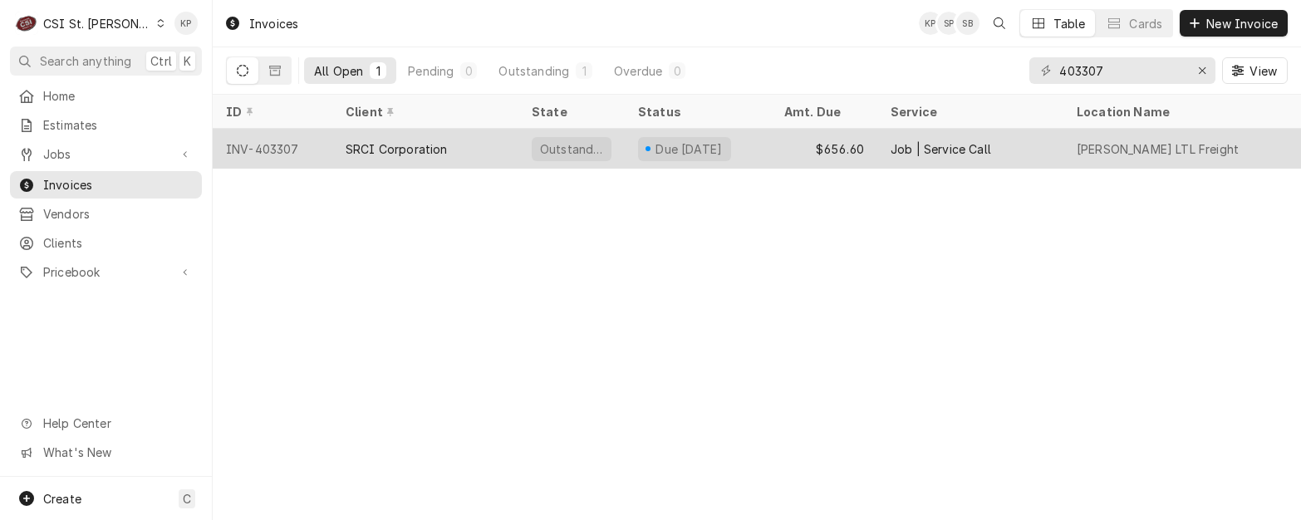
click at [262, 150] on div "INV-403307" at bounding box center [273, 149] width 120 height 40
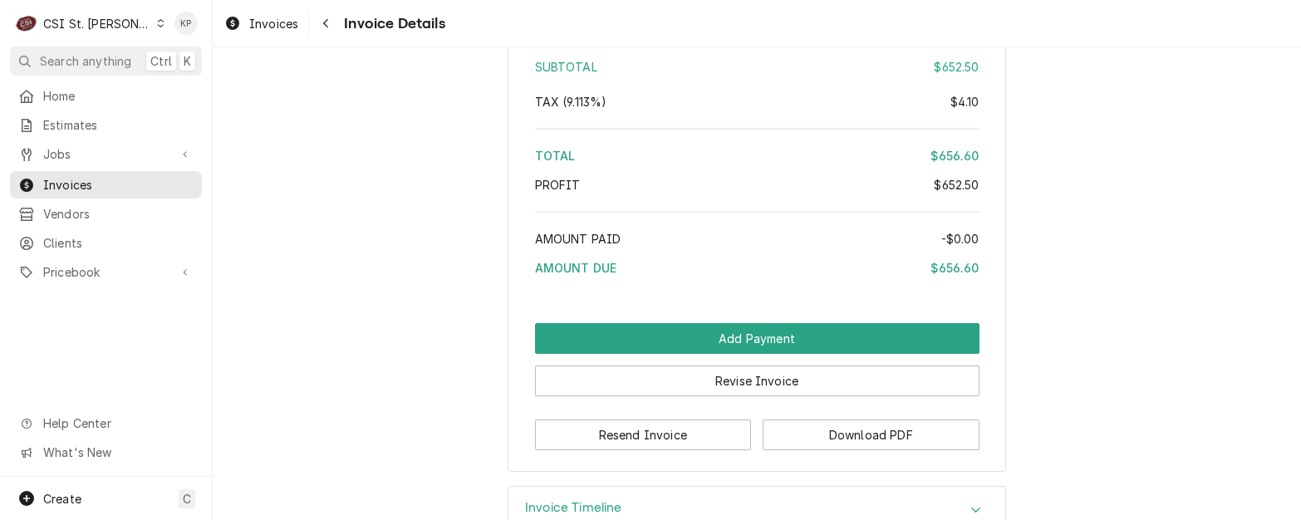
scroll to position [3267, 0]
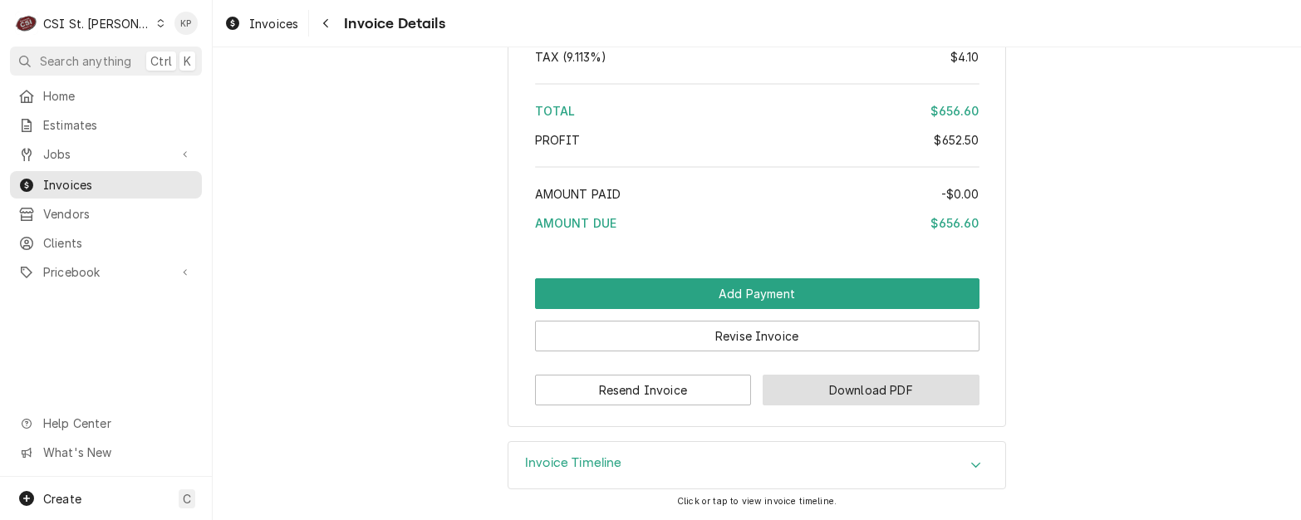
click at [784, 394] on button "Download PDF" at bounding box center [871, 390] width 217 height 31
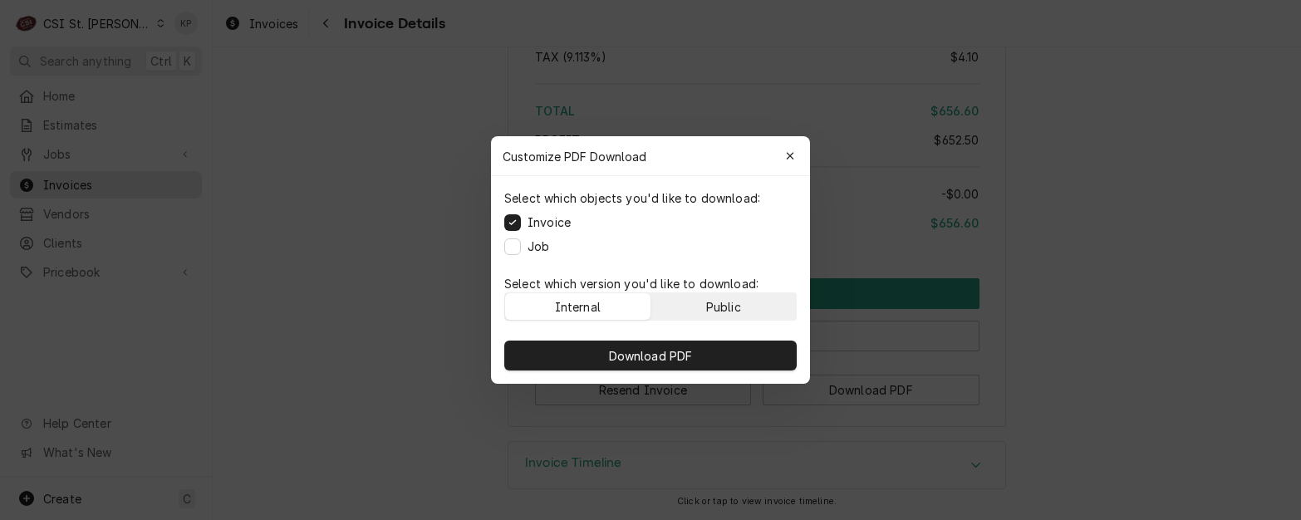
click at [720, 308] on div "Public" at bounding box center [723, 306] width 35 height 17
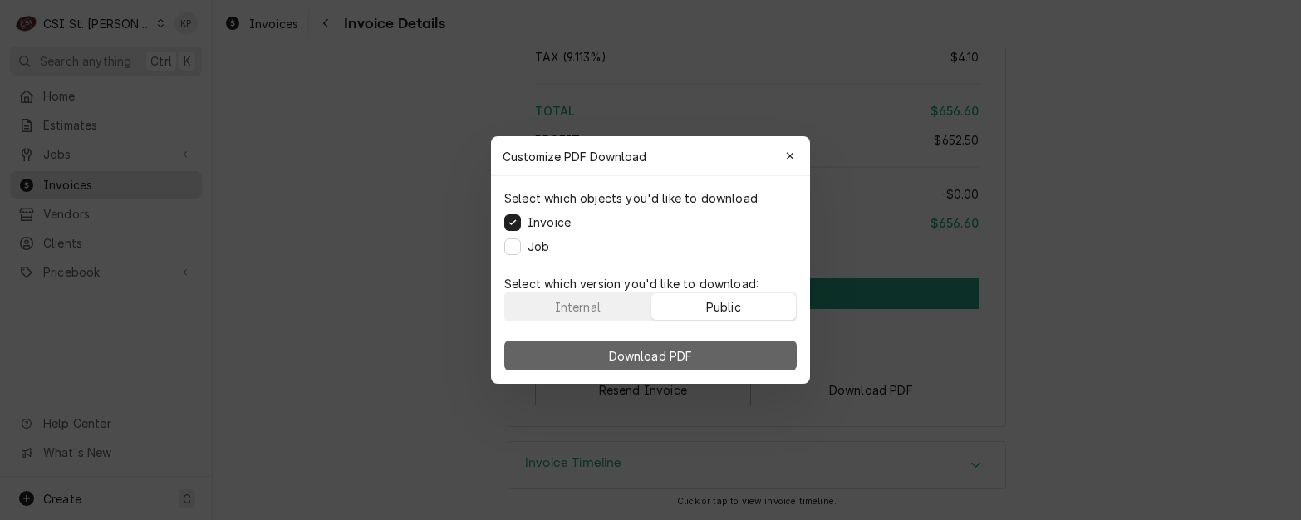
click at [718, 346] on button "Download PDF" at bounding box center [650, 356] width 292 height 30
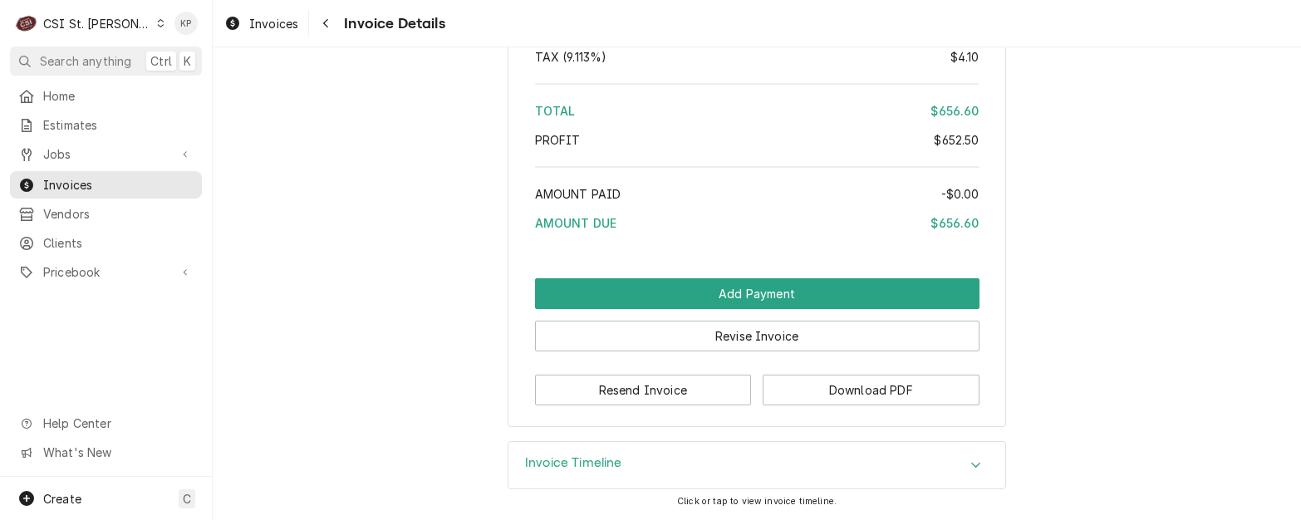
drag, startPoint x: 270, startPoint y: 22, endPoint x: 349, endPoint y: 32, distance: 79.6
click at [270, 22] on span "Invoices" at bounding box center [273, 23] width 49 height 17
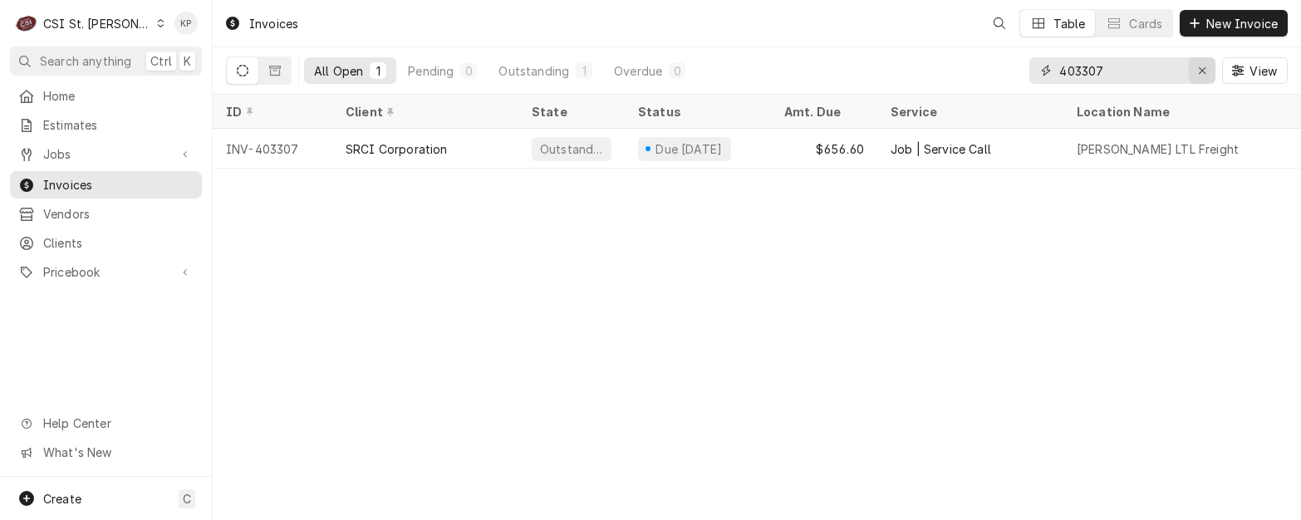
click at [1200, 73] on icon "Erase input" at bounding box center [1202, 71] width 9 height 12
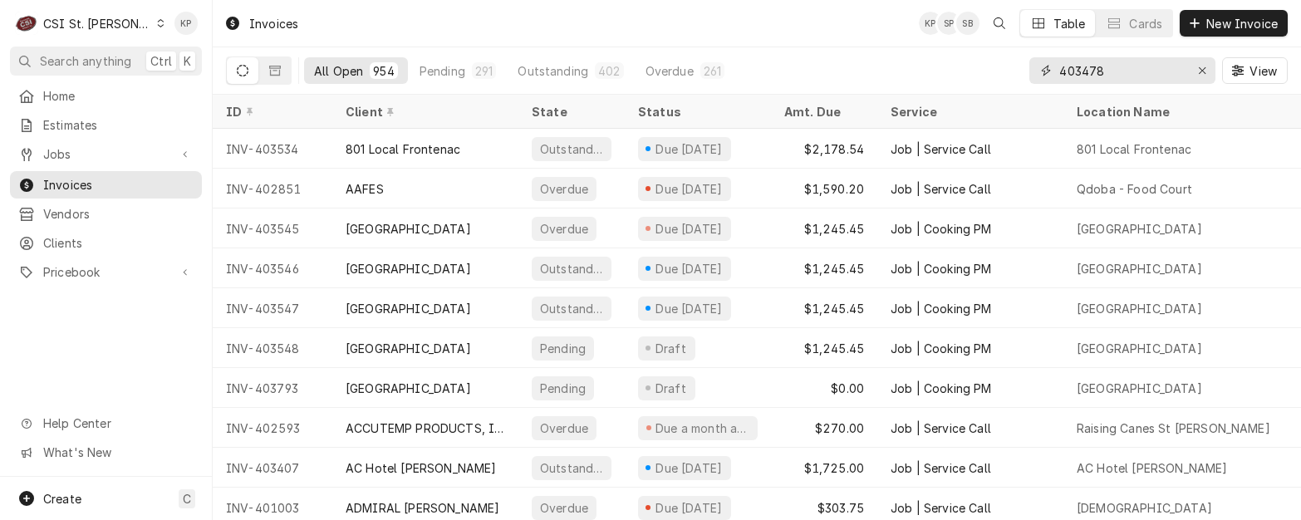
type input "403478"
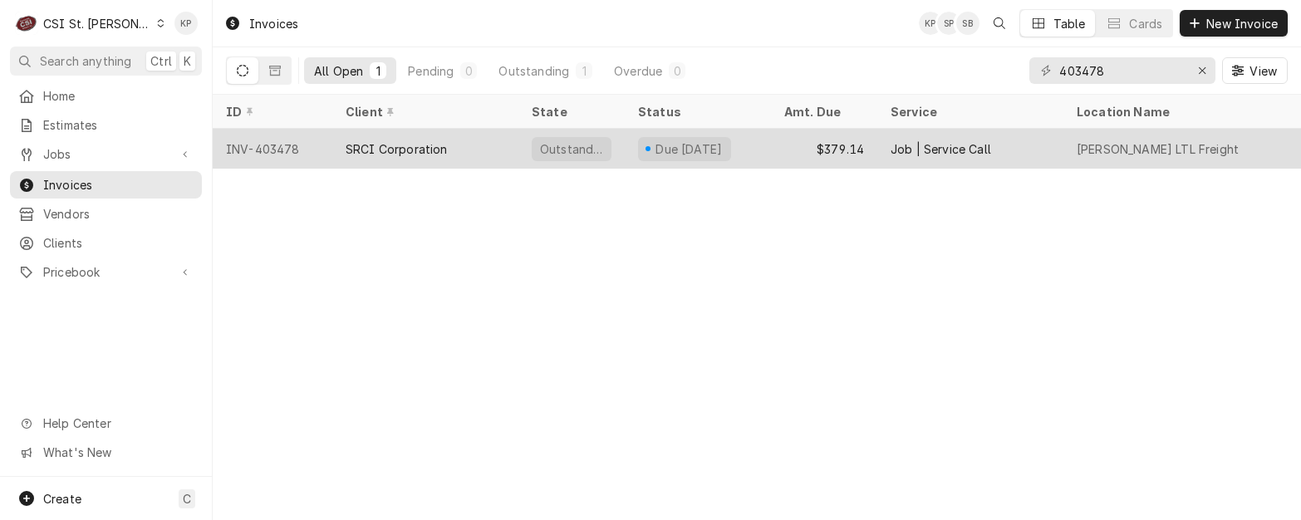
click at [255, 150] on div "INV-403478" at bounding box center [273, 149] width 120 height 40
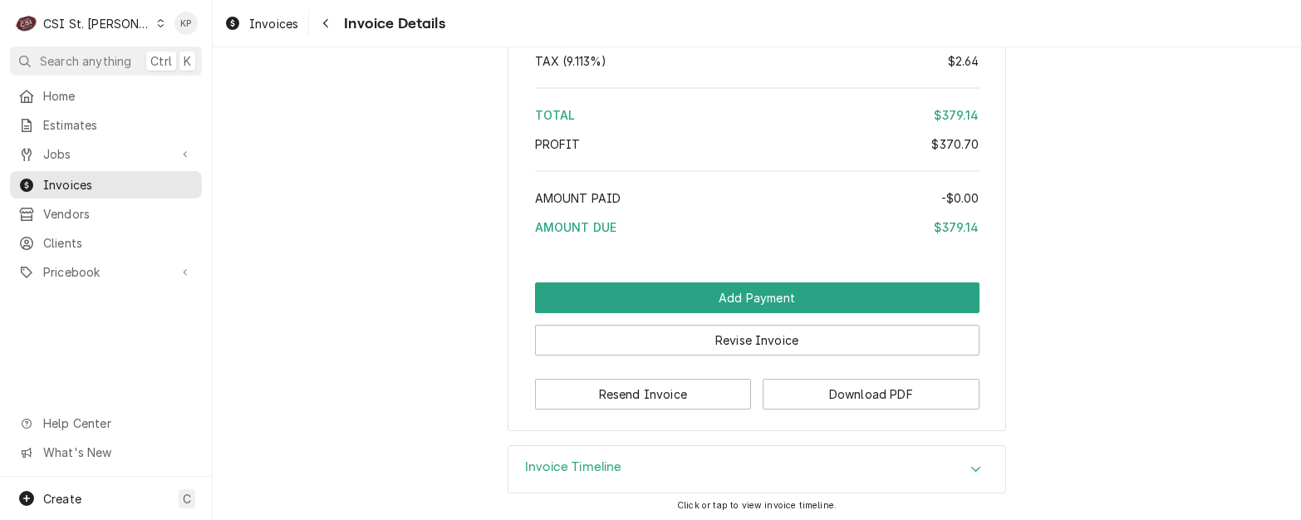
scroll to position [3249, 0]
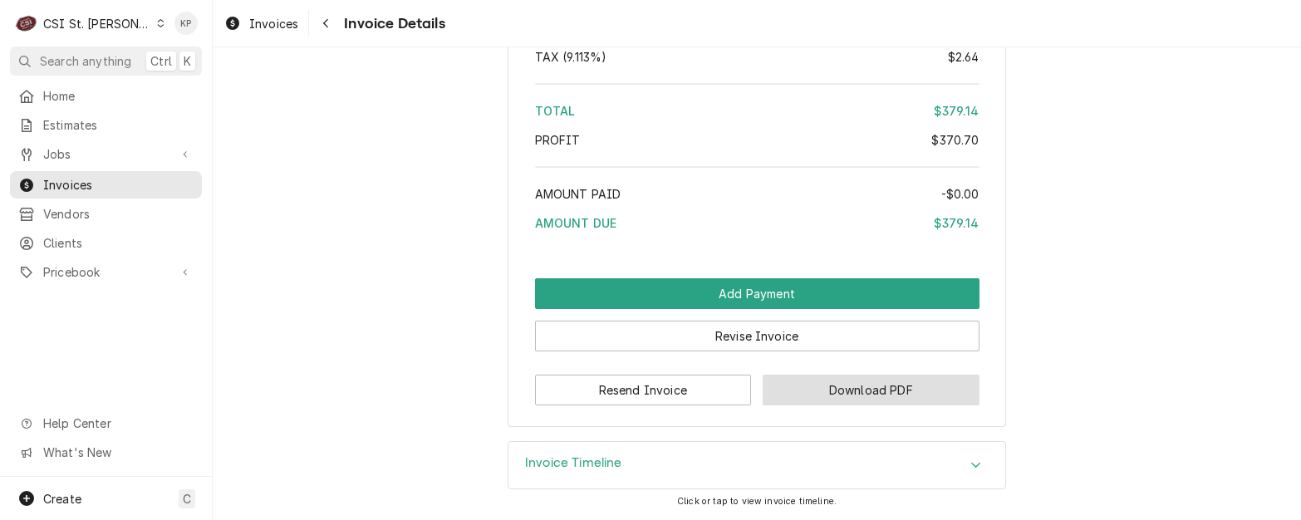
click at [817, 395] on button "Download PDF" at bounding box center [871, 390] width 217 height 31
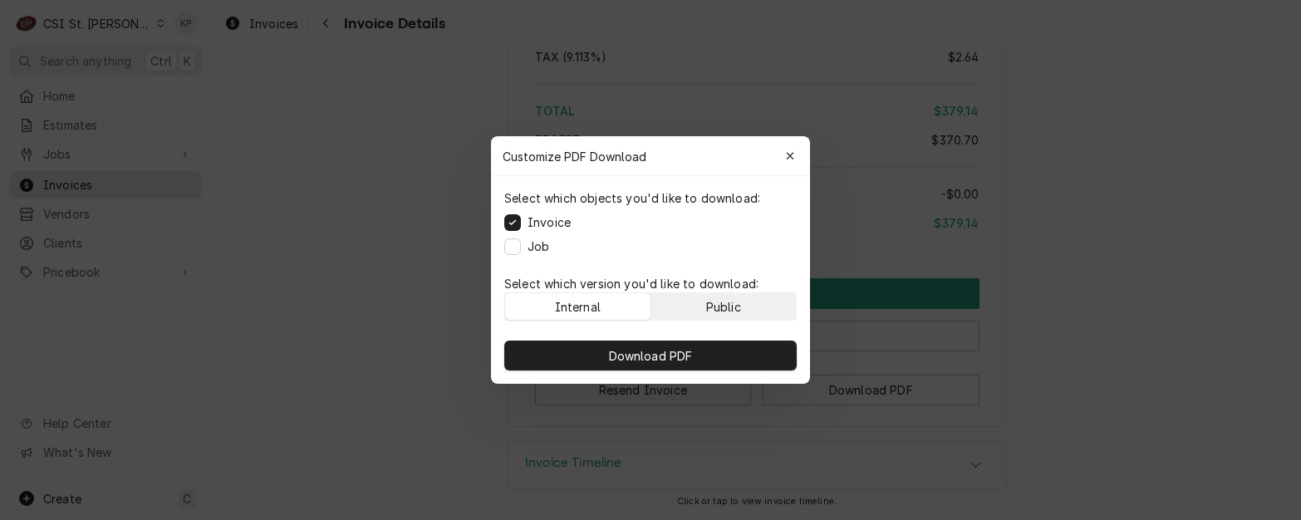
click at [734, 309] on div "Public" at bounding box center [723, 306] width 35 height 17
click at [729, 374] on div "Download PDF" at bounding box center [650, 355] width 319 height 56
click at [721, 302] on div "Public" at bounding box center [723, 306] width 35 height 17
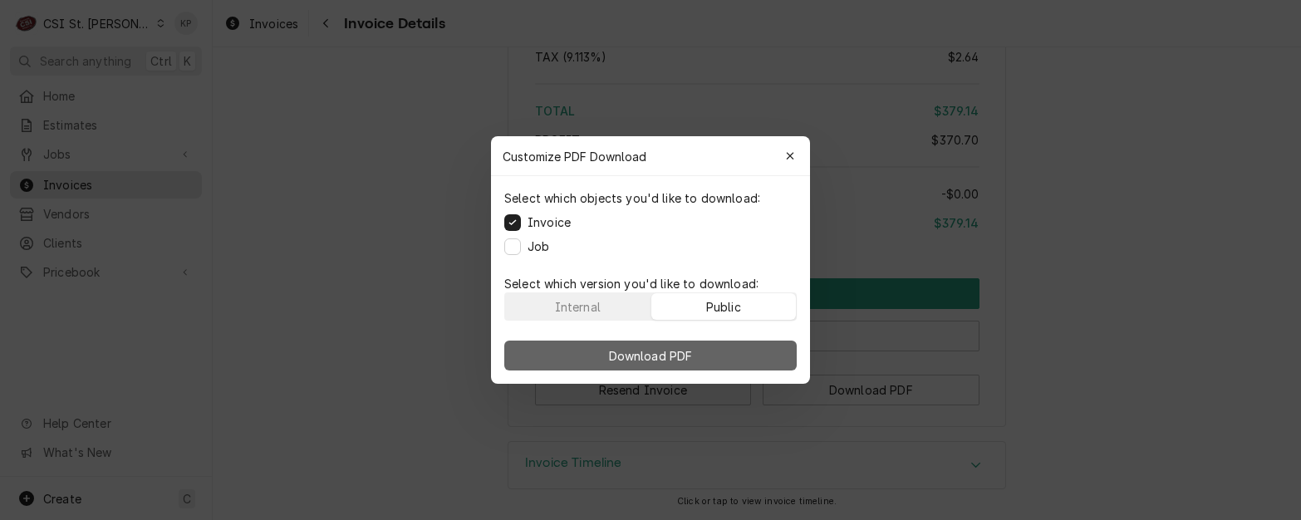
click at [719, 349] on button "Download PDF" at bounding box center [650, 356] width 292 height 30
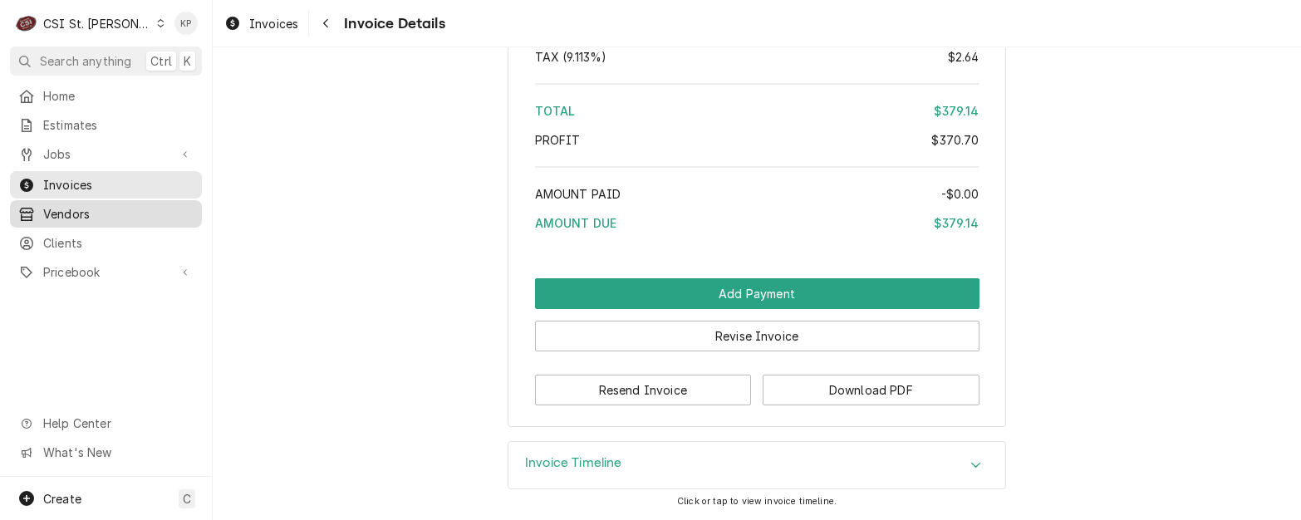
drag, startPoint x: 55, startPoint y: 234, endPoint x: 82, endPoint y: 198, distance: 45.7
click at [55, 234] on span "Clients" at bounding box center [118, 242] width 150 height 17
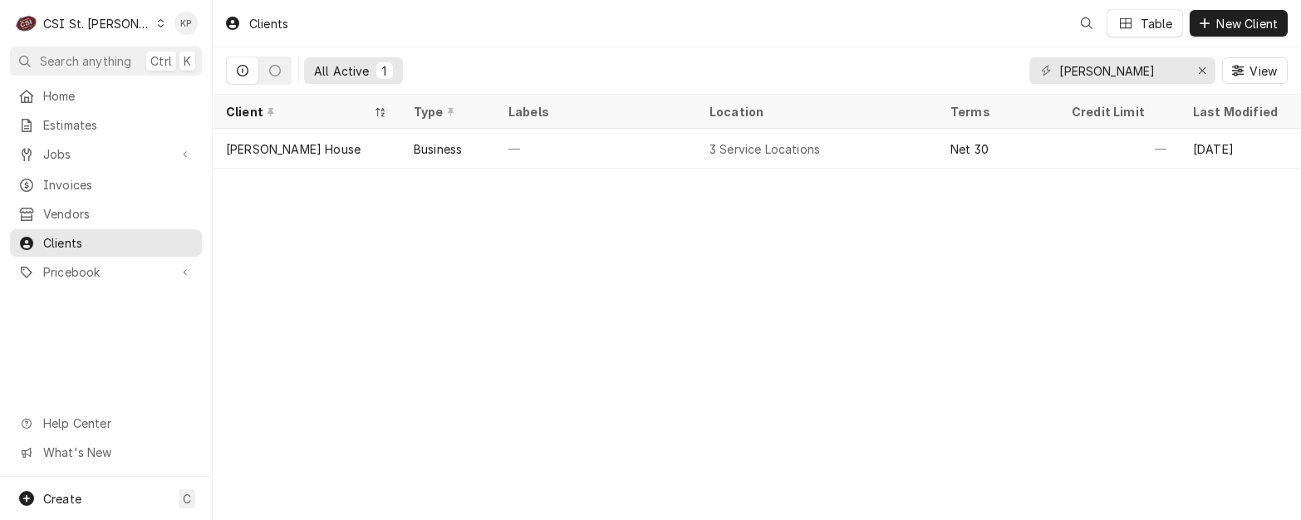
click at [267, 25] on div "Clients" at bounding box center [256, 23] width 77 height 27
click at [1200, 69] on icon "Erase input" at bounding box center [1202, 71] width 9 height 12
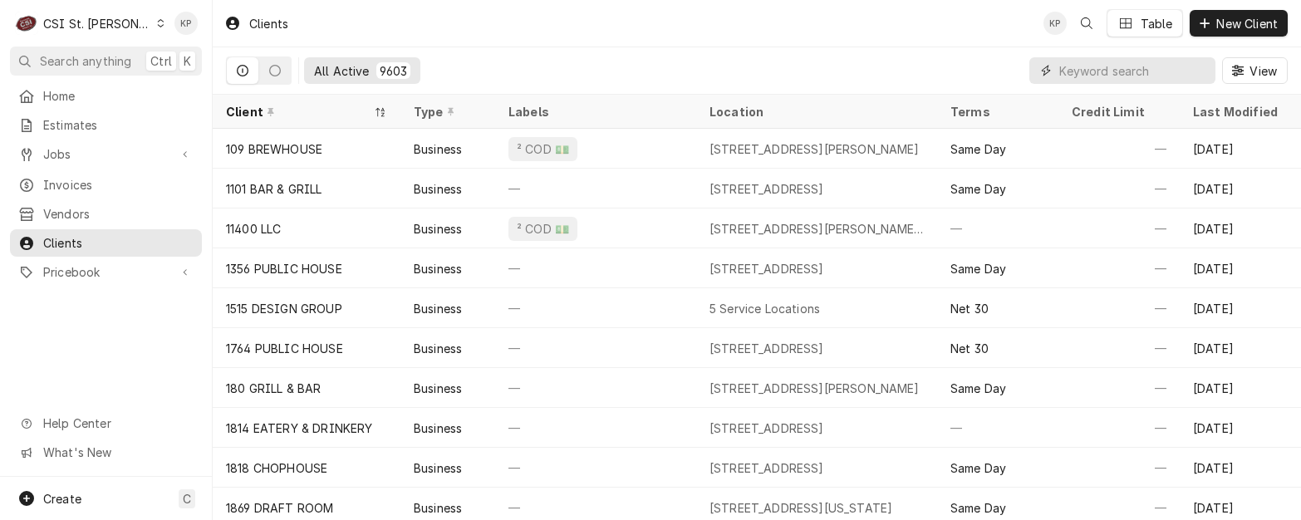
paste input "SRCI Corporation"
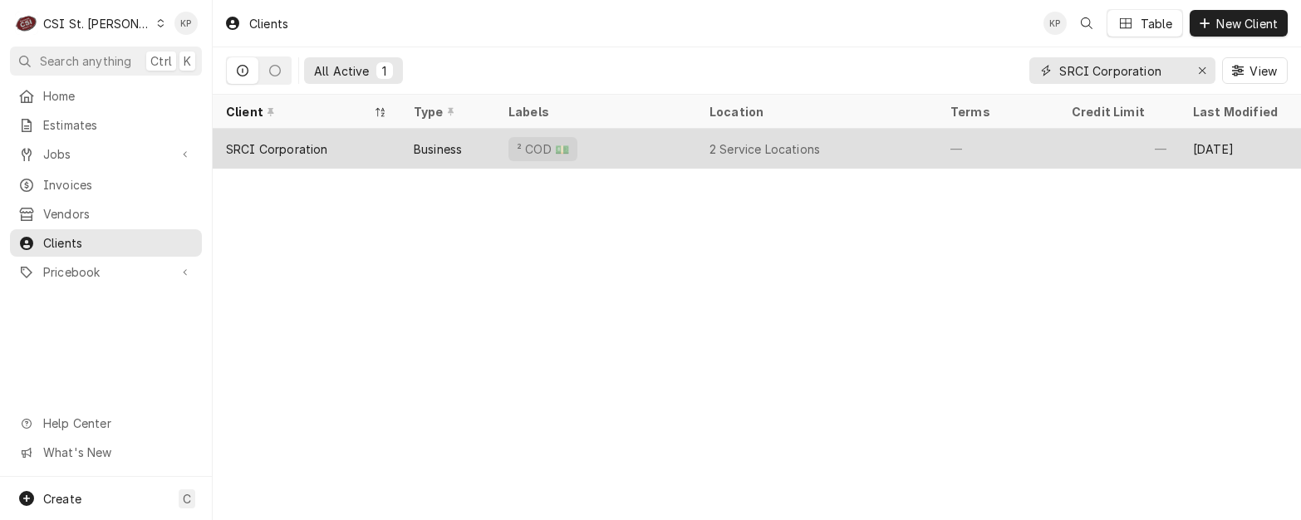
type input "SRCI Corporation"
click at [245, 148] on div "SRCI Corporation" at bounding box center [277, 148] width 102 height 17
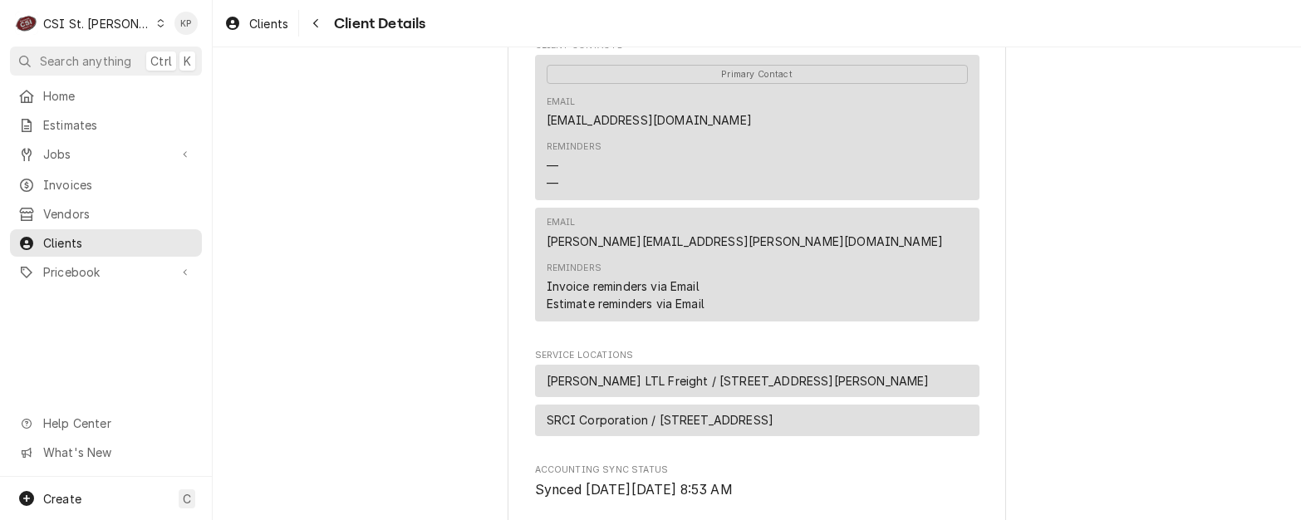
scroll to position [831, 0]
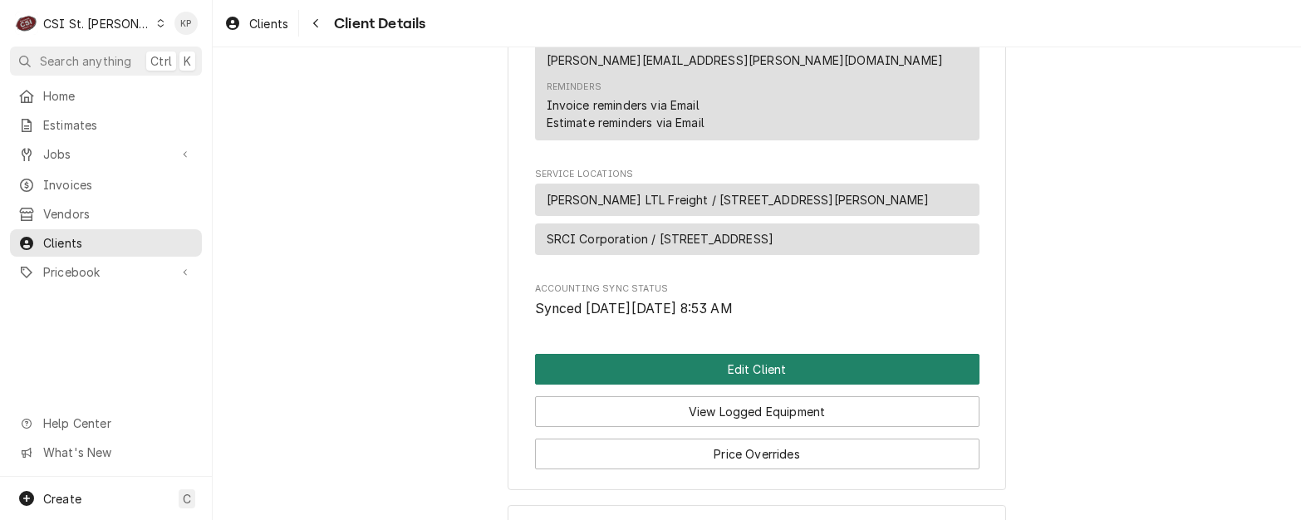
click at [763, 379] on button "Edit Client" at bounding box center [757, 369] width 444 height 31
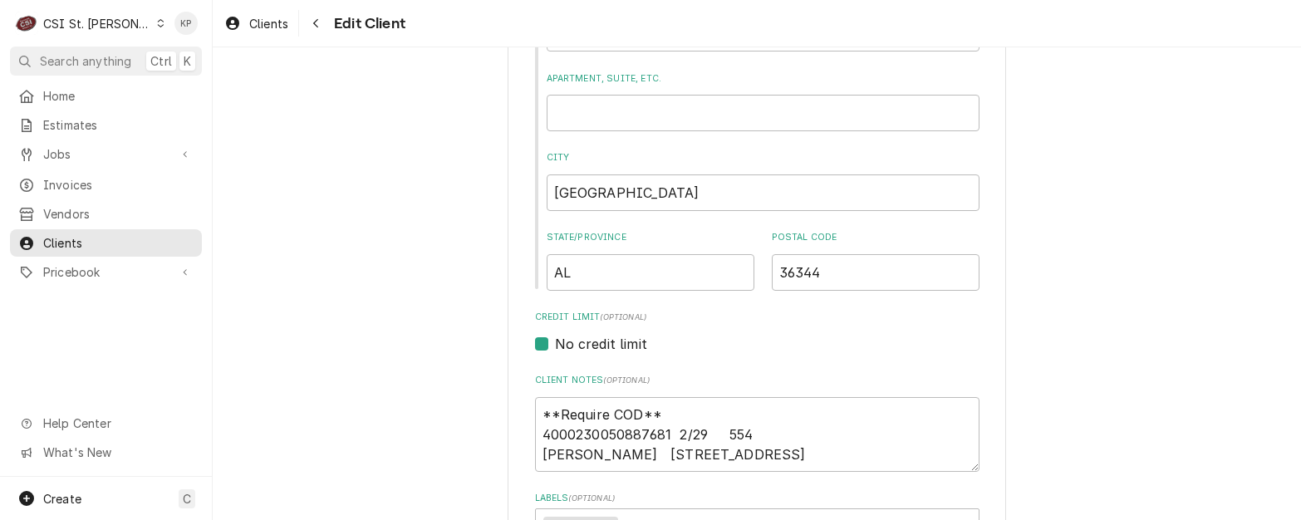
scroll to position [582, 0]
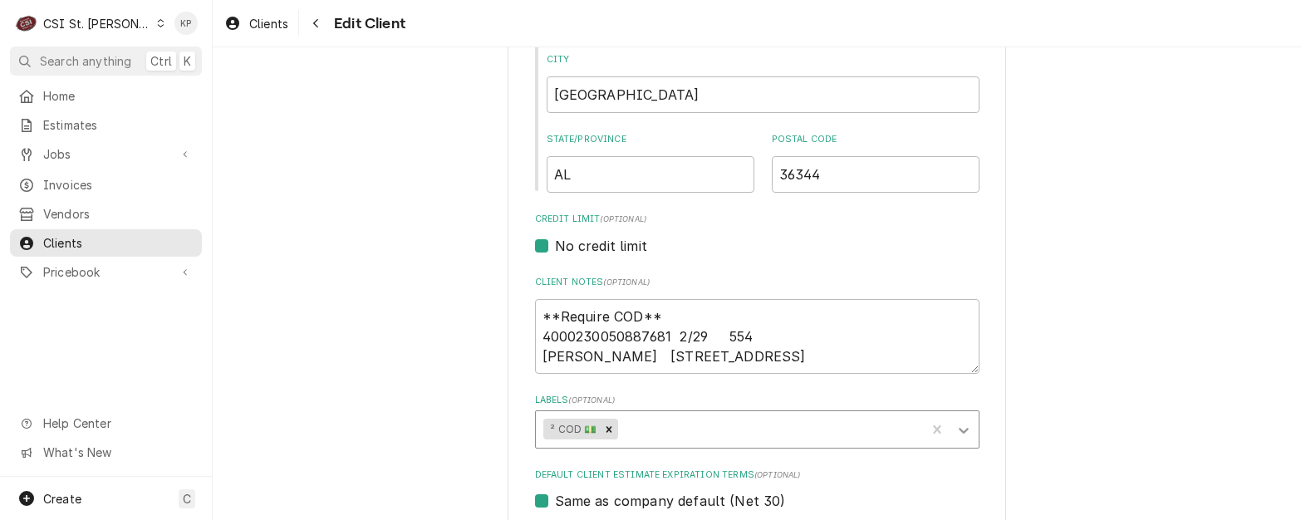
click at [962, 425] on icon "Labels" at bounding box center [963, 430] width 17 height 17
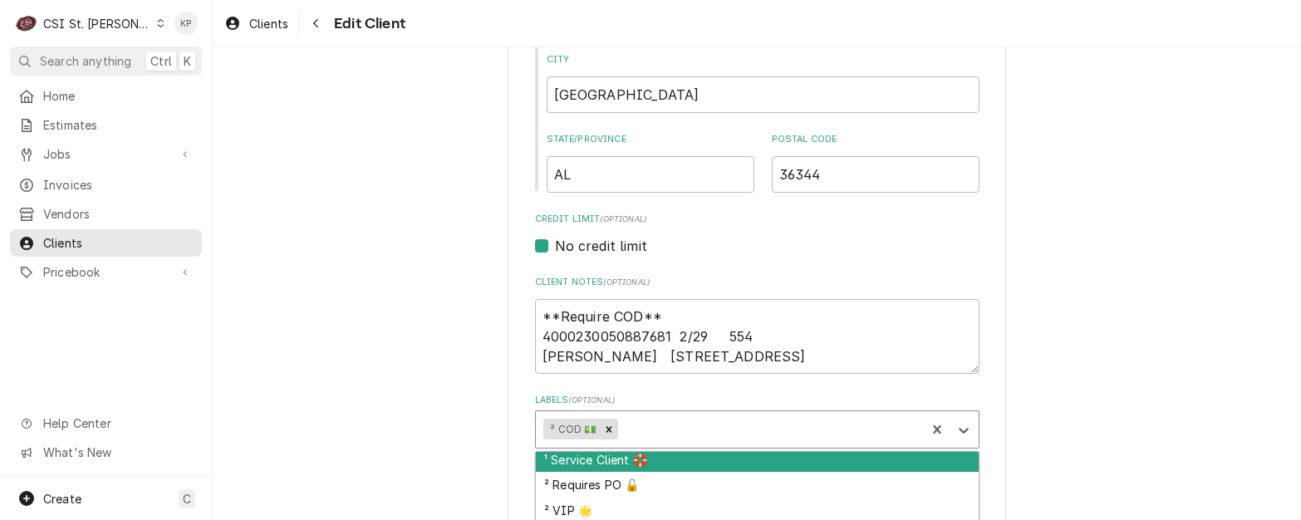
scroll to position [1080, 0]
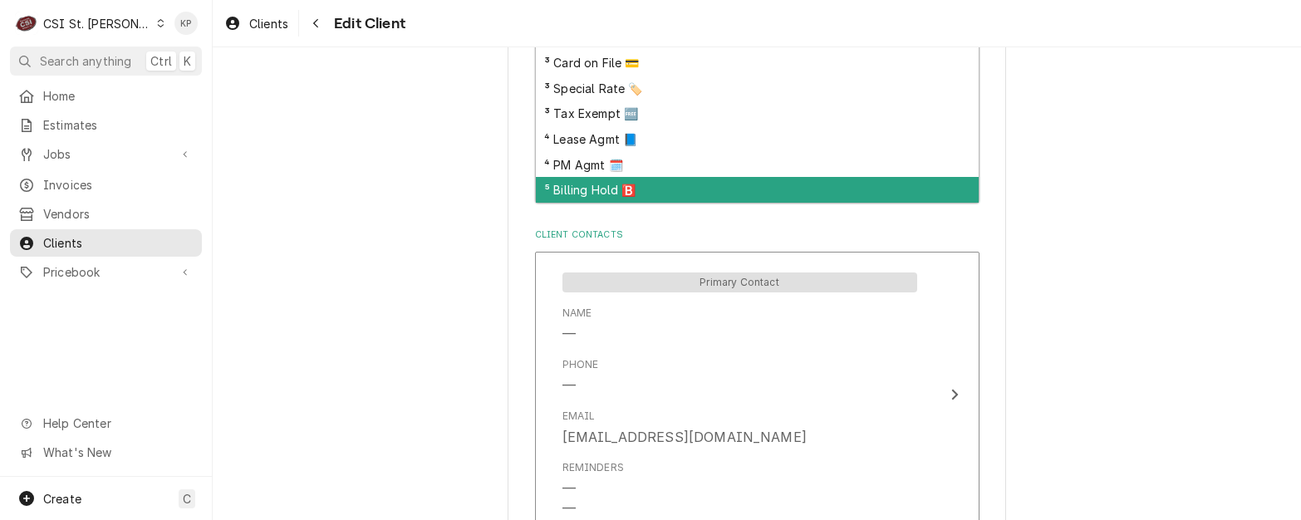
click at [593, 186] on div "⁵ Billing Hold 🅱️" at bounding box center [757, 190] width 443 height 26
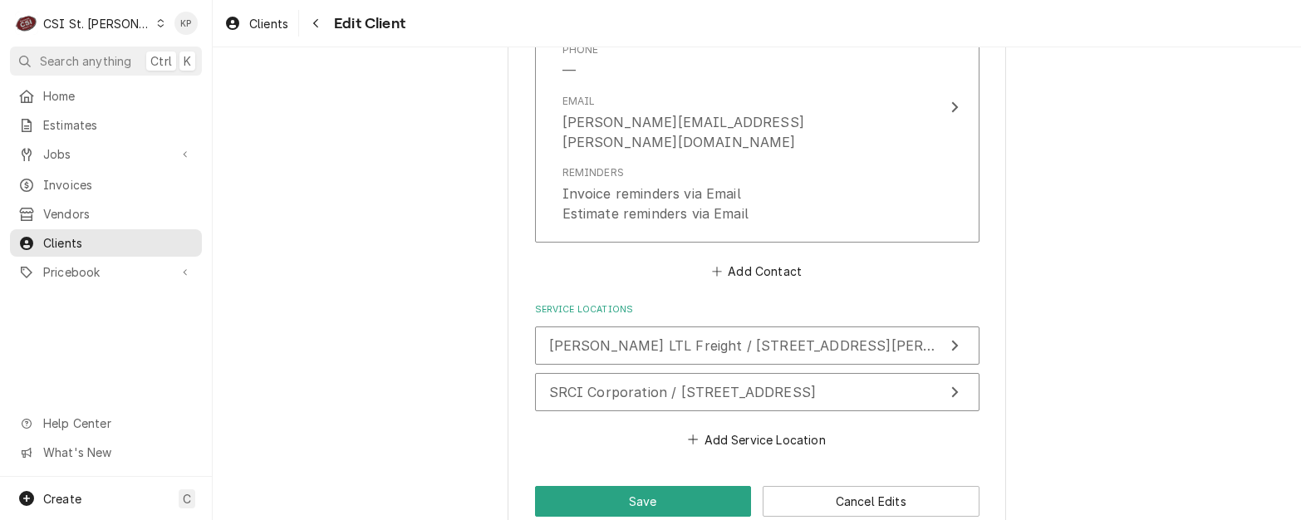
scroll to position [1667, 0]
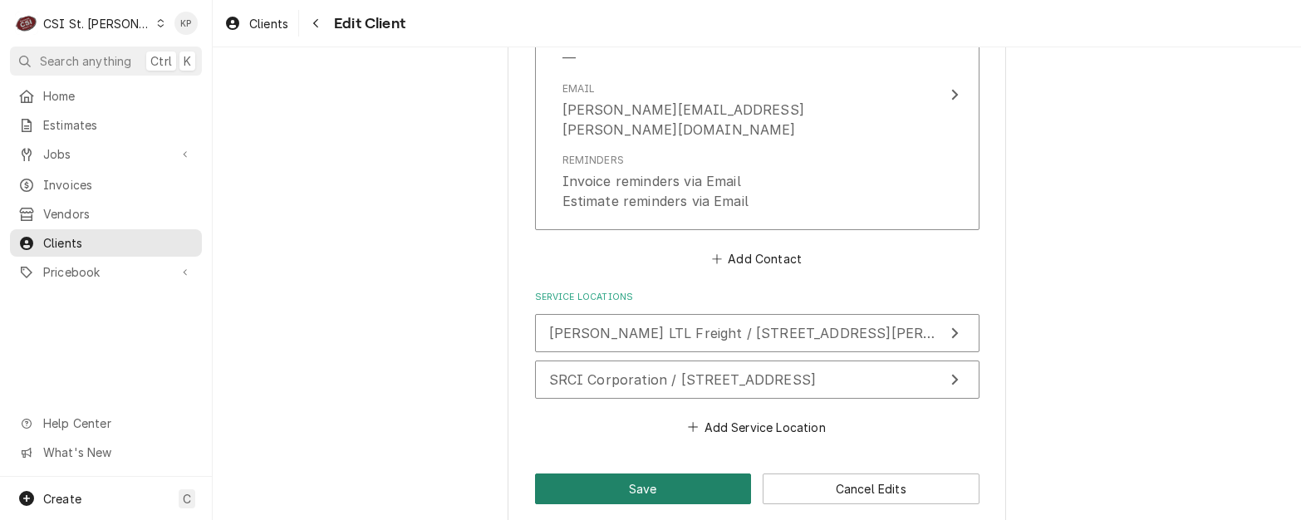
click at [668, 474] on button "Save" at bounding box center [643, 489] width 217 height 31
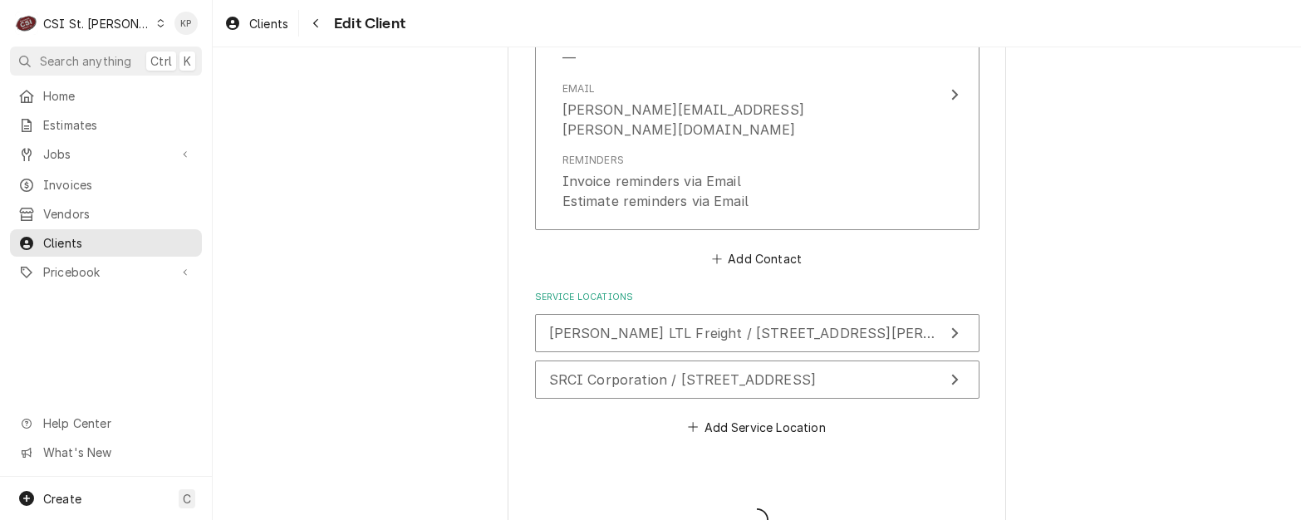
type textarea "x"
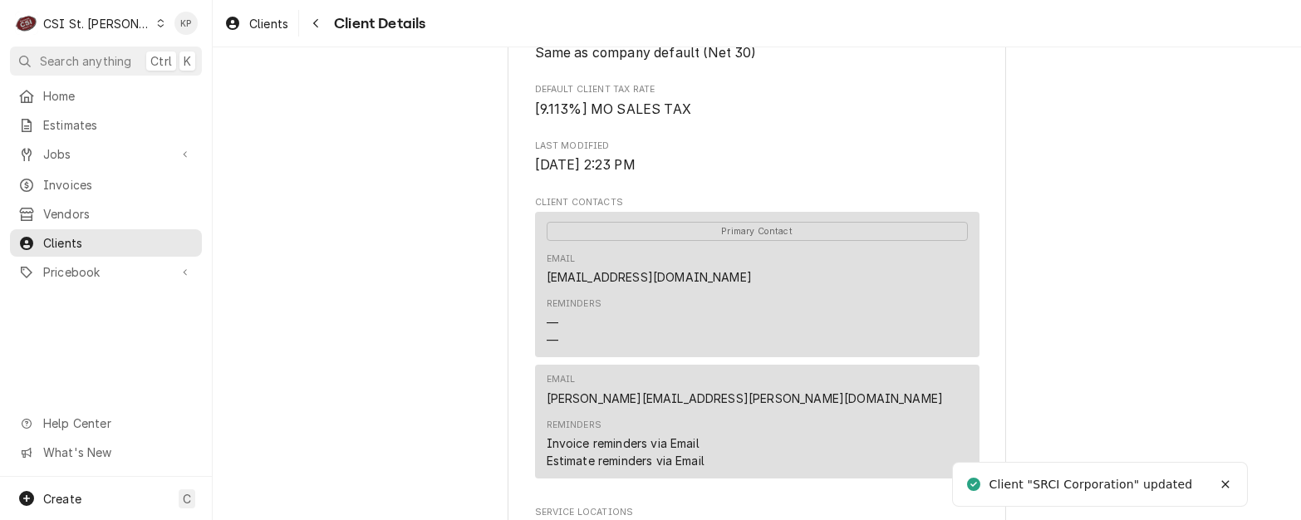
scroll to position [665, 0]
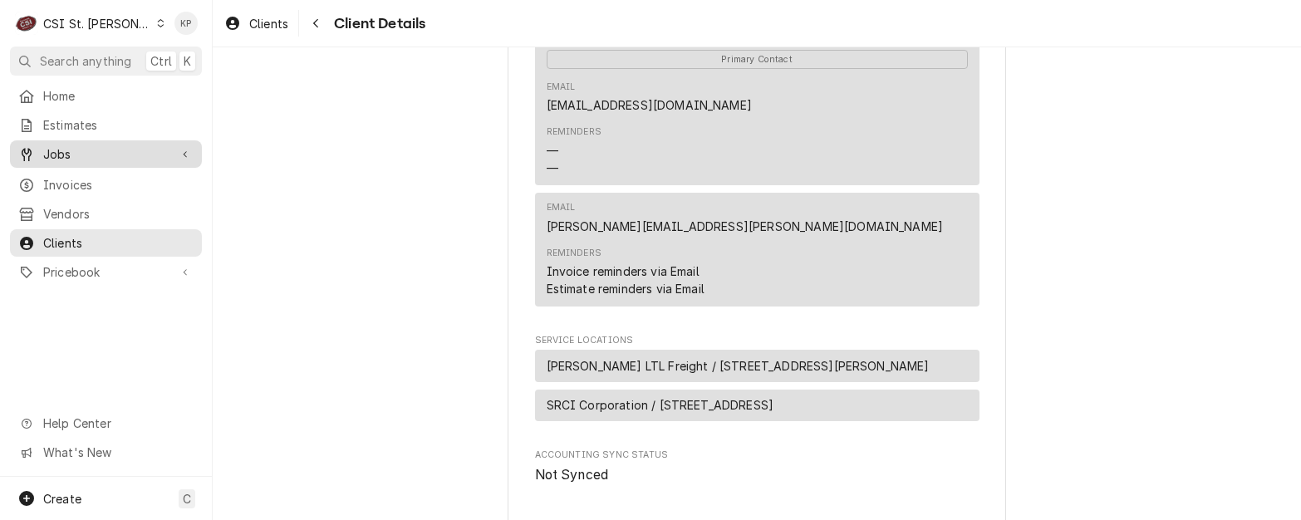
drag, startPoint x: 53, startPoint y: 180, endPoint x: 146, endPoint y: 147, distance: 98.8
click at [53, 180] on span "Invoices" at bounding box center [118, 184] width 150 height 17
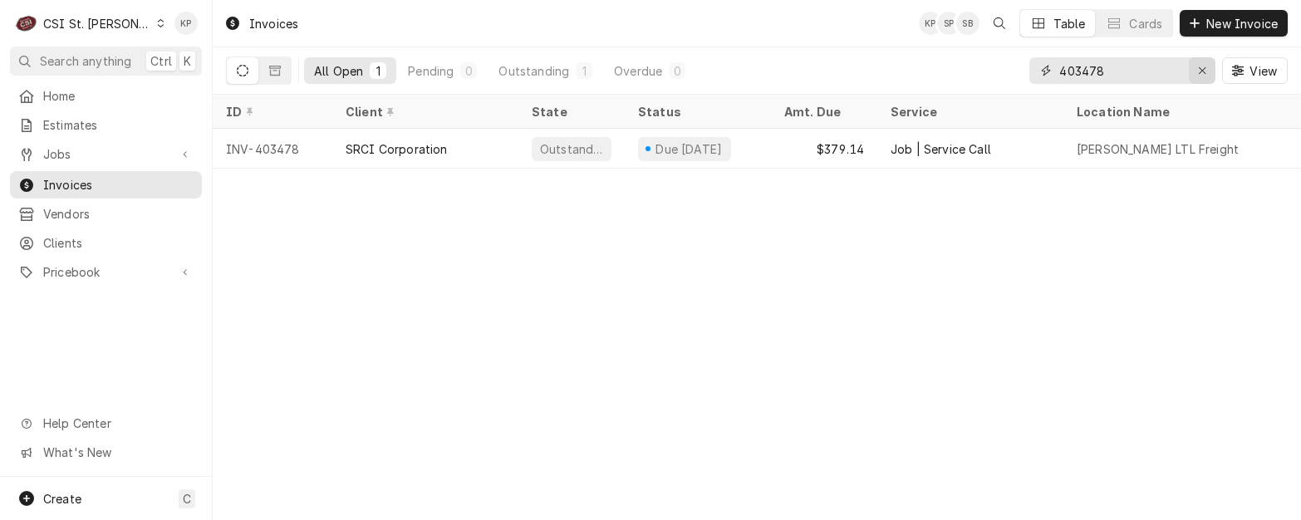
click at [1202, 66] on icon "Erase input" at bounding box center [1202, 71] width 9 height 12
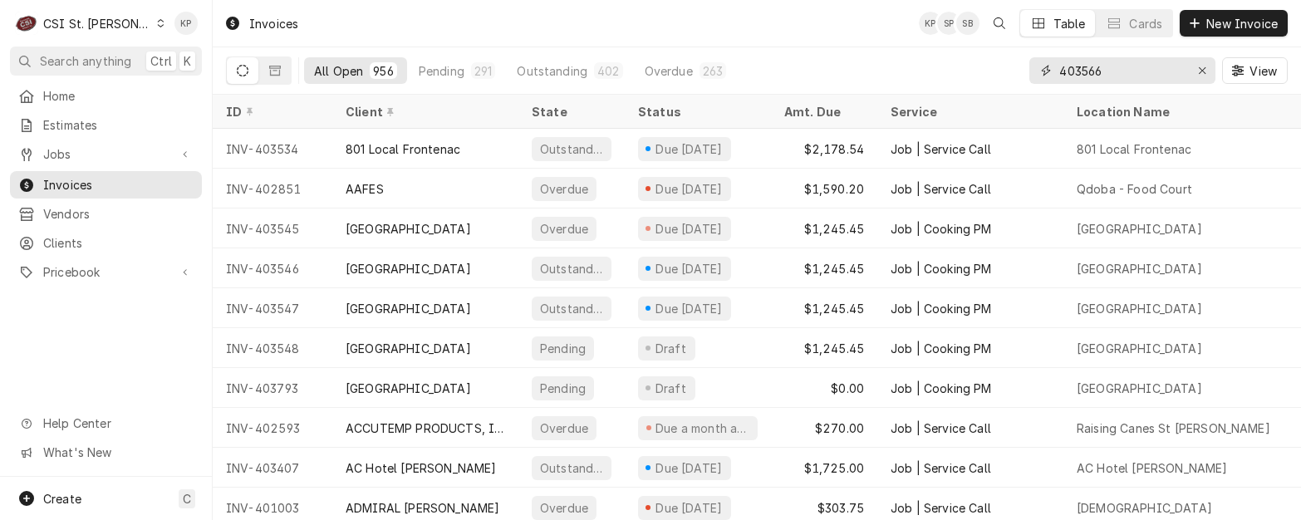
type input "403566"
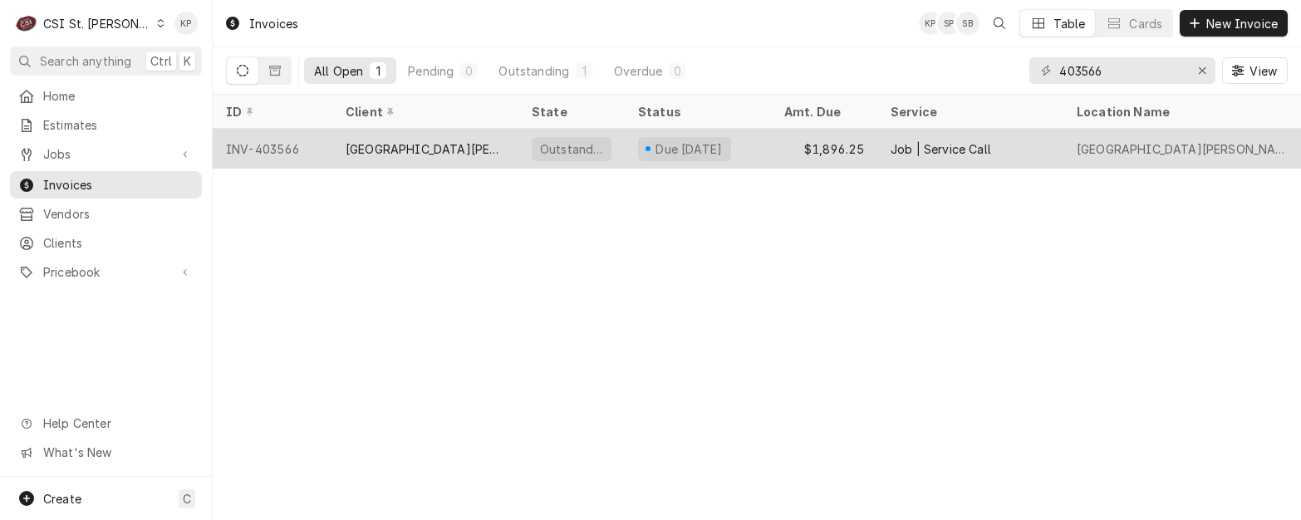
click at [290, 140] on div "INV-403566" at bounding box center [273, 149] width 120 height 40
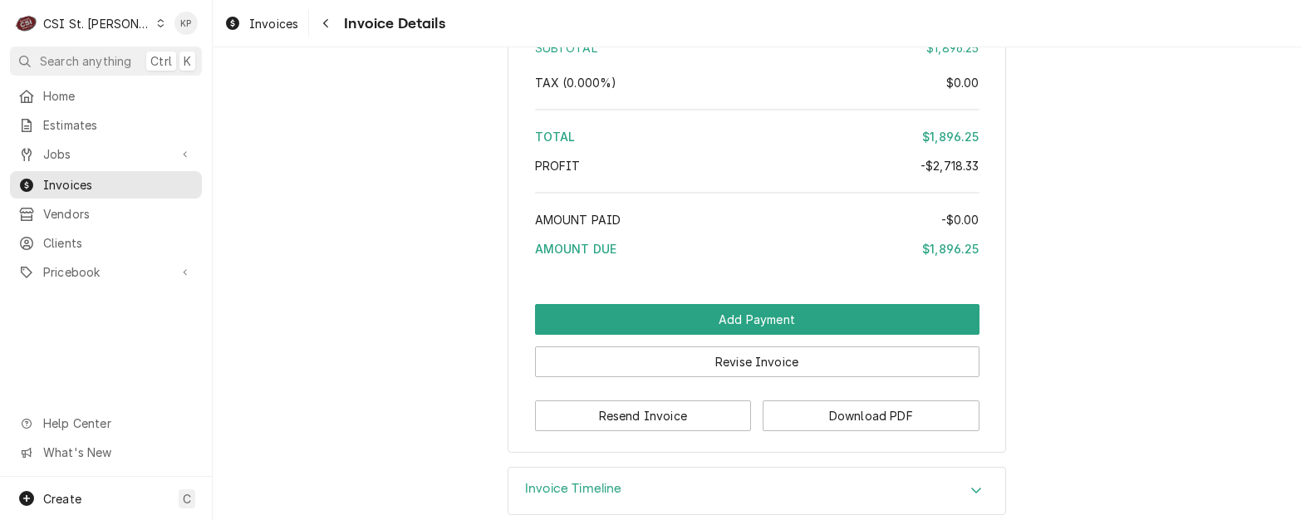
scroll to position [4269, 0]
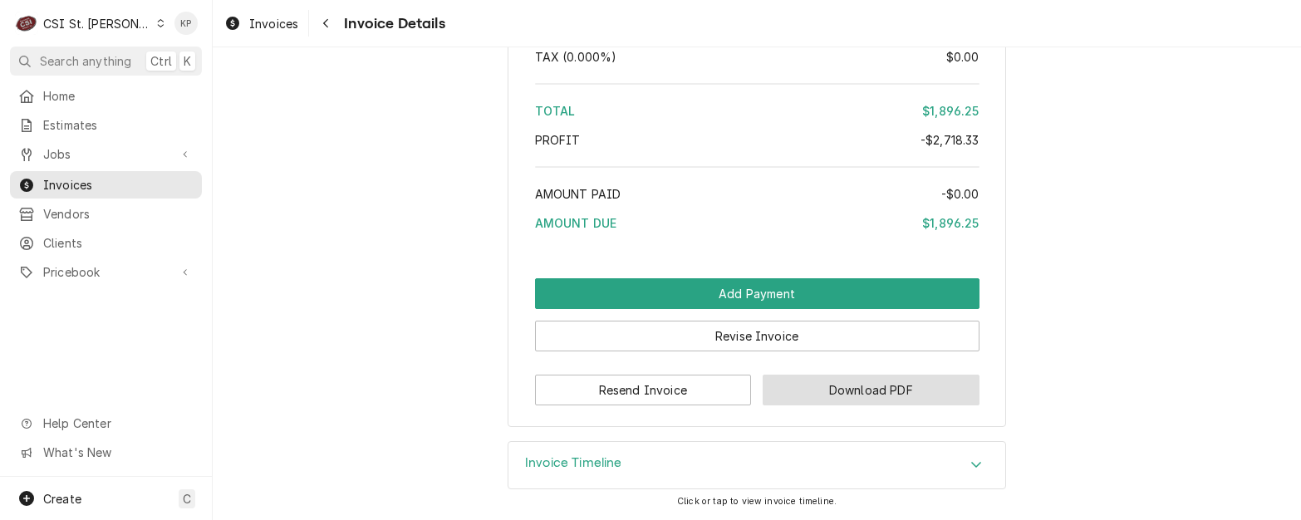
click at [819, 388] on button "Download PDF" at bounding box center [871, 390] width 217 height 31
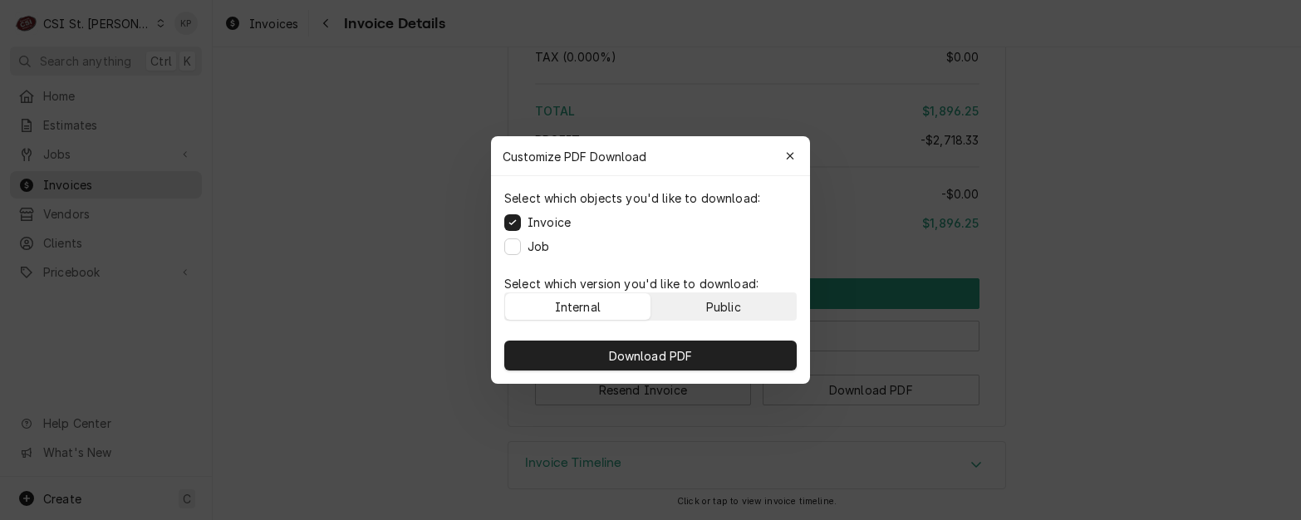
click at [717, 311] on div "Public" at bounding box center [723, 306] width 35 height 17
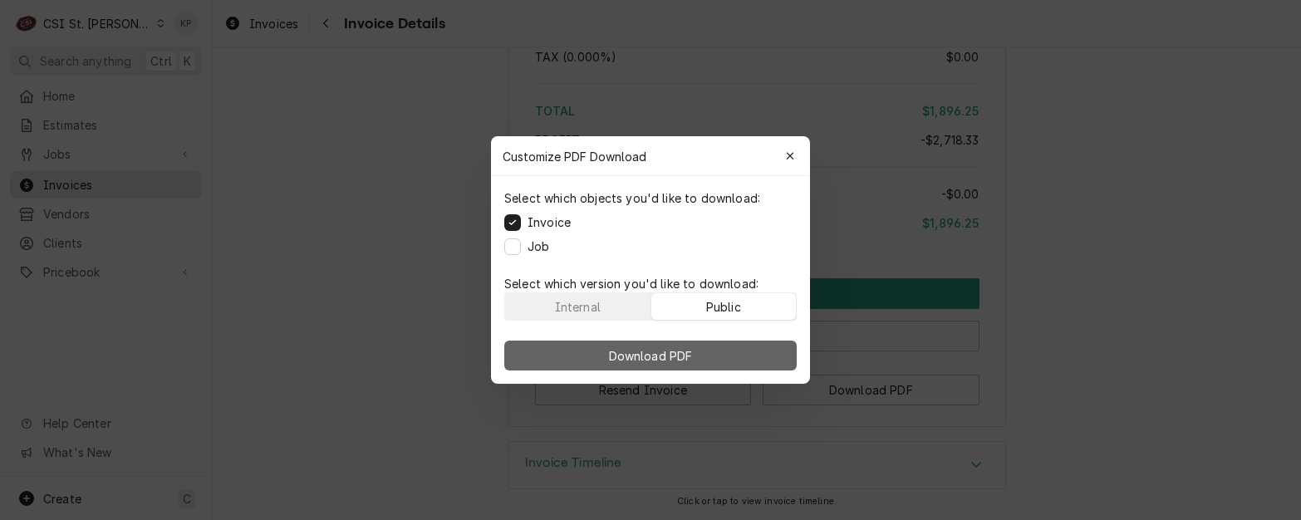
click at [728, 351] on button "Download PDF" at bounding box center [650, 356] width 292 height 30
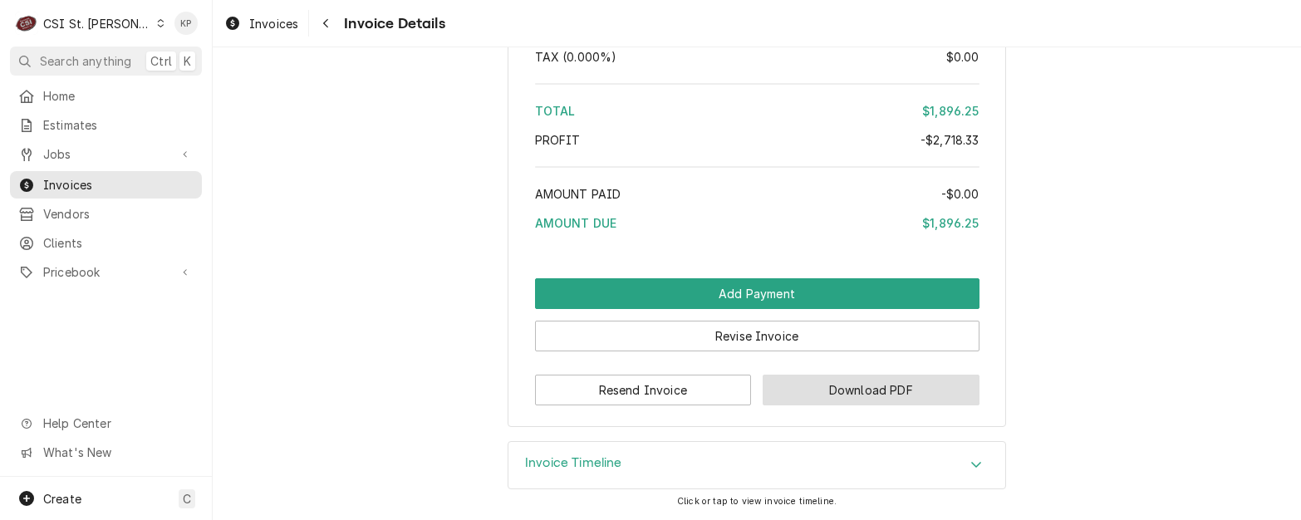
click at [857, 397] on button "Download PDF" at bounding box center [871, 390] width 217 height 31
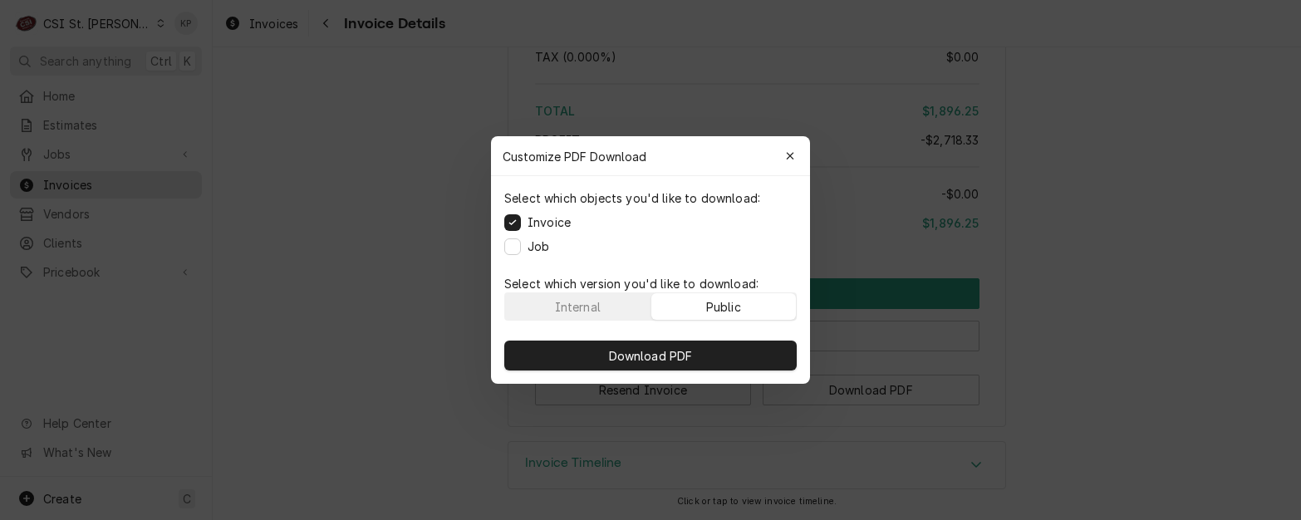
click at [734, 306] on div "Public" at bounding box center [723, 306] width 35 height 17
click at [695, 302] on button "Public" at bounding box center [723, 306] width 145 height 27
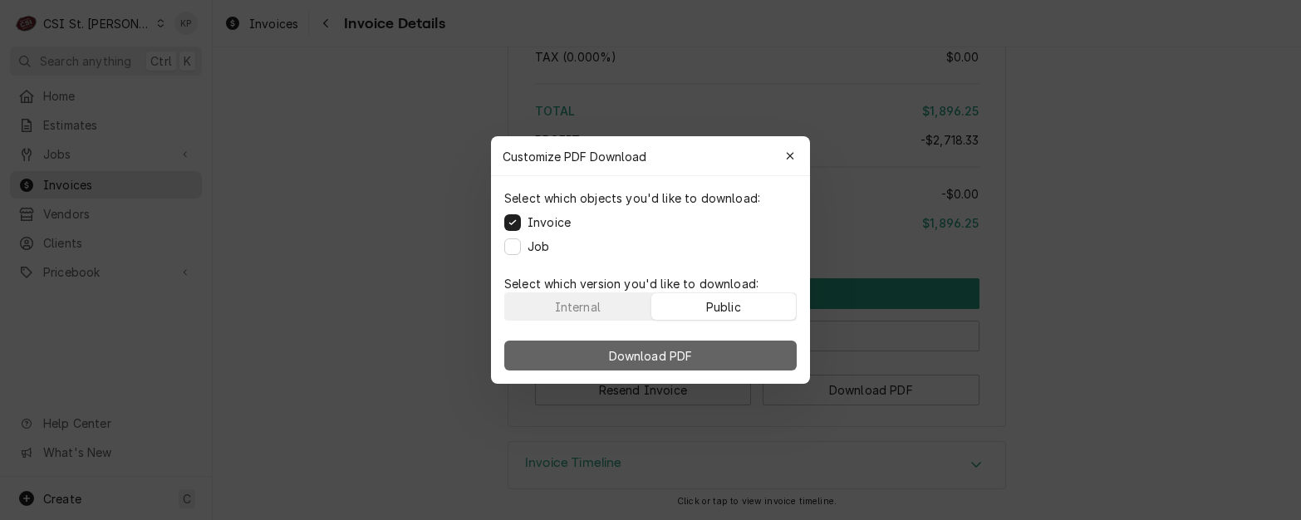
click at [705, 353] on button "Download PDF" at bounding box center [650, 356] width 292 height 30
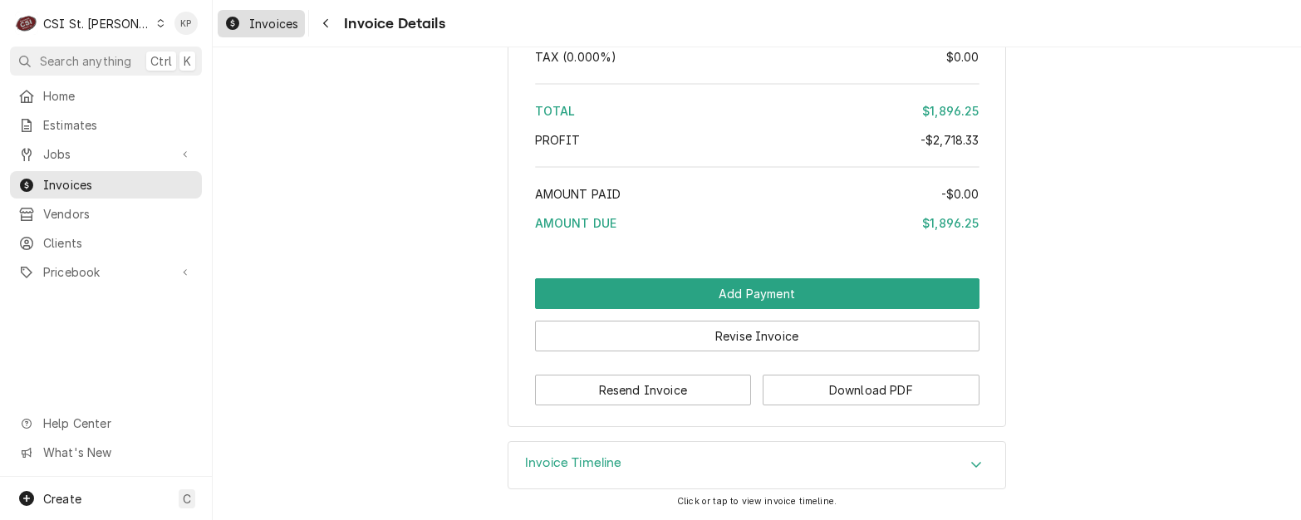
drag, startPoint x: 277, startPoint y: 18, endPoint x: 303, endPoint y: 28, distance: 27.6
click at [277, 18] on span "Invoices" at bounding box center [273, 23] width 49 height 17
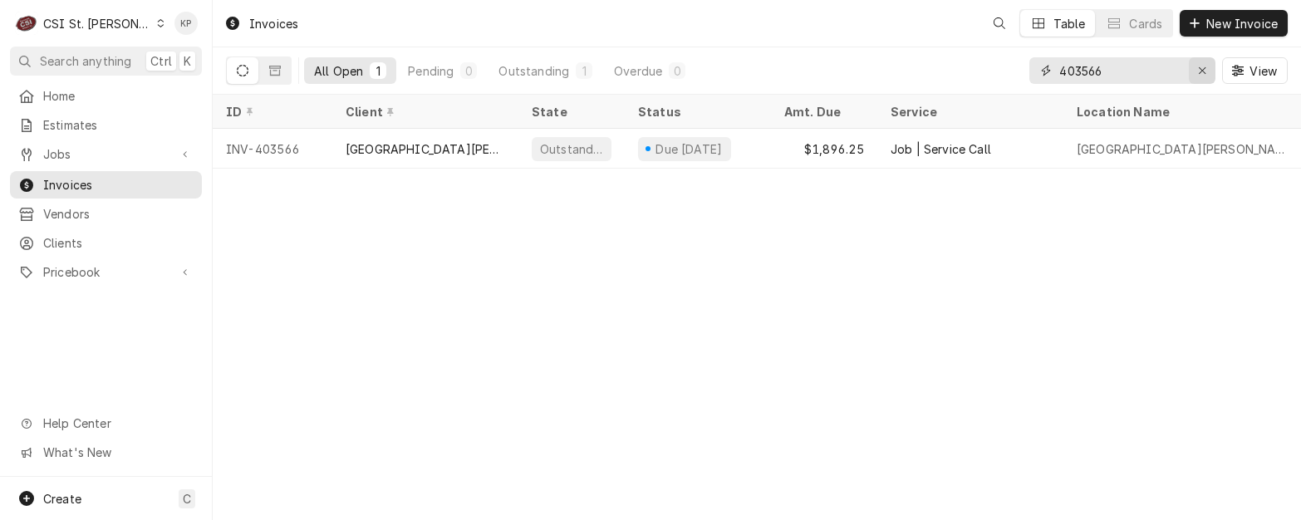
click at [1202, 66] on icon "Erase input" at bounding box center [1202, 71] width 9 height 12
click at [1107, 73] on input "Dynamic Content Wrapper" at bounding box center [1137, 70] width 156 height 27
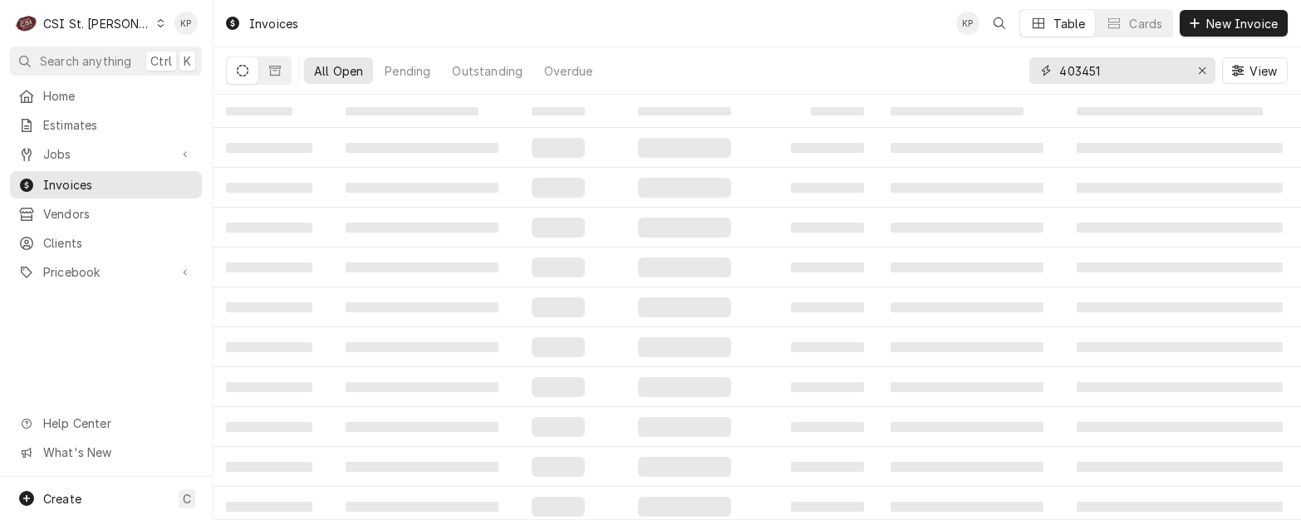
type input "403451"
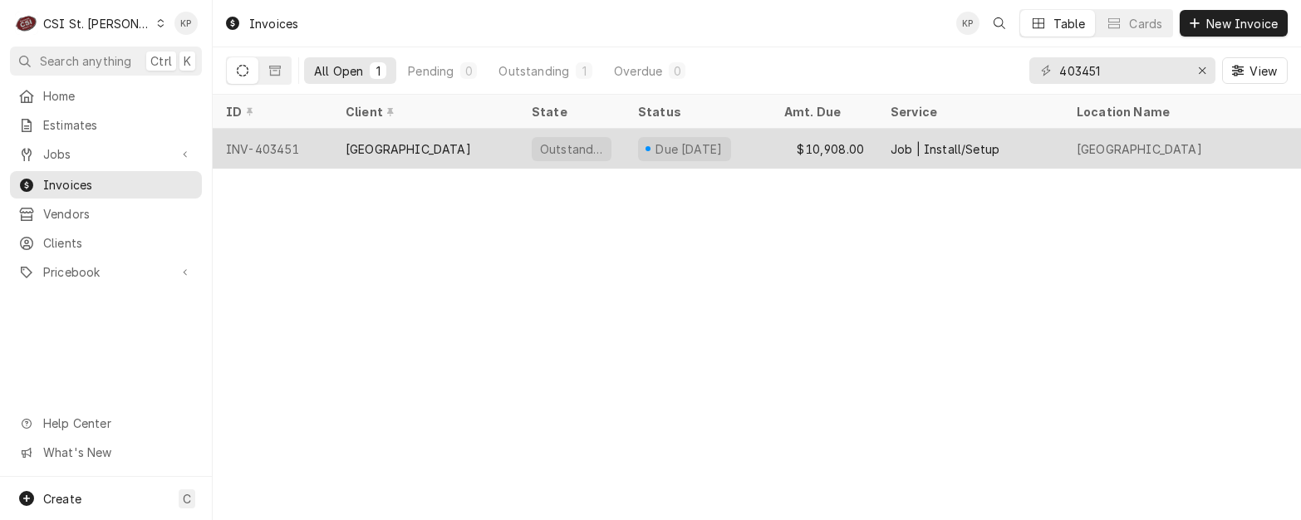
click at [282, 142] on div "INV-403451" at bounding box center [273, 149] width 120 height 40
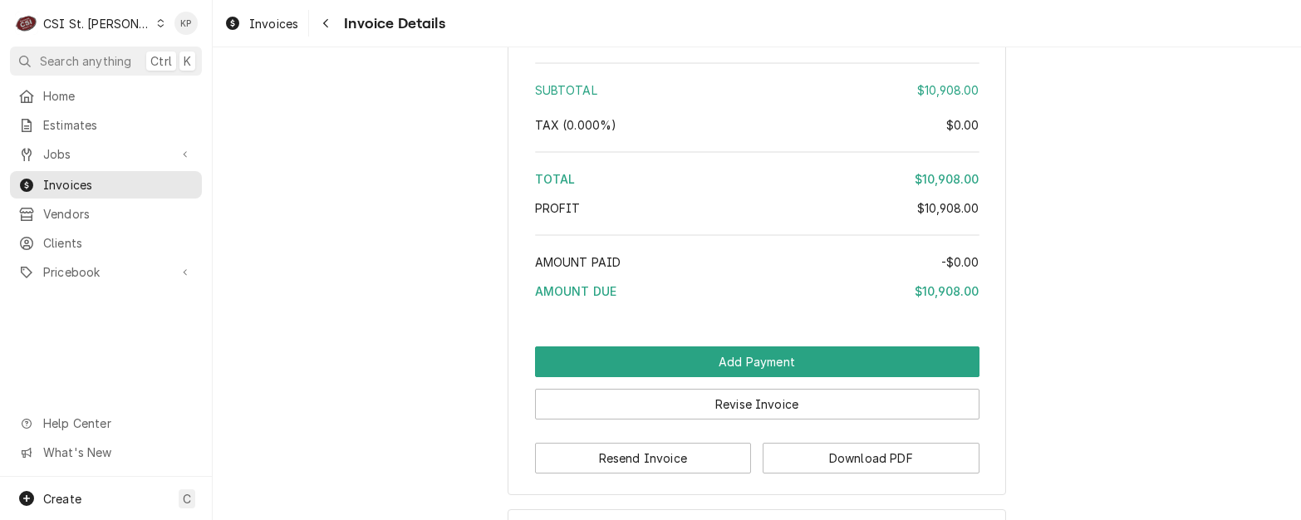
scroll to position [3650, 0]
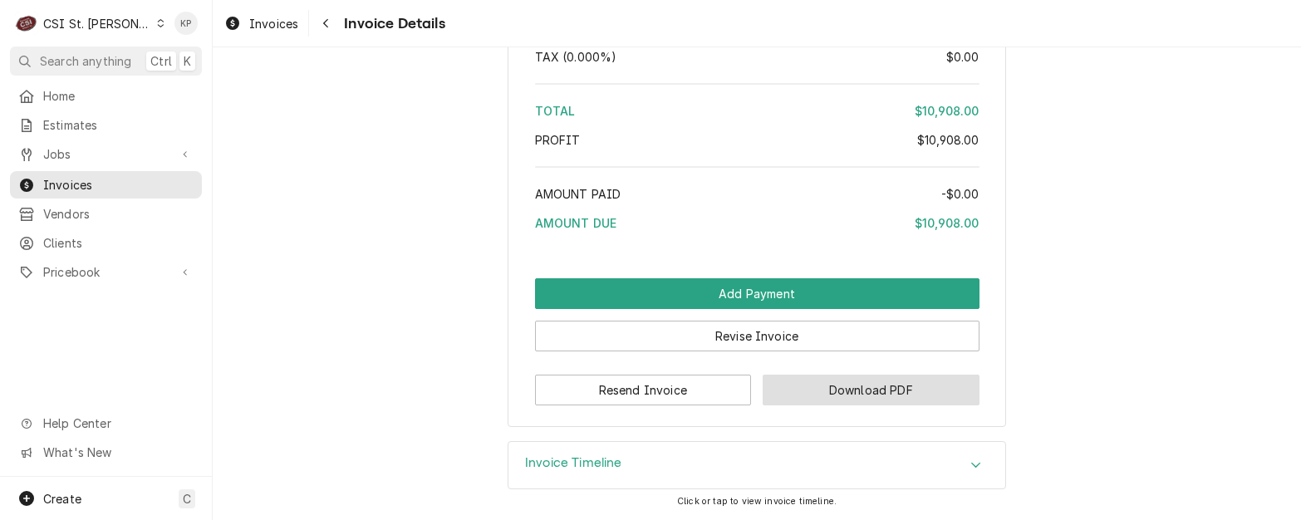
click at [793, 388] on button "Download PDF" at bounding box center [871, 390] width 217 height 31
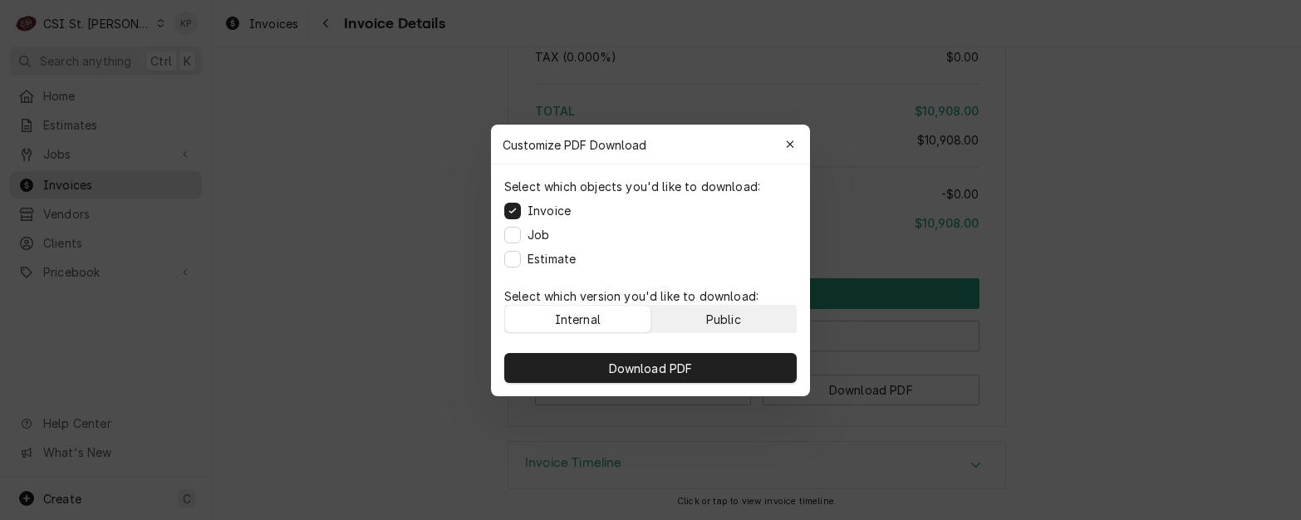
click at [743, 310] on button "Public" at bounding box center [723, 319] width 145 height 27
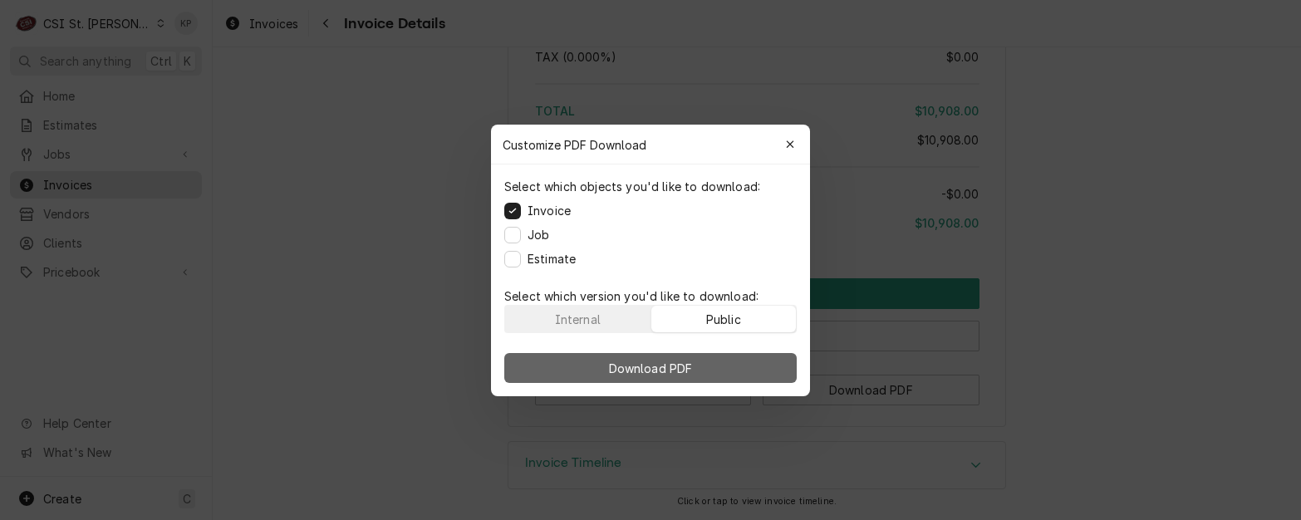
click at [743, 365] on button "Download PDF" at bounding box center [650, 368] width 292 height 30
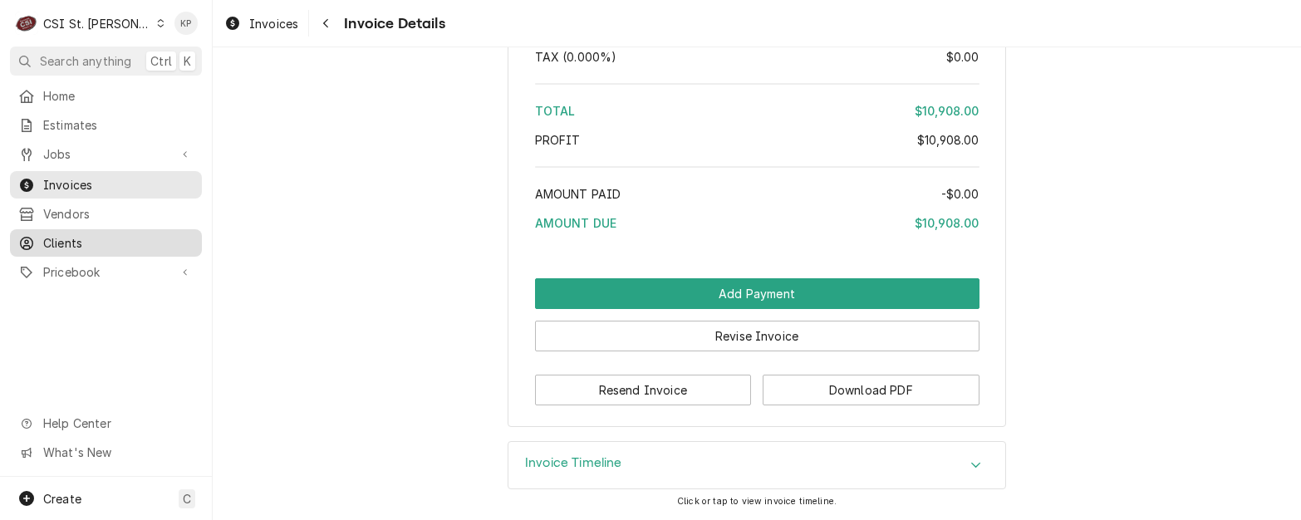
click at [56, 234] on span "Clients" at bounding box center [118, 242] width 150 height 17
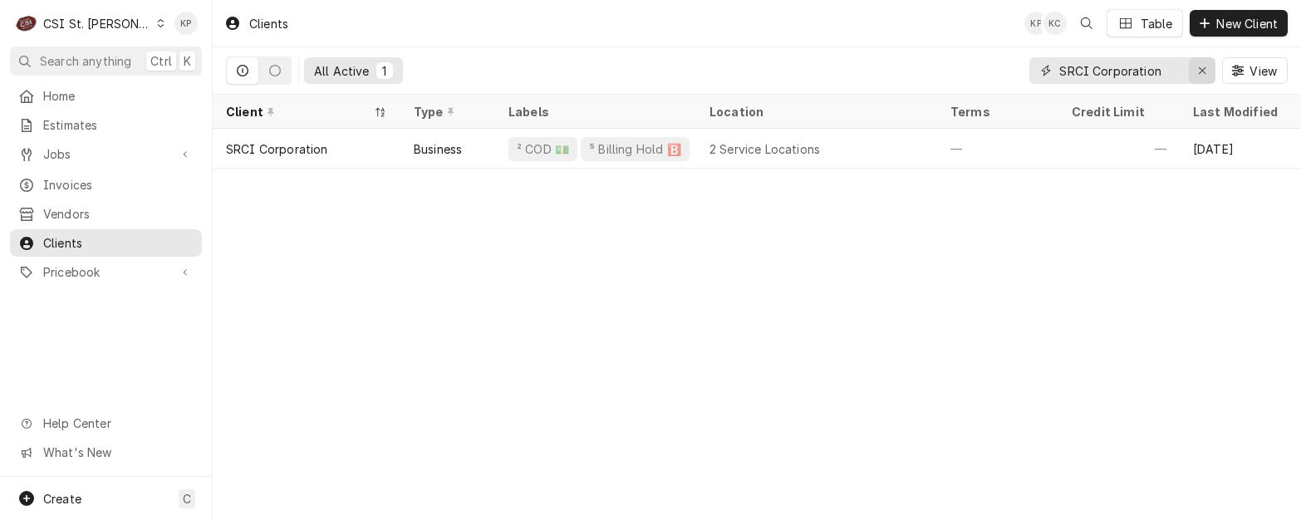
click at [1205, 68] on icon "Erase input" at bounding box center [1202, 71] width 9 height 12
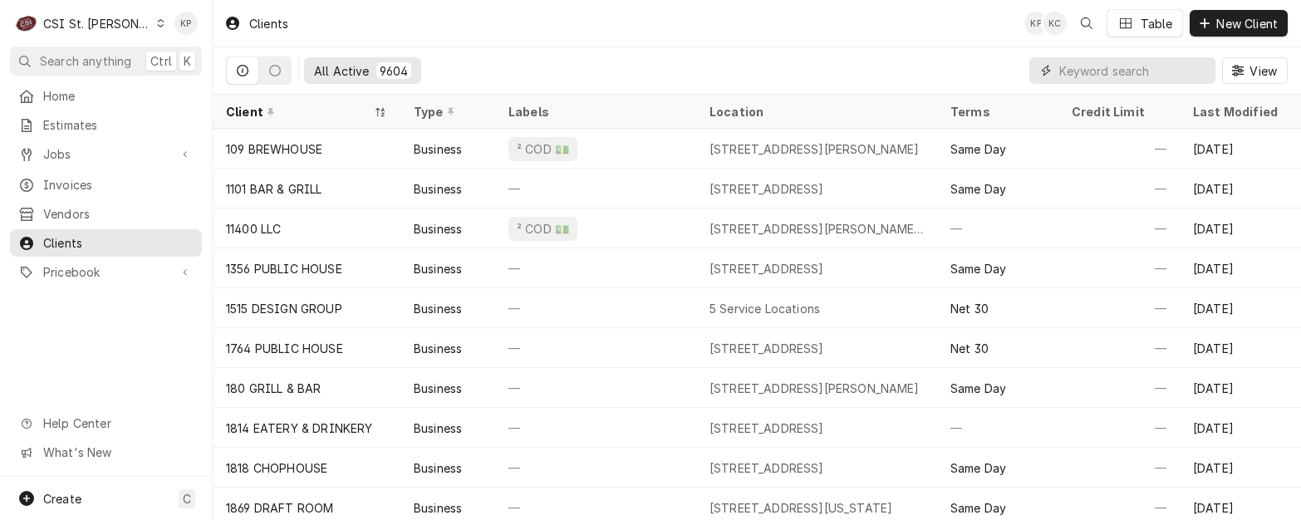
paste input "[GEOGRAPHIC_DATA]"
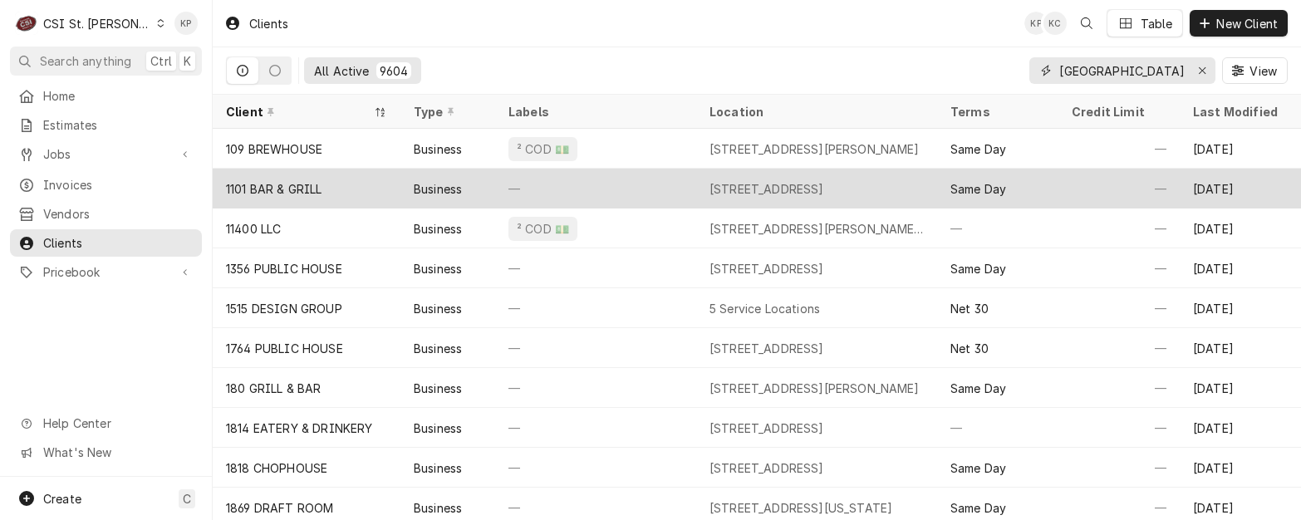
scroll to position [0, 71]
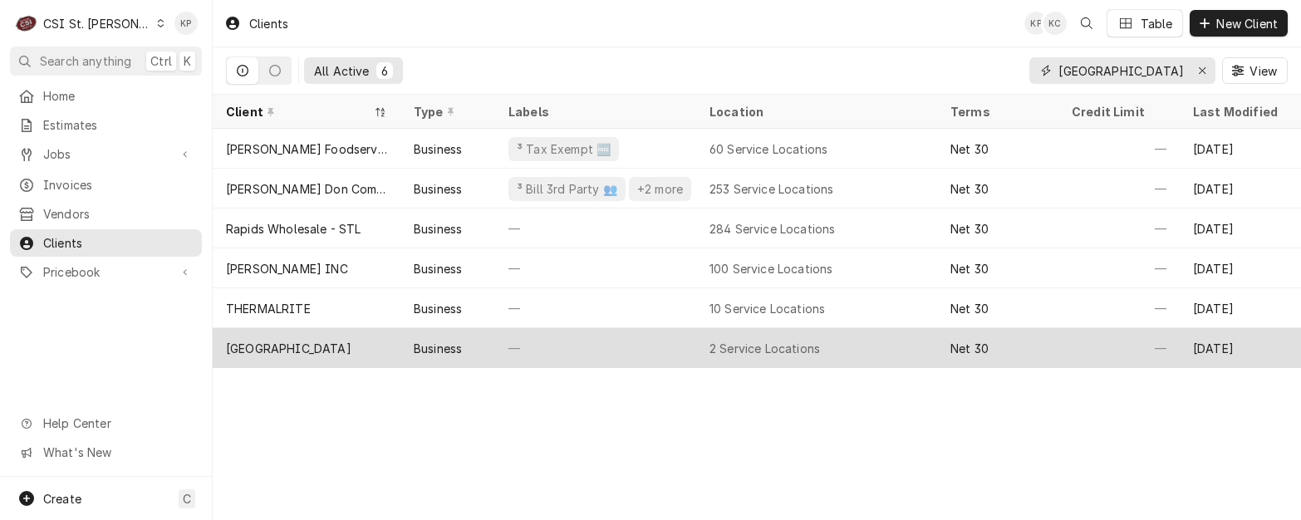
type input "[GEOGRAPHIC_DATA]"
click at [346, 340] on div "[GEOGRAPHIC_DATA]" at bounding box center [288, 348] width 125 height 17
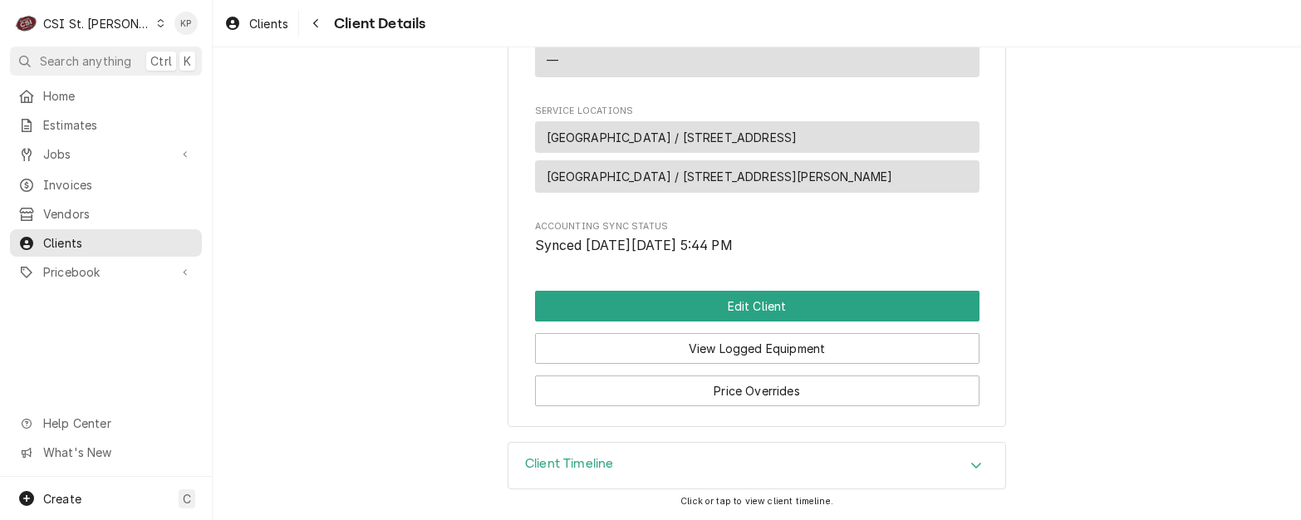
scroll to position [831, 0]
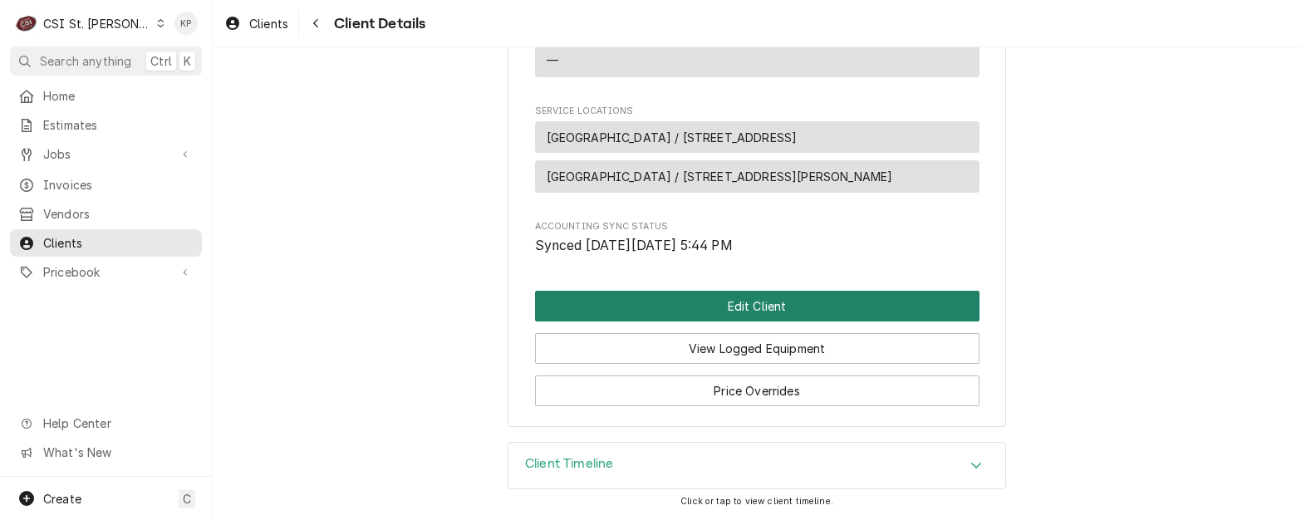
click at [749, 308] on button "Edit Client" at bounding box center [757, 306] width 444 height 31
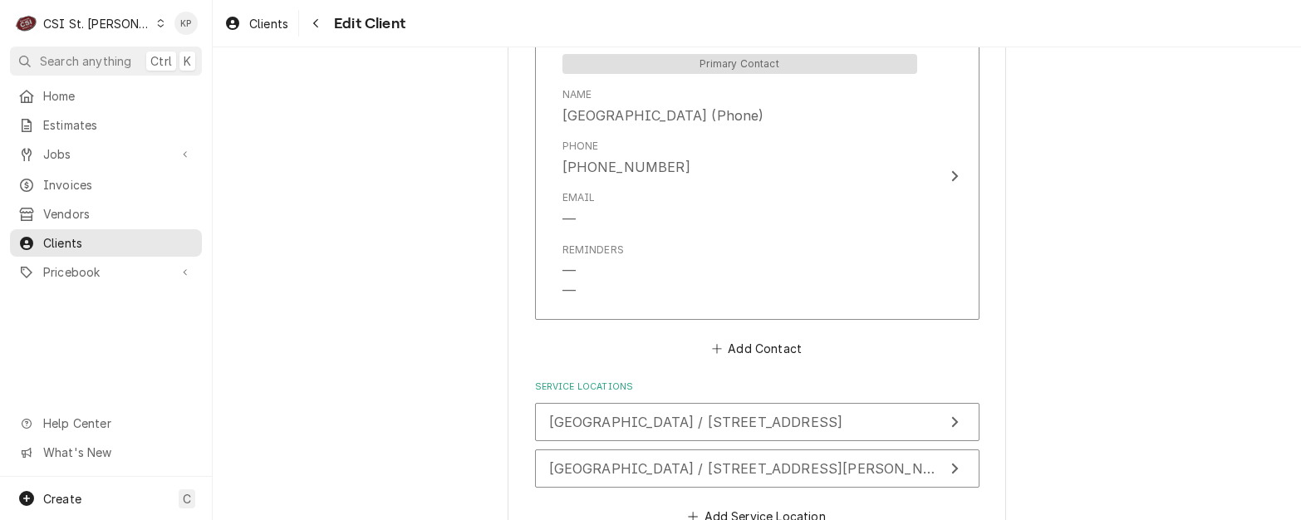
scroll to position [1662, 0]
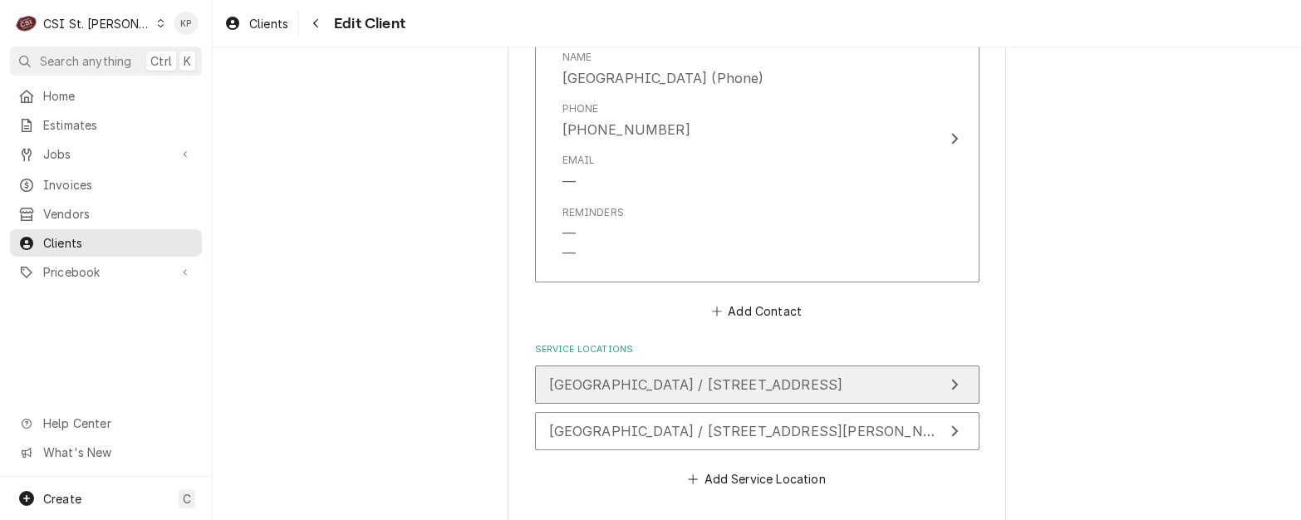
click at [802, 376] on span "[GEOGRAPHIC_DATA] / [STREET_ADDRESS]" at bounding box center [696, 384] width 294 height 17
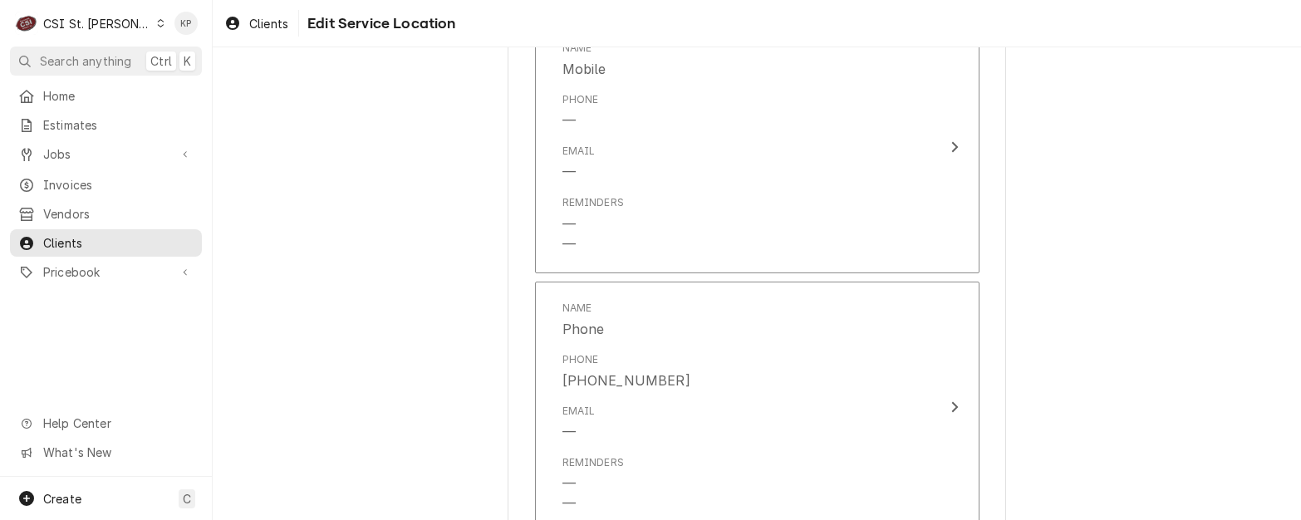
scroll to position [1899, 0]
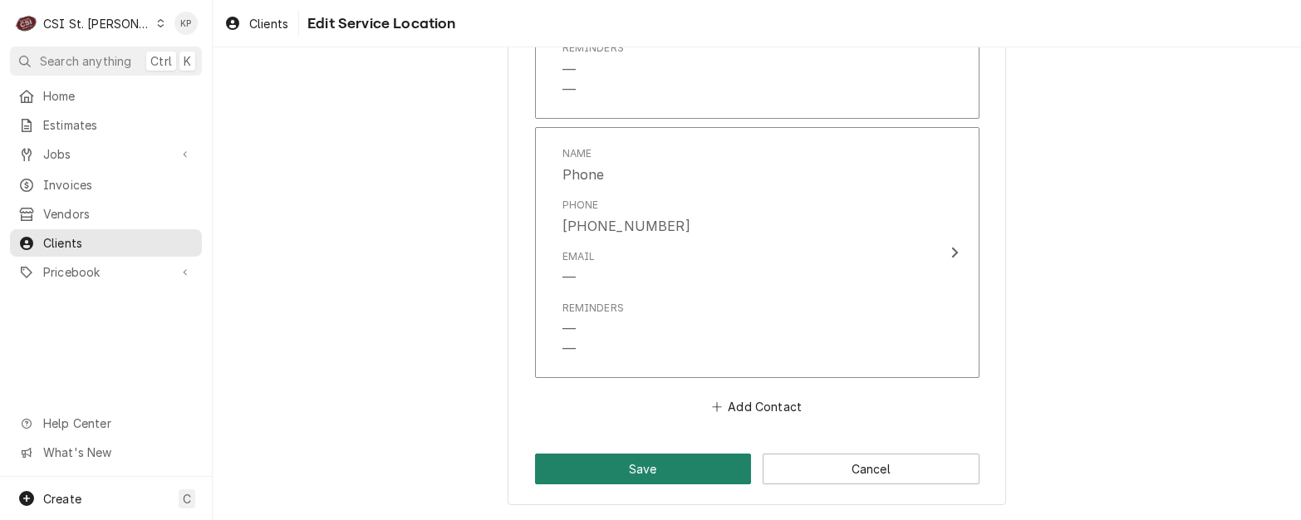
click at [609, 473] on button "Save" at bounding box center [643, 469] width 217 height 31
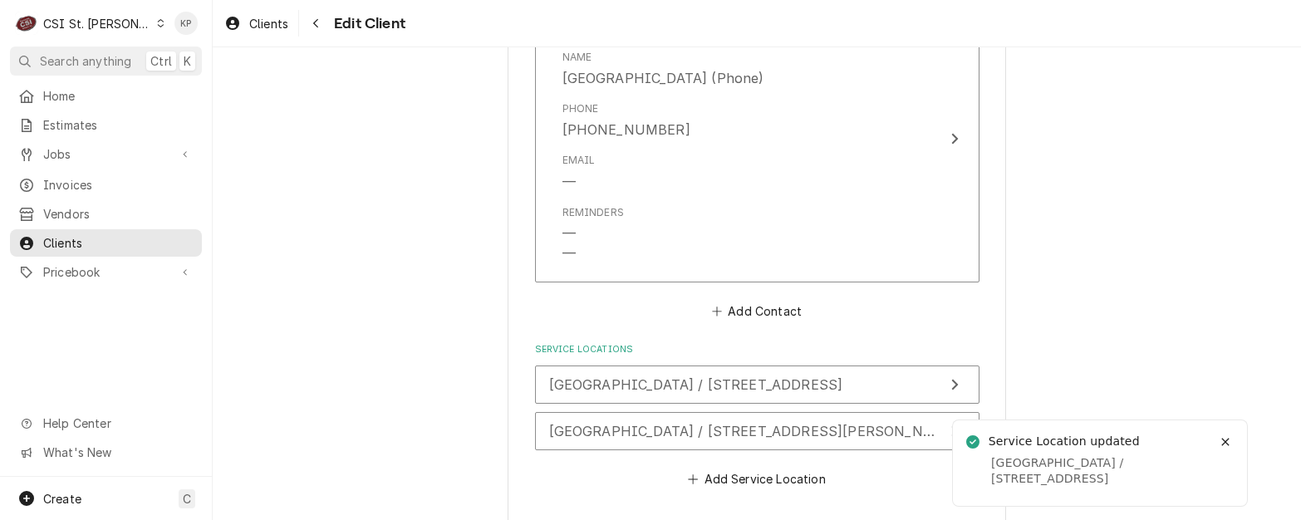
scroll to position [1642, 0]
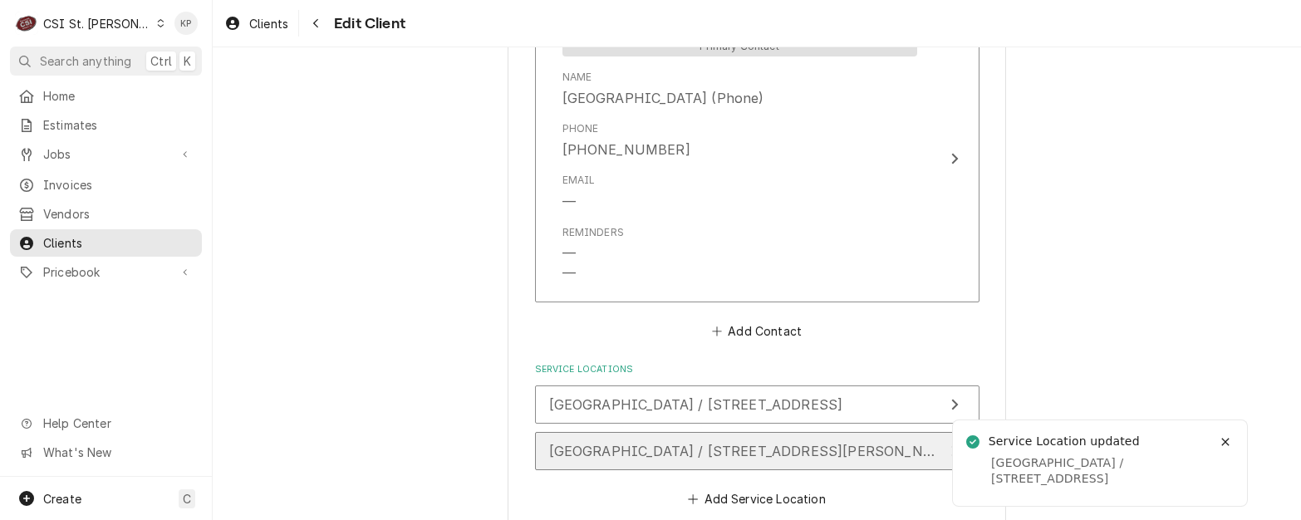
click at [720, 443] on span "[GEOGRAPHIC_DATA] / [STREET_ADDRESS][PERSON_NAME]" at bounding box center [754, 451] width 410 height 17
type textarea "x"
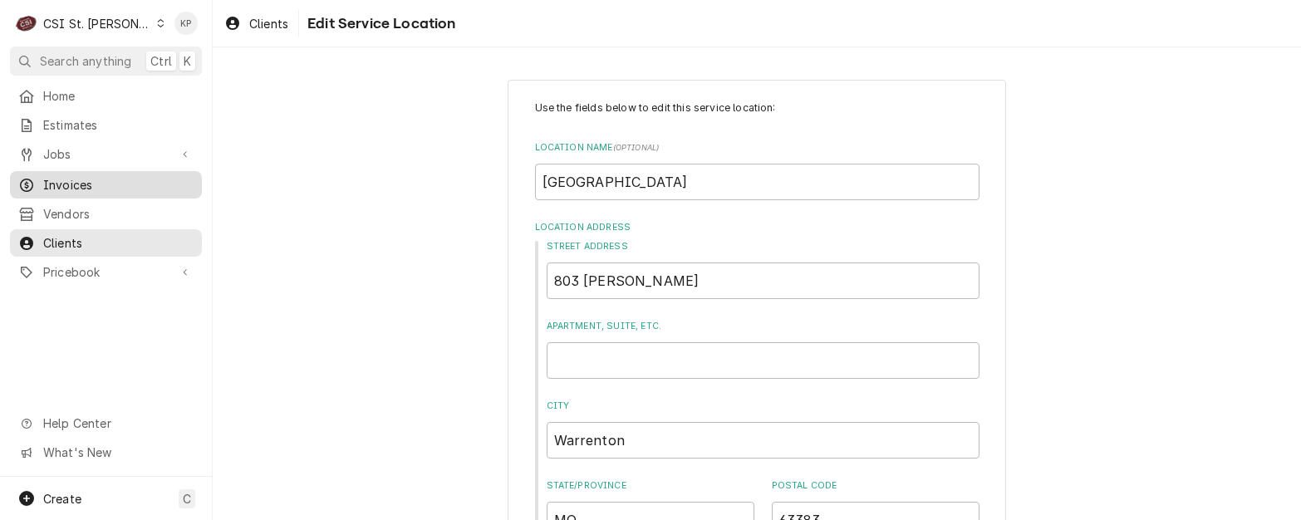
click at [71, 177] on span "Invoices" at bounding box center [118, 184] width 150 height 17
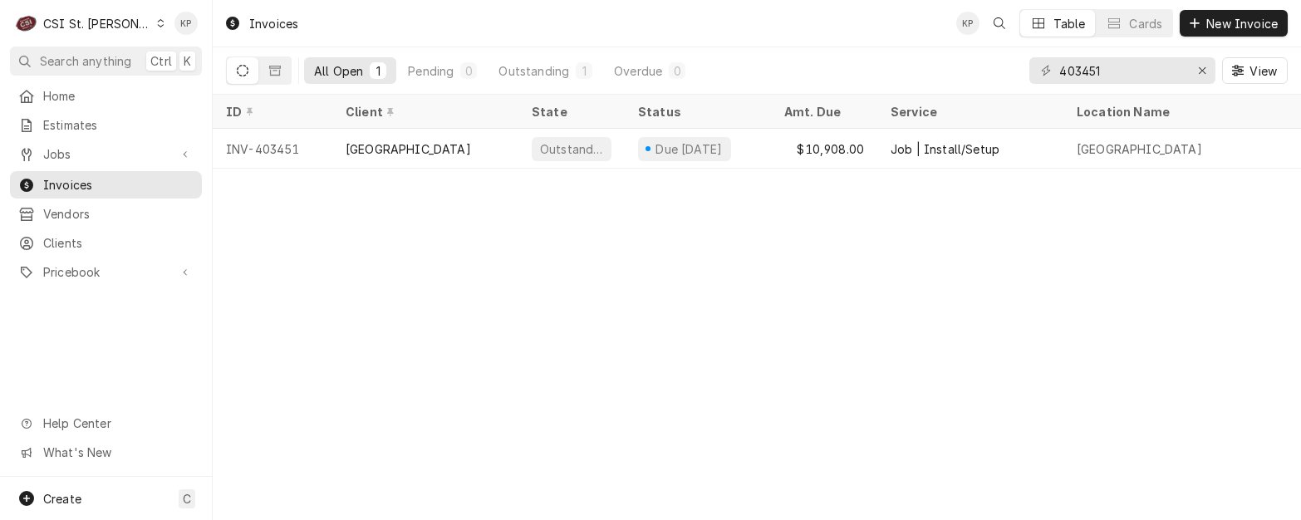
click at [268, 147] on div "INV-403451" at bounding box center [273, 149] width 120 height 40
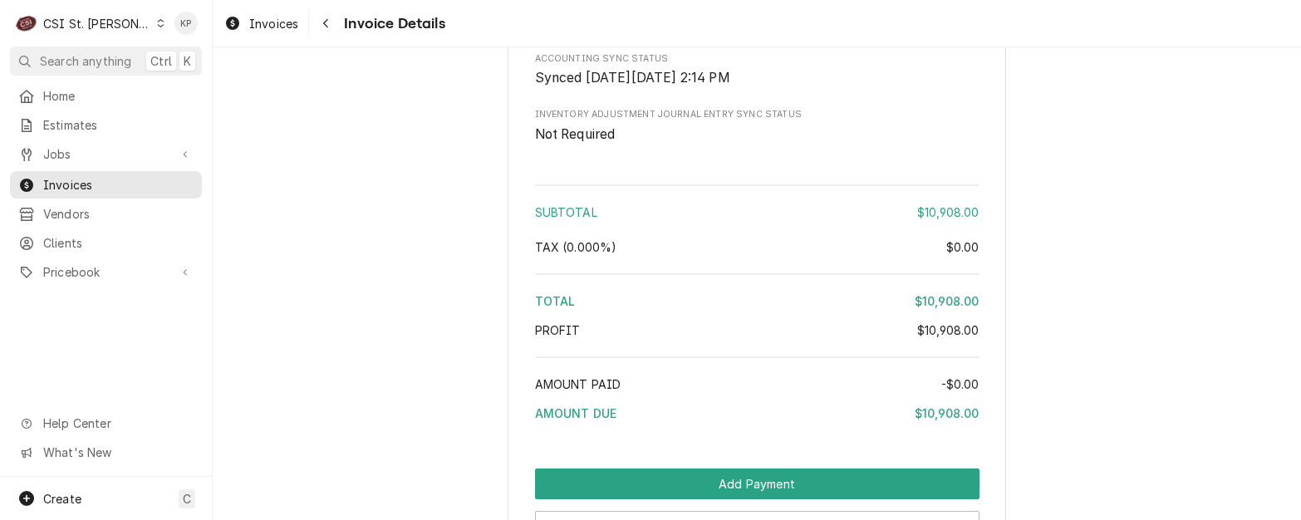
scroll to position [3650, 0]
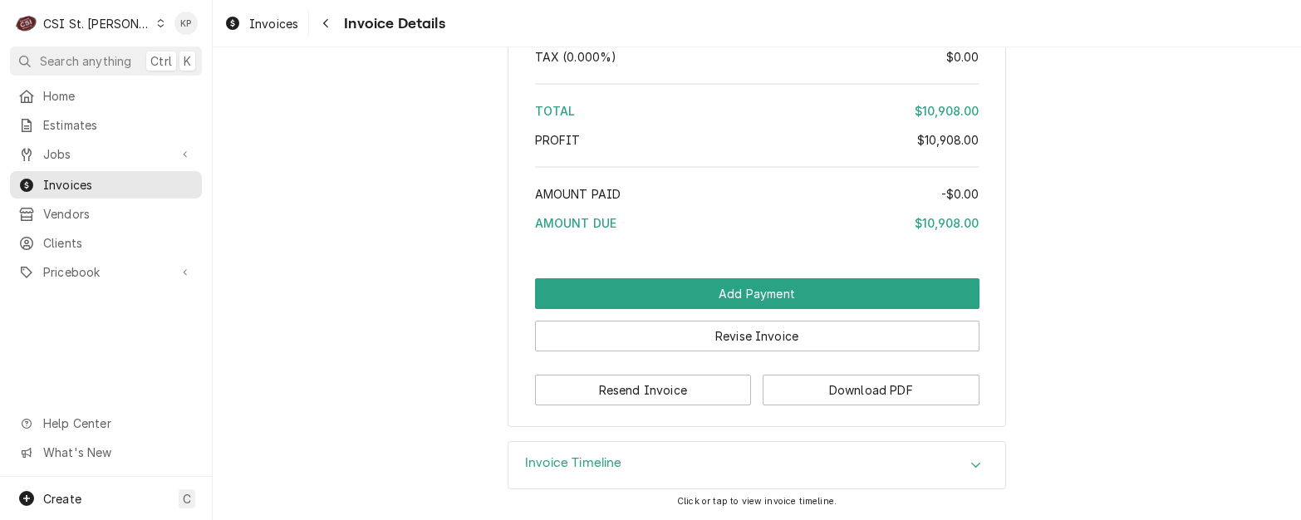
click at [970, 463] on icon "Accordion Header" at bounding box center [976, 465] width 12 height 13
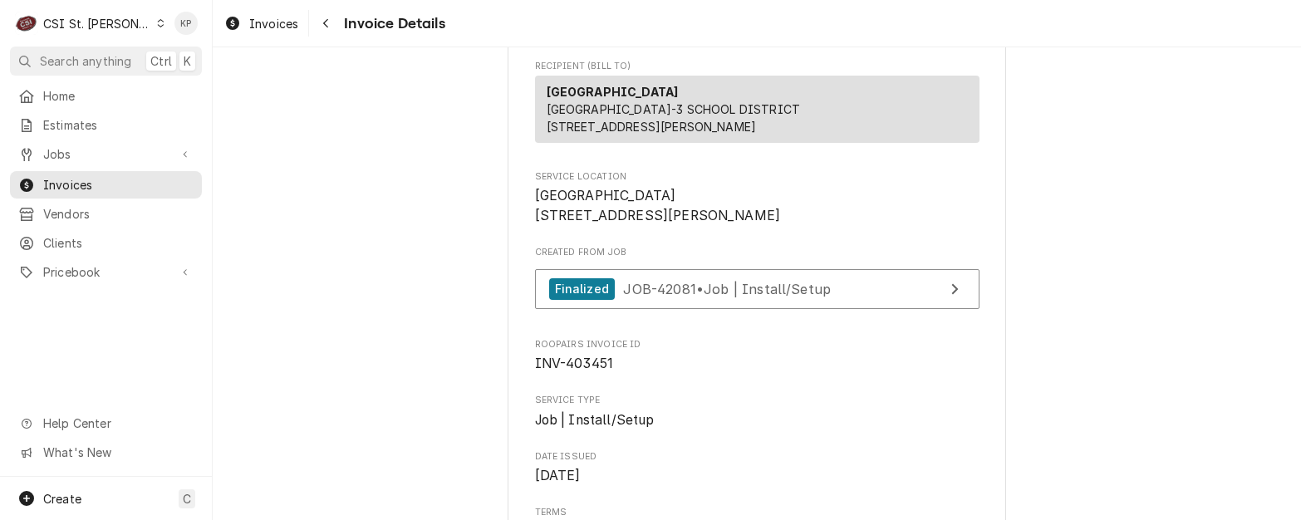
scroll to position [106, 0]
